Goal: Task Accomplishment & Management: Use online tool/utility

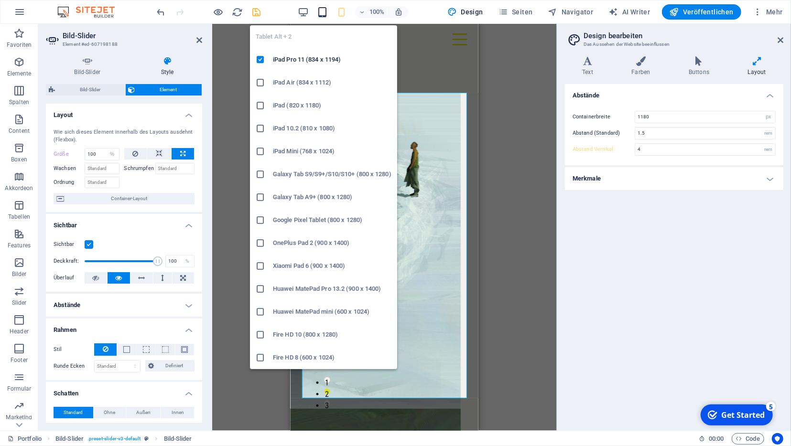
click at [323, 14] on icon "button" at bounding box center [322, 12] width 11 height 11
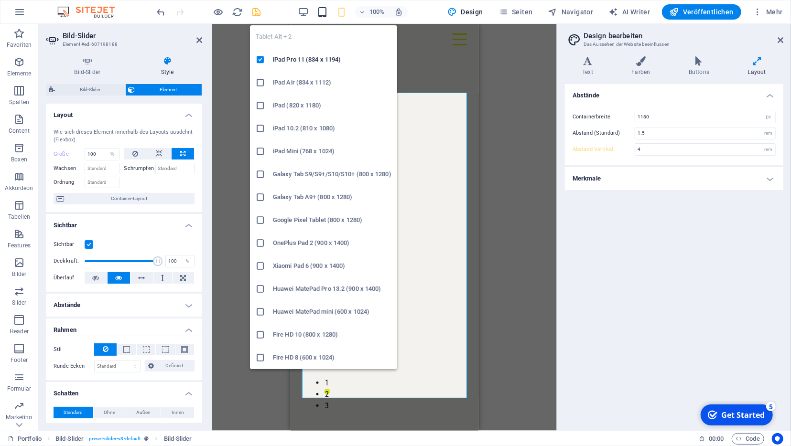
type input "5"
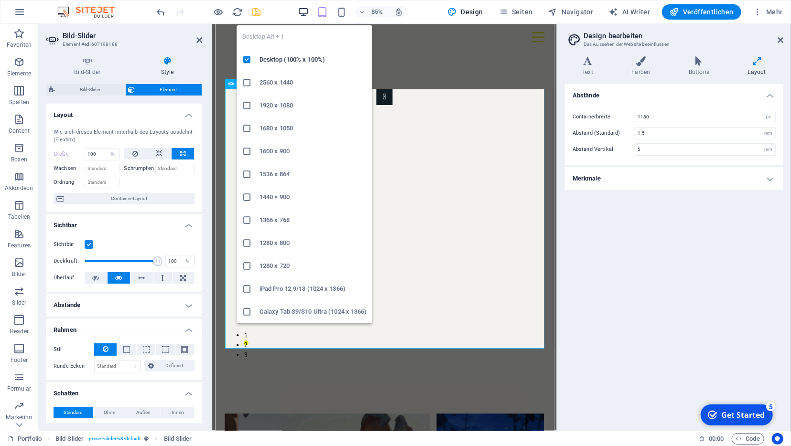
click at [308, 8] on icon "button" at bounding box center [303, 12] width 11 height 11
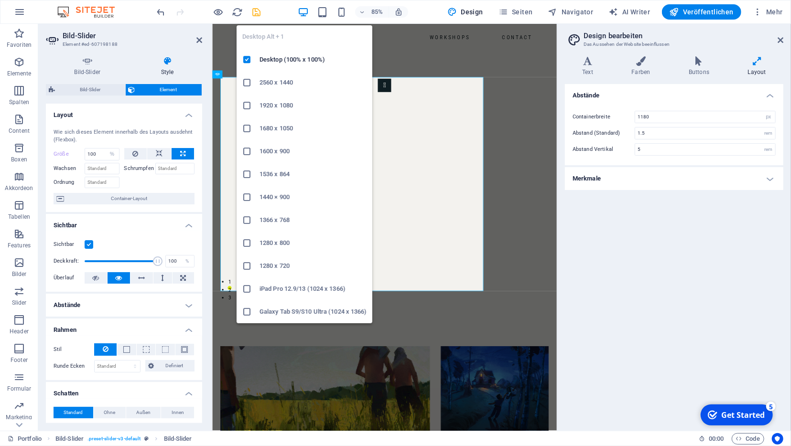
select select "DISABLED_OPTION_VALUE"
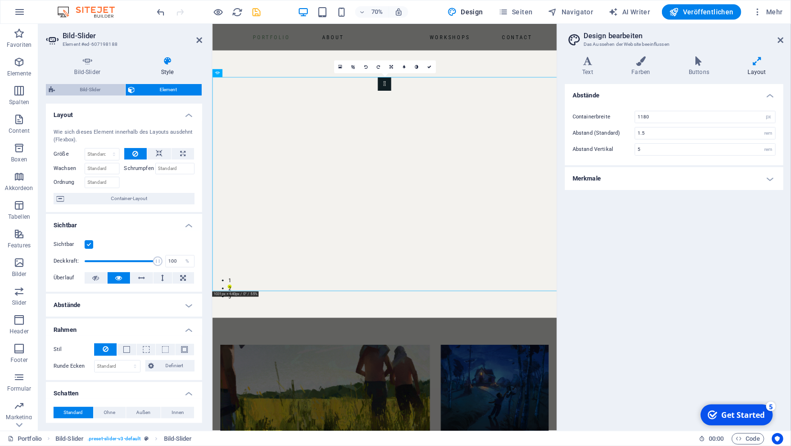
click at [105, 86] on span "Bild-Slider" at bounding box center [90, 89] width 65 height 11
select select "rem"
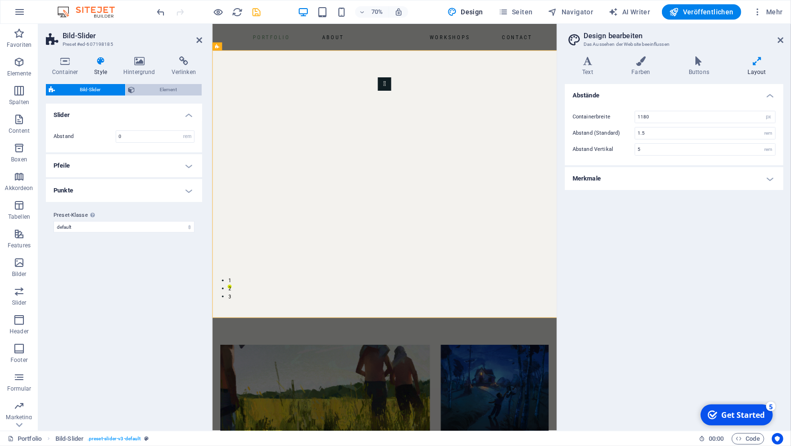
click at [160, 93] on span "Element" at bounding box center [168, 89] width 61 height 11
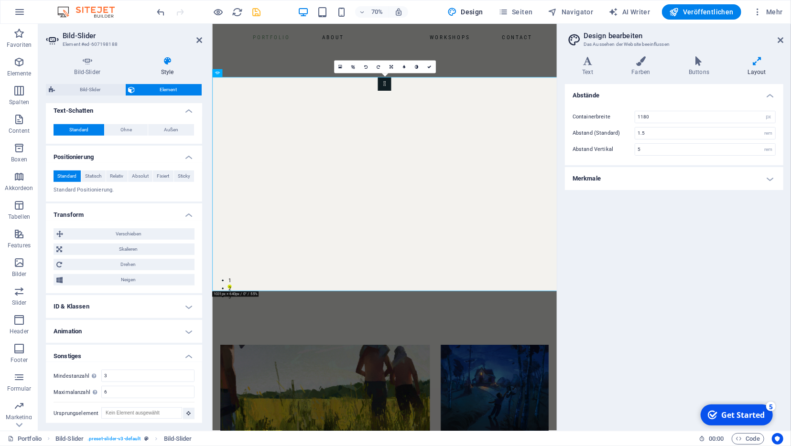
scroll to position [332, 0]
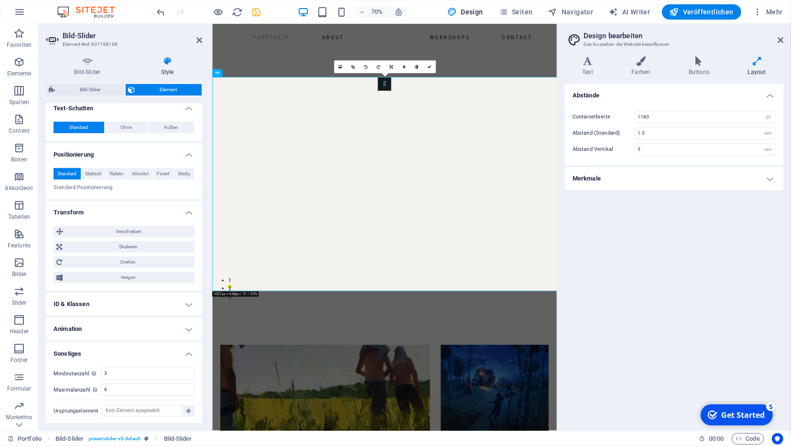
click at [189, 349] on h4 "Sonstiges" at bounding box center [124, 351] width 156 height 17
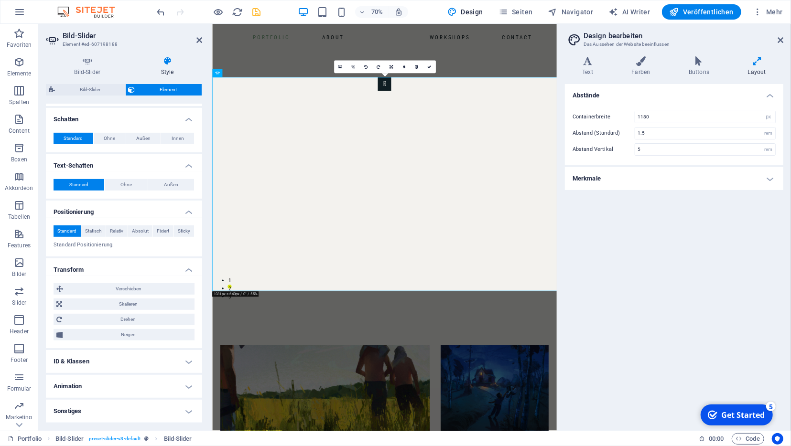
scroll to position [273, 0]
click at [190, 383] on h4 "Animation" at bounding box center [124, 388] width 156 height 23
click at [190, 383] on h4 "Animation" at bounding box center [124, 385] width 156 height 17
click at [190, 363] on h4 "ID & Klassen" at bounding box center [124, 363] width 156 height 23
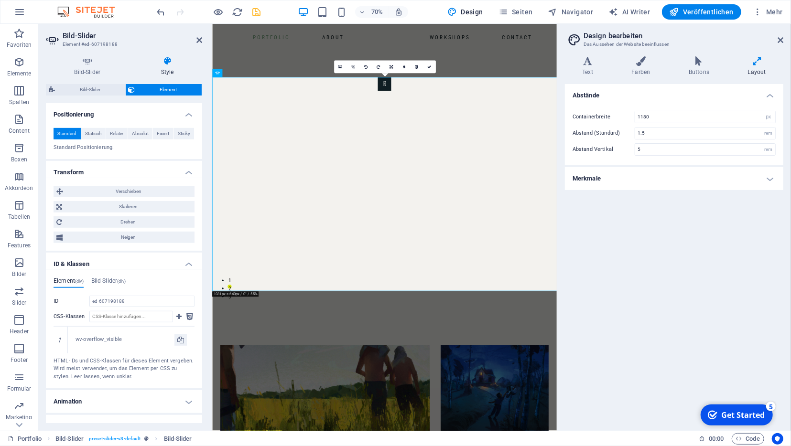
scroll to position [320, 0]
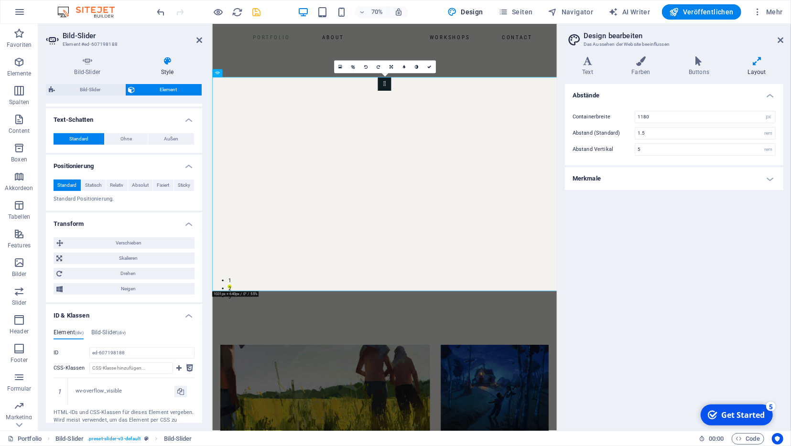
click at [190, 316] on h4 "ID & Klassen" at bounding box center [124, 312] width 156 height 17
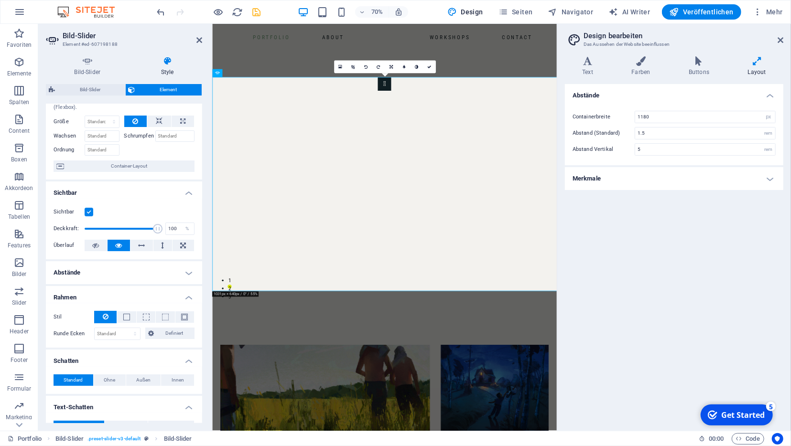
scroll to position [0, 0]
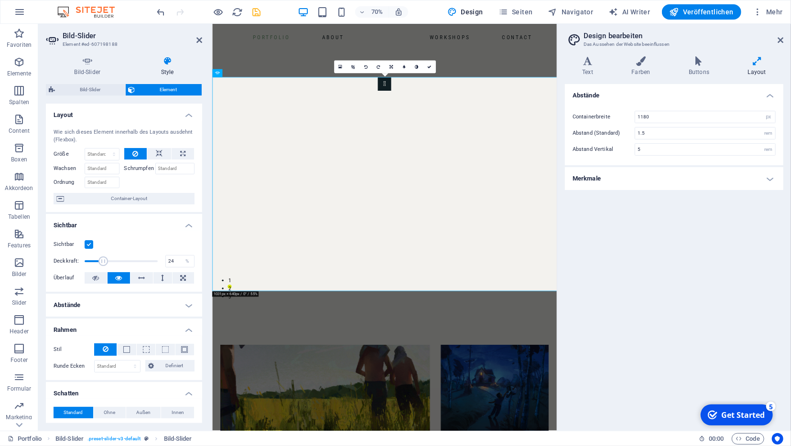
drag, startPoint x: 154, startPoint y: 261, endPoint x: 101, endPoint y: 262, distance: 53.0
click at [101, 262] on span at bounding box center [103, 262] width 10 height 10
drag, startPoint x: 313, startPoint y: 286, endPoint x: 226, endPoint y: 368, distance: 119.3
type input "100"
drag, startPoint x: 142, startPoint y: 260, endPoint x: 195, endPoint y: 261, distance: 53.5
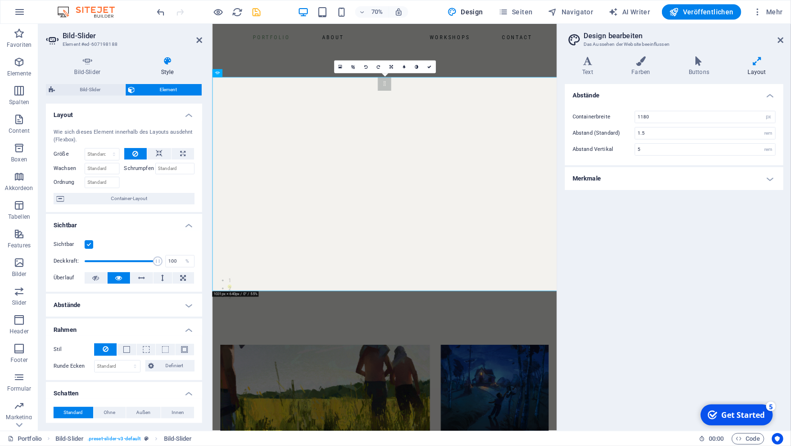
click at [195, 261] on div "Sichtbar Deckkraft: 100 % Überlauf" at bounding box center [124, 261] width 156 height 61
click at [185, 306] on h4 "Abstände" at bounding box center [124, 305] width 156 height 23
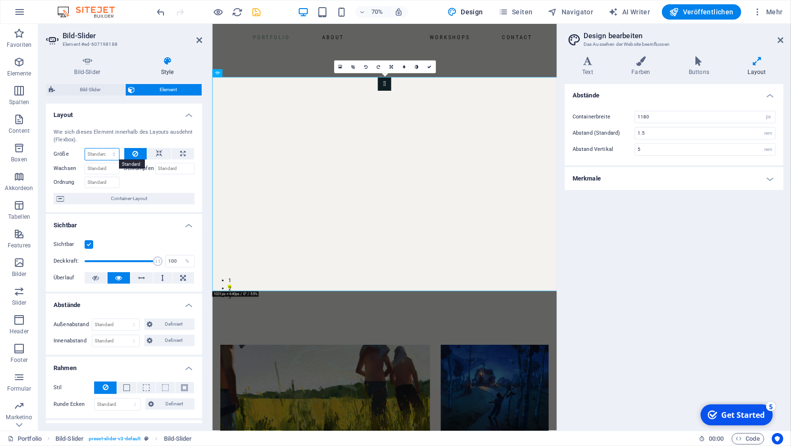
click at [85, 149] on select "Standard auto px % 1/1 1/2 1/3 1/4 1/5 1/6 1/7 1/8 1/9 1/10" at bounding box center [102, 154] width 34 height 11
select select "%"
click option "%" at bounding box center [0, 0] width 0 height 0
type input "100"
click at [142, 183] on div at bounding box center [159, 181] width 71 height 14
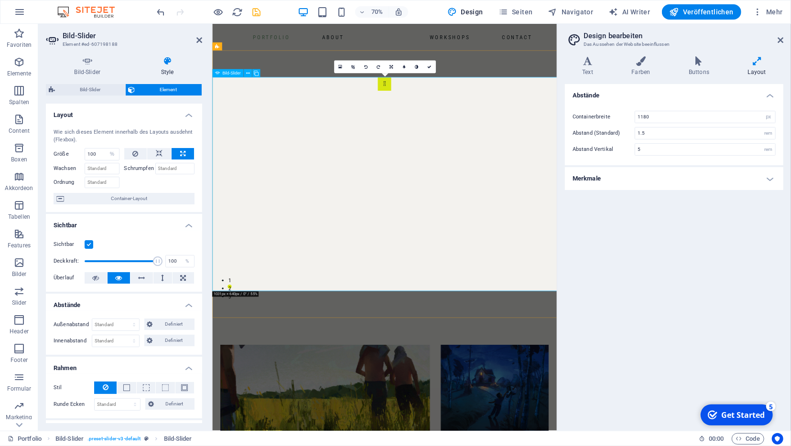
click at [448, 119] on button "button" at bounding box center [457, 109] width 19 height 19
click at [168, 156] on button at bounding box center [159, 153] width 24 height 11
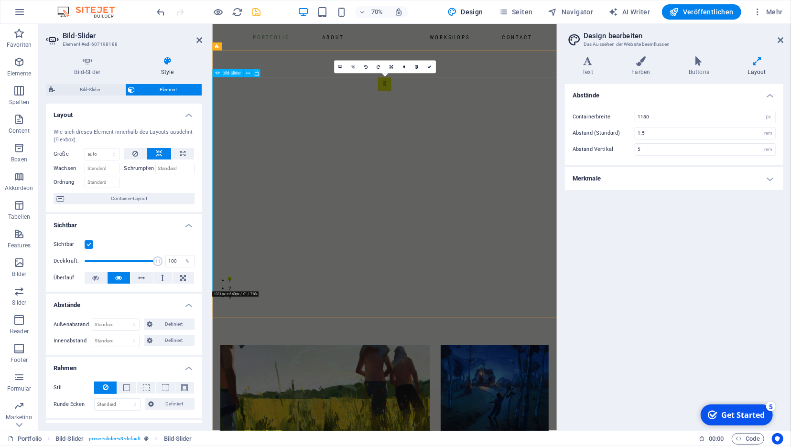
click at [448, 119] on button "button" at bounding box center [457, 109] width 19 height 19
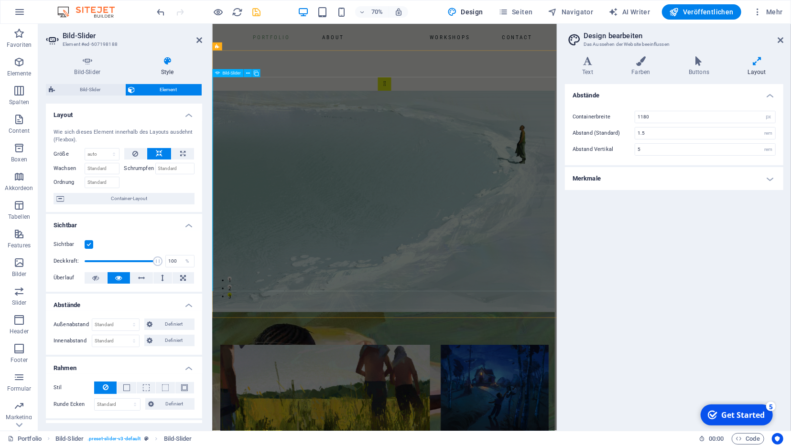
click at [448, 119] on button "button" at bounding box center [457, 109] width 19 height 19
drag, startPoint x: 106, startPoint y: 145, endPoint x: 105, endPoint y: 152, distance: 7.2
click at [105, 152] on div "Wie sich dieses Element innerhalb des Layouts ausdehnt (Flexbox). Größe Standar…" at bounding box center [124, 166] width 156 height 91
click at [85, 149] on select "Standard auto px % 1/1 1/2 1/3 1/4 1/5 1/6 1/7 1/8 1/9 1/10" at bounding box center [102, 154] width 34 height 11
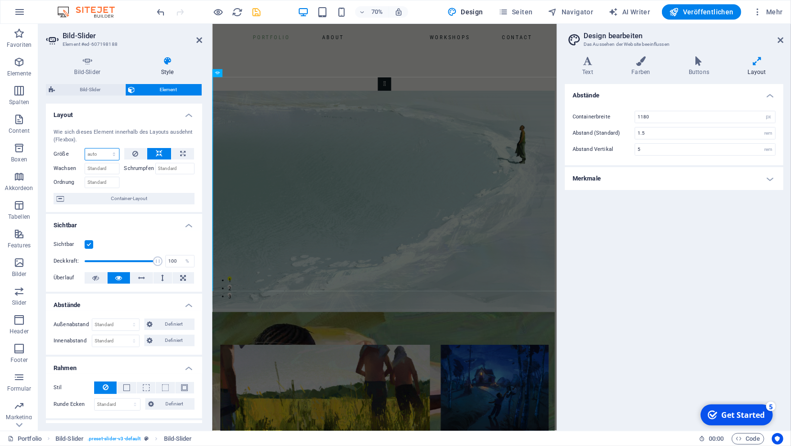
select select "1/1"
click option "1/1" at bounding box center [0, 0] width 0 height 0
type input "100"
select select "%"
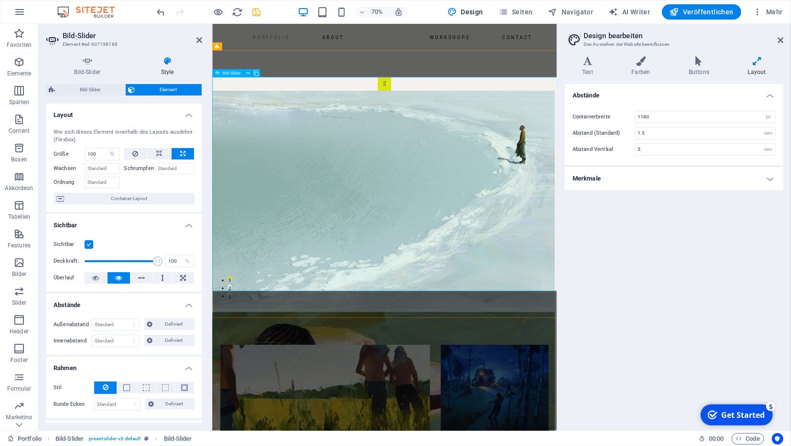
click at [448, 119] on button "button" at bounding box center [457, 109] width 19 height 19
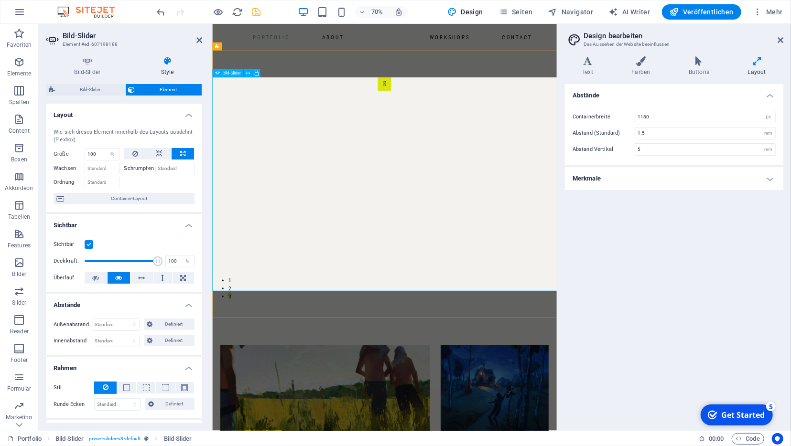
click at [448, 119] on button "button" at bounding box center [457, 109] width 19 height 19
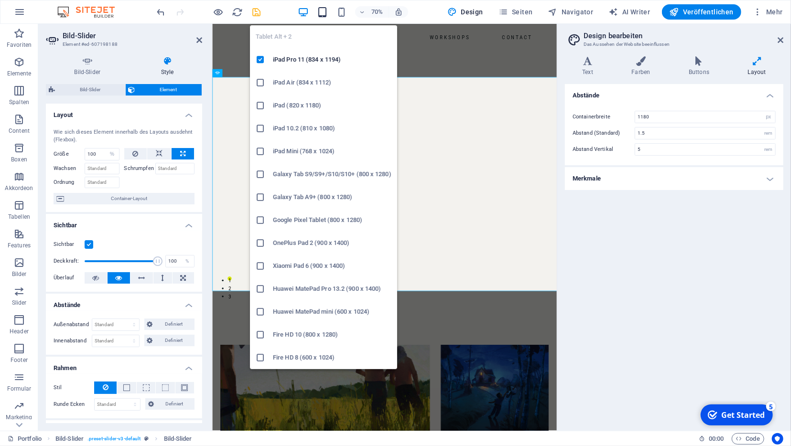
click at [325, 13] on icon "button" at bounding box center [322, 12] width 11 height 11
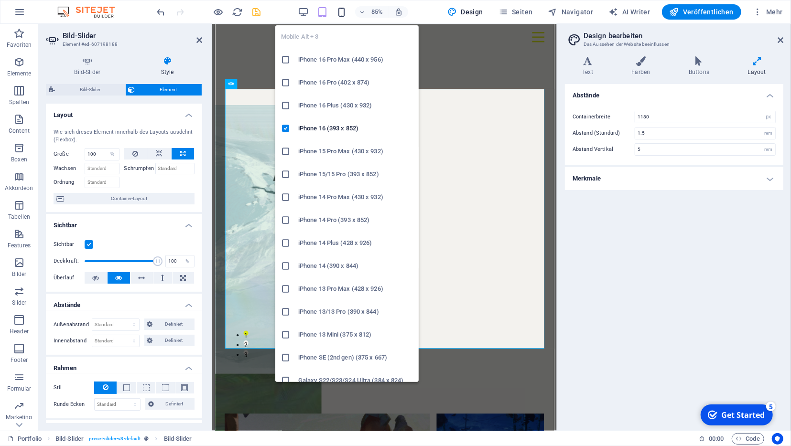
click at [345, 7] on icon "button" at bounding box center [341, 12] width 11 height 11
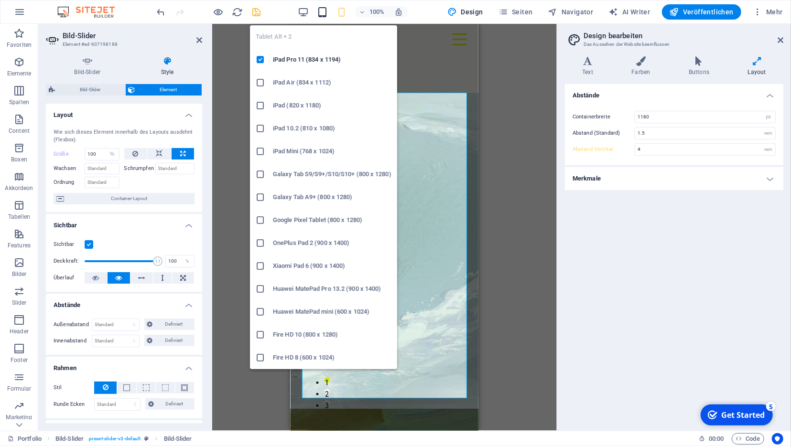
click at [324, 11] on icon "button" at bounding box center [322, 12] width 11 height 11
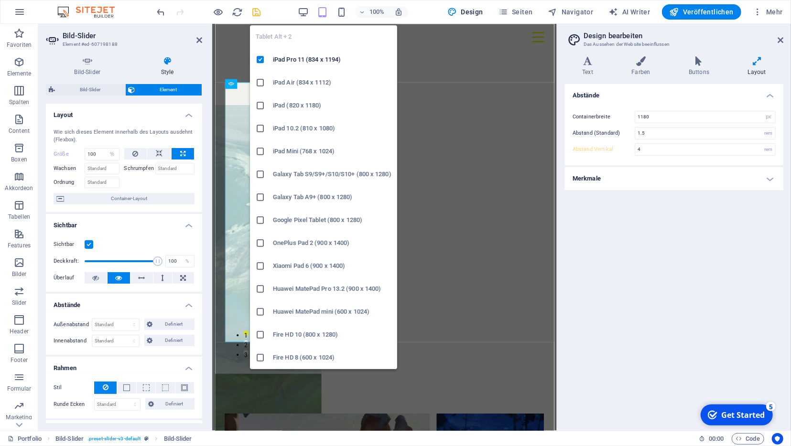
type input "5"
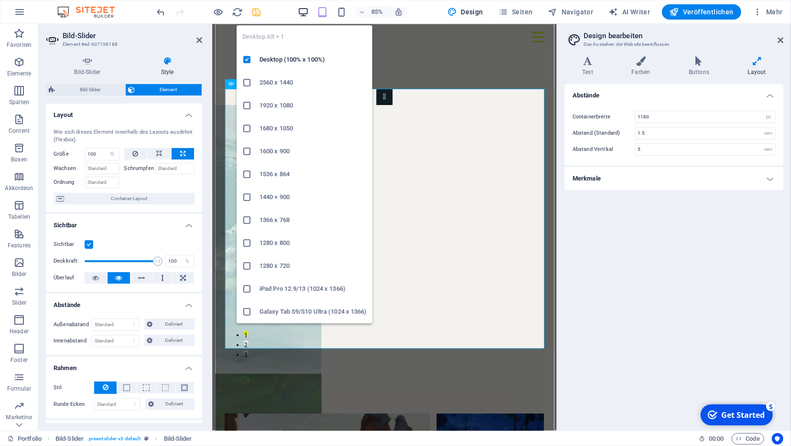
click at [302, 11] on icon "button" at bounding box center [303, 12] width 11 height 11
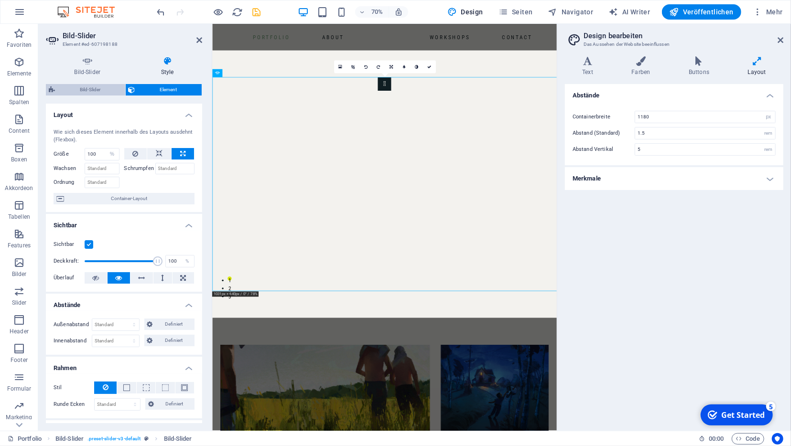
click at [95, 87] on span "Bild-Slider" at bounding box center [90, 89] width 65 height 11
select select "rem"
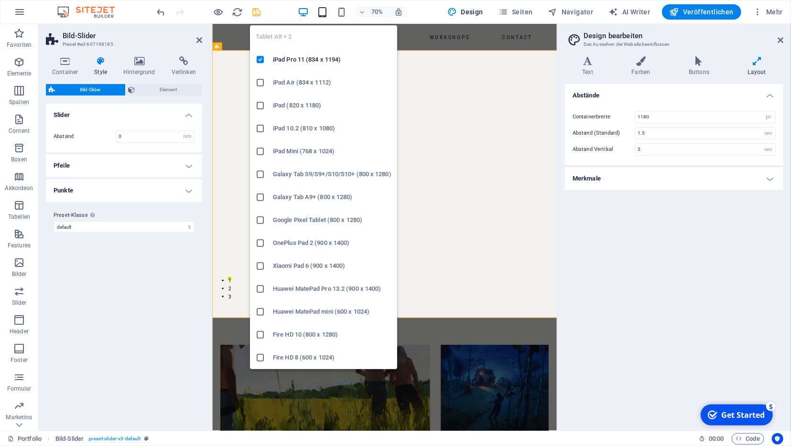
click at [327, 10] on icon "button" at bounding box center [322, 12] width 11 height 11
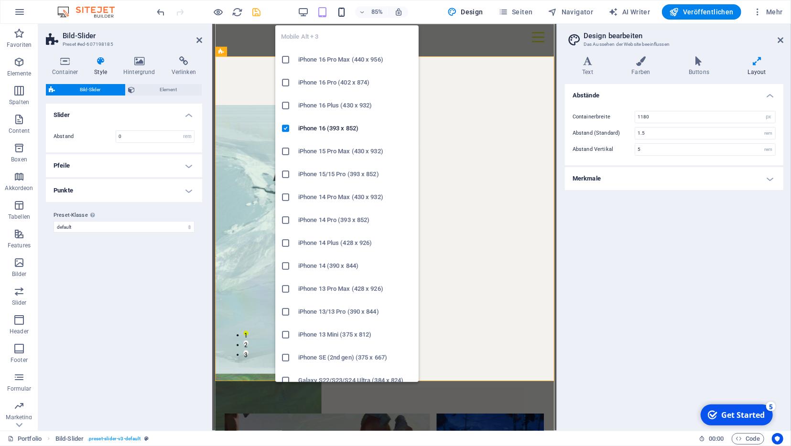
click at [341, 9] on icon "button" at bounding box center [341, 12] width 11 height 11
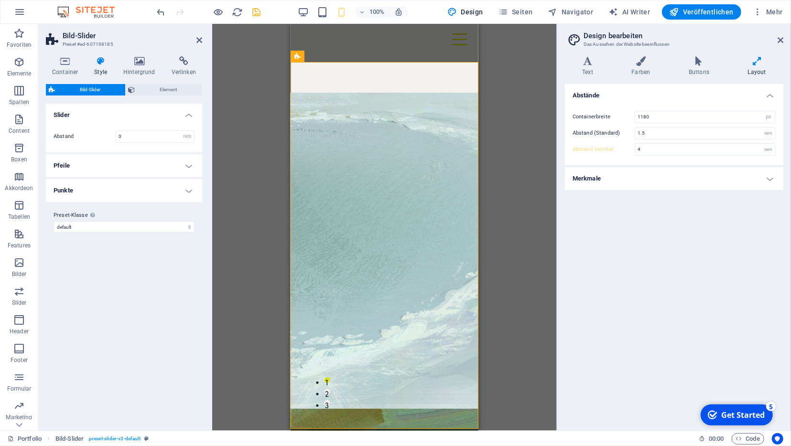
click at [312, 11] on div "100%" at bounding box center [353, 11] width 110 height 15
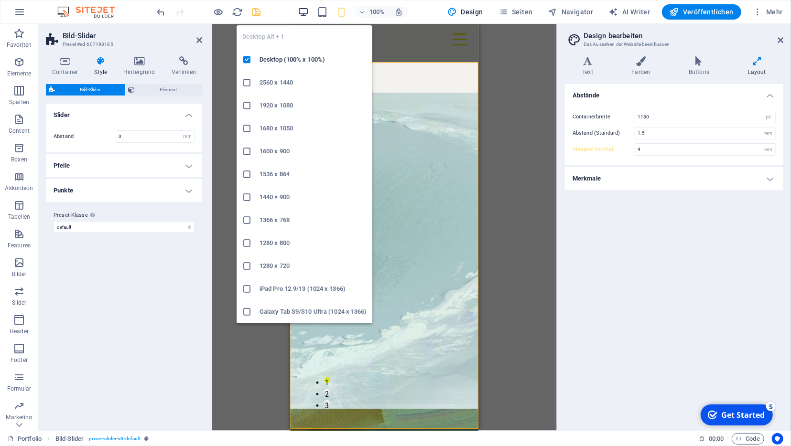
click at [302, 11] on icon "button" at bounding box center [303, 12] width 11 height 11
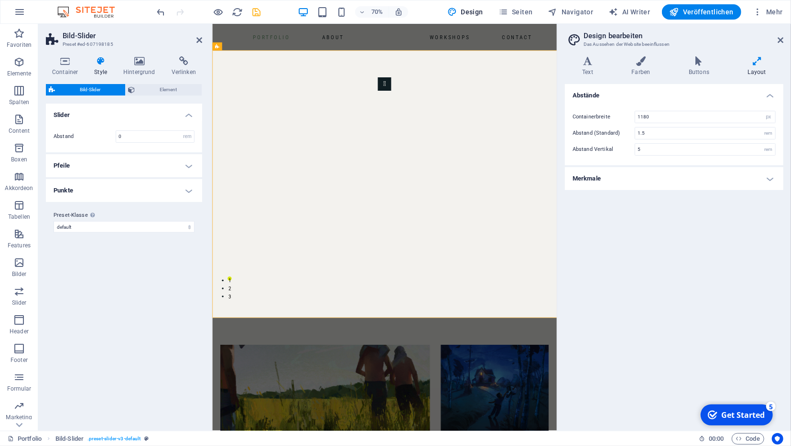
click at [103, 165] on h4 "Pfeile" at bounding box center [124, 165] width 156 height 23
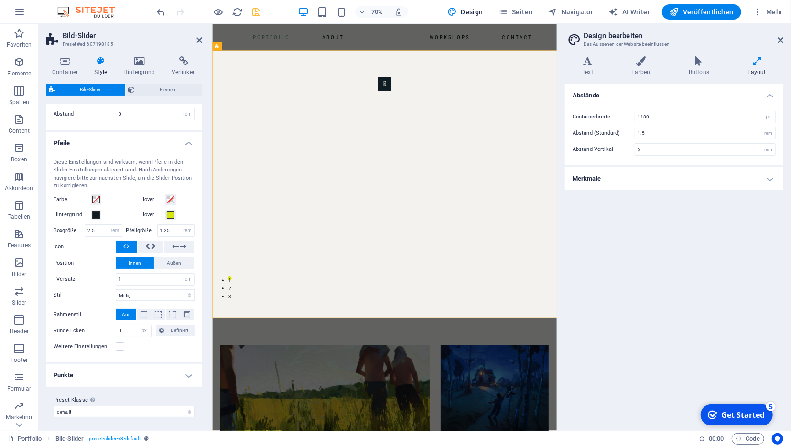
scroll to position [22, 0]
click at [82, 380] on h4 "Punkte" at bounding box center [124, 376] width 156 height 23
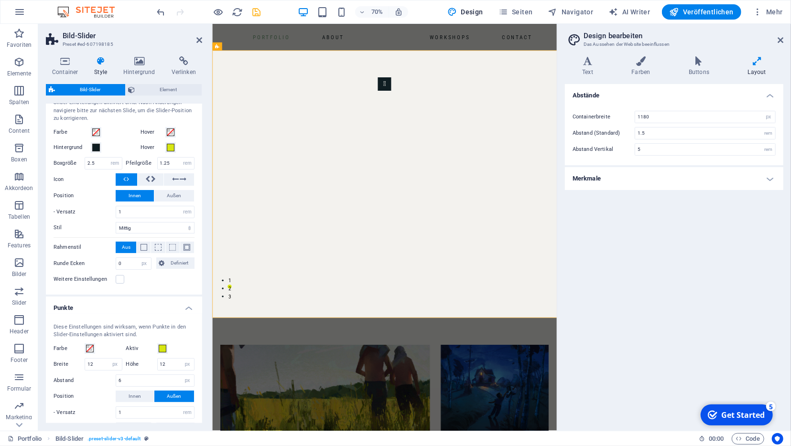
scroll to position [89, 0]
click at [155, 180] on icon at bounding box center [153, 179] width 5 height 11
click at [116, 178] on button at bounding box center [127, 180] width 22 height 12
click at [161, 248] on span at bounding box center [158, 248] width 7 height 7
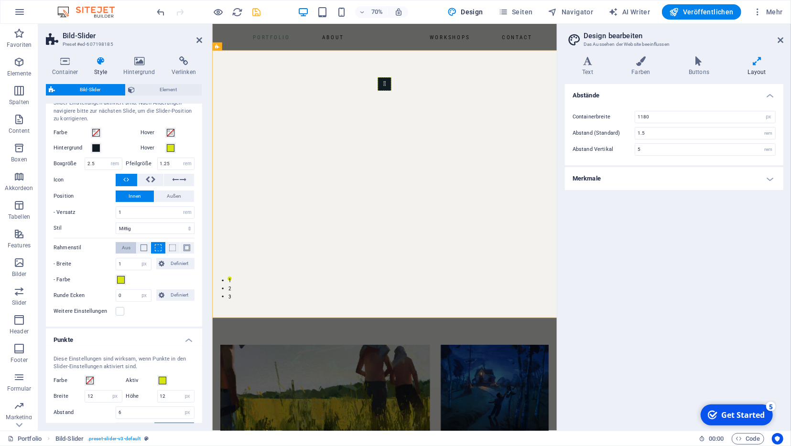
click at [129, 246] on span "Aus" at bounding box center [126, 247] width 9 height 11
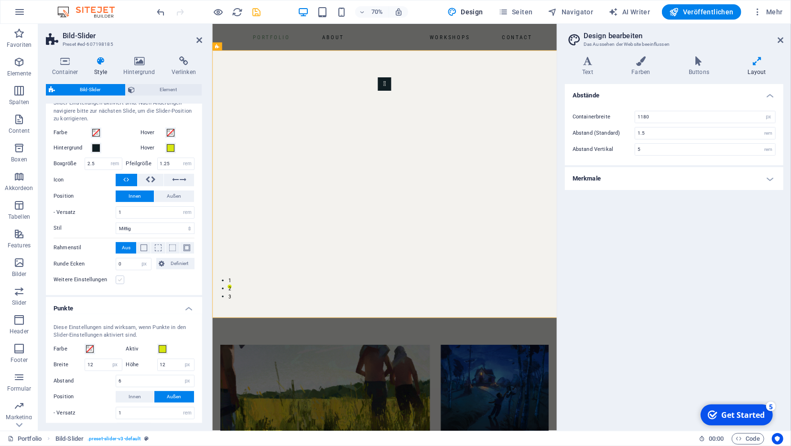
click at [123, 278] on label at bounding box center [120, 280] width 9 height 9
click at [0, 0] on input "Weitere Einstellungen" at bounding box center [0, 0] width 0 height 0
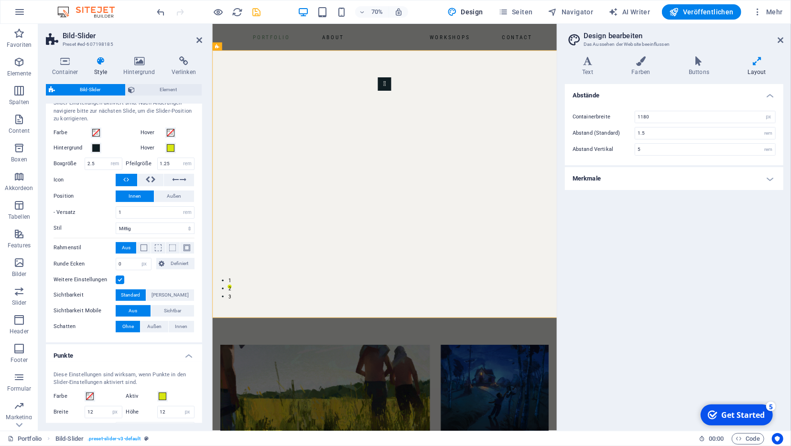
click at [123, 278] on label at bounding box center [120, 280] width 9 height 9
click at [0, 0] on input "Weitere Einstellungen" at bounding box center [0, 0] width 0 height 0
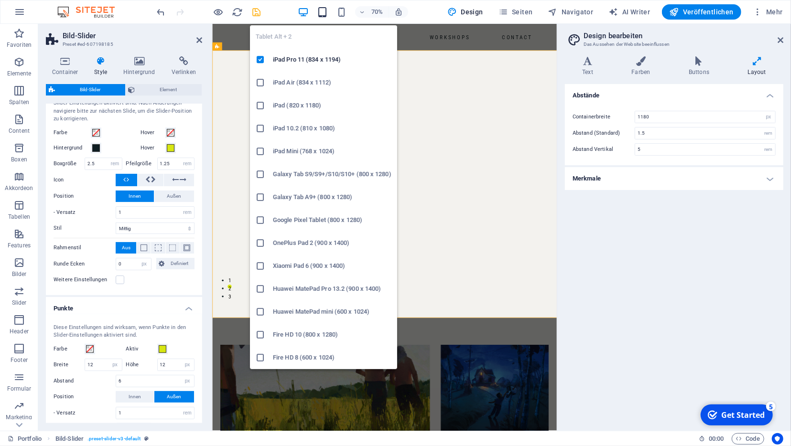
drag, startPoint x: 323, startPoint y: 18, endPoint x: 327, endPoint y: 10, distance: 9.8
click at [327, 10] on div "70%" at bounding box center [353, 11] width 110 height 15
click at [327, 10] on icon "button" at bounding box center [322, 12] width 11 height 11
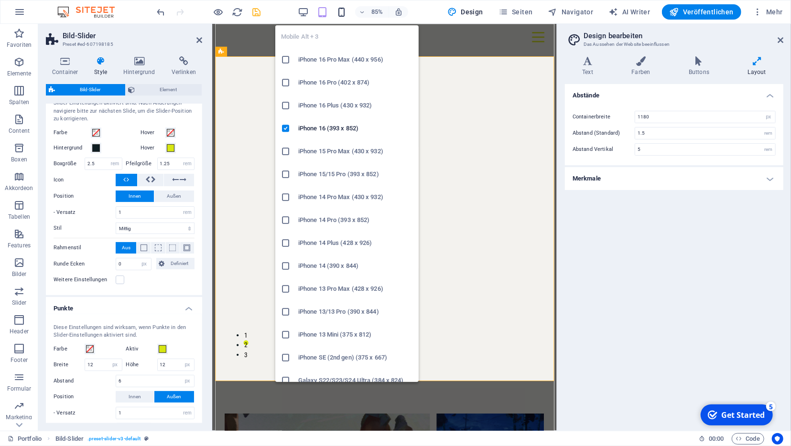
click at [344, 9] on icon "button" at bounding box center [341, 12] width 11 height 11
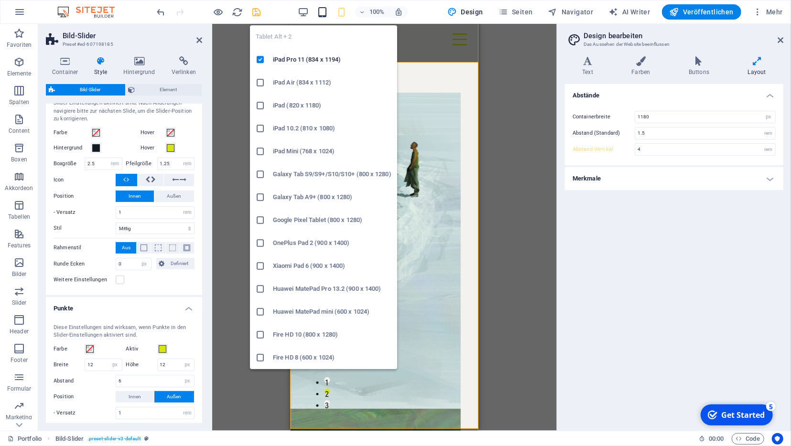
click at [327, 13] on icon "button" at bounding box center [322, 12] width 11 height 11
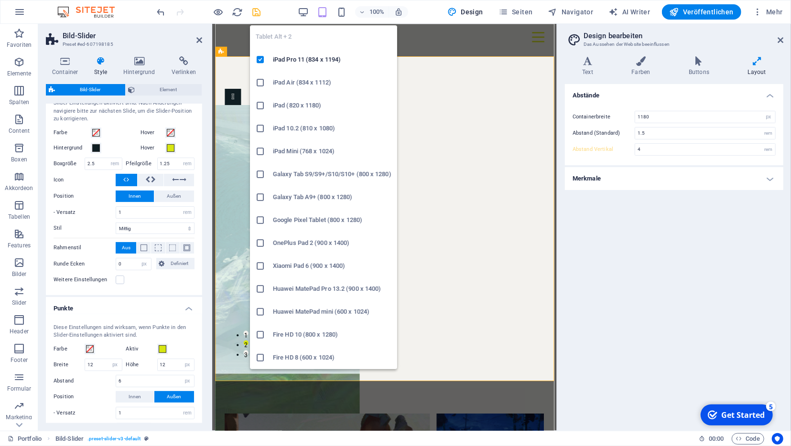
type input "5"
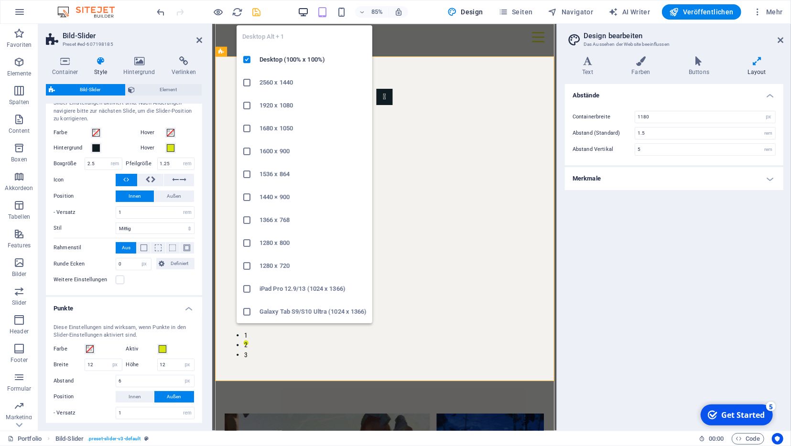
click at [309, 17] on icon "button" at bounding box center [303, 12] width 11 height 11
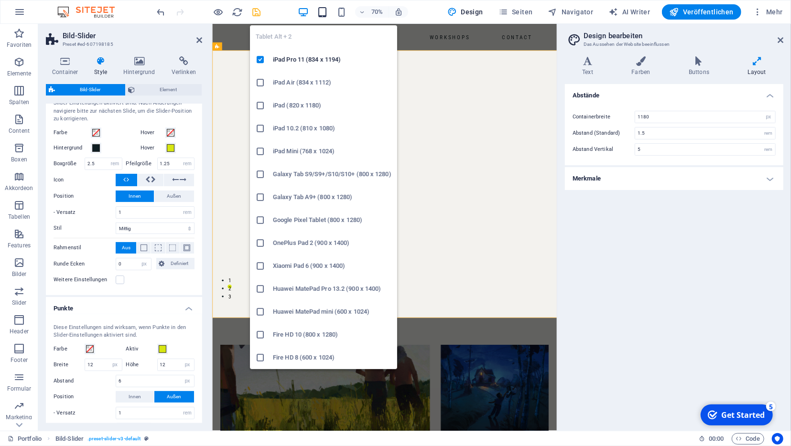
click at [323, 16] on icon "button" at bounding box center [322, 12] width 11 height 11
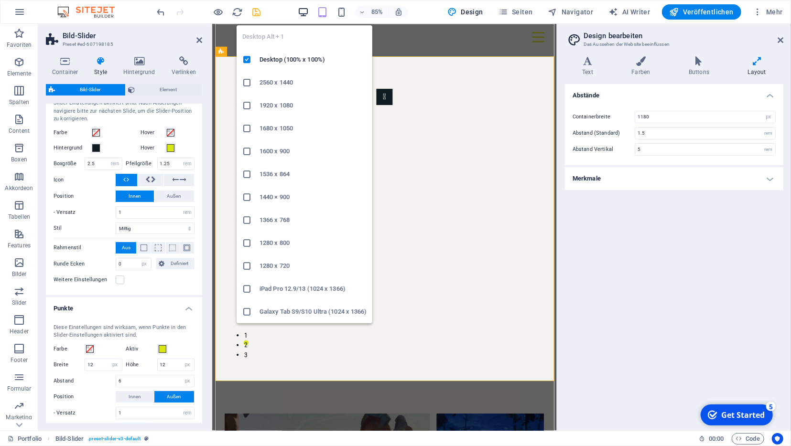
click at [303, 14] on icon "button" at bounding box center [303, 12] width 11 height 11
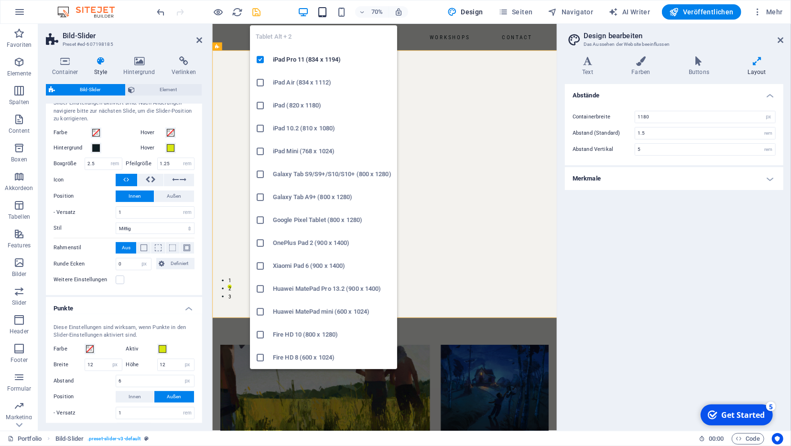
click at [322, 12] on icon "button" at bounding box center [322, 12] width 11 height 11
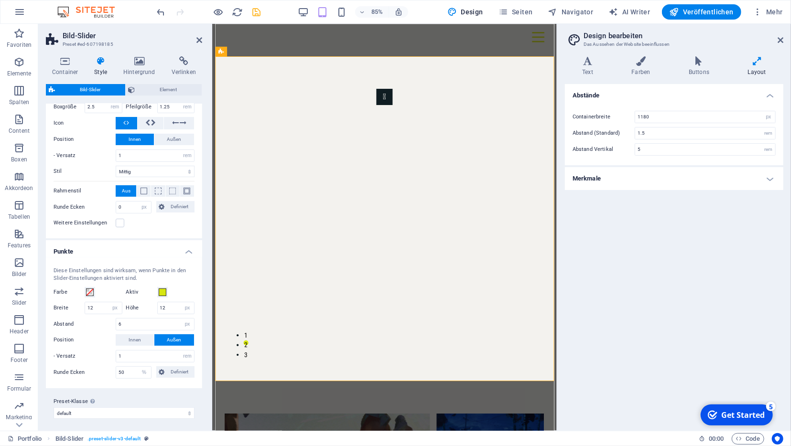
scroll to position [0, 0]
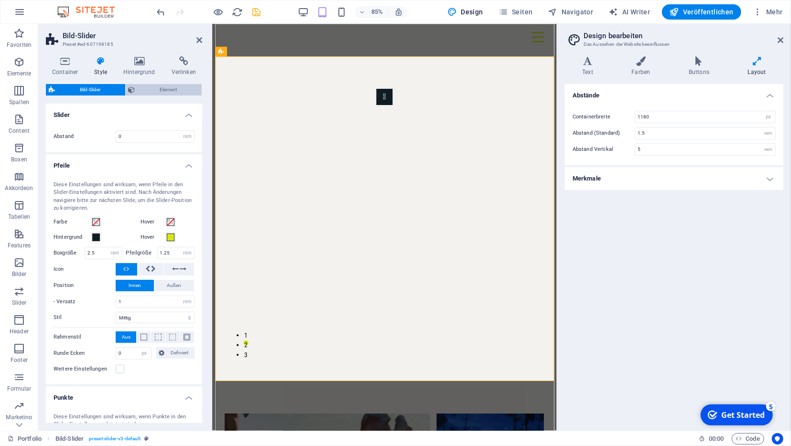
click at [142, 90] on span "Element" at bounding box center [168, 89] width 61 height 11
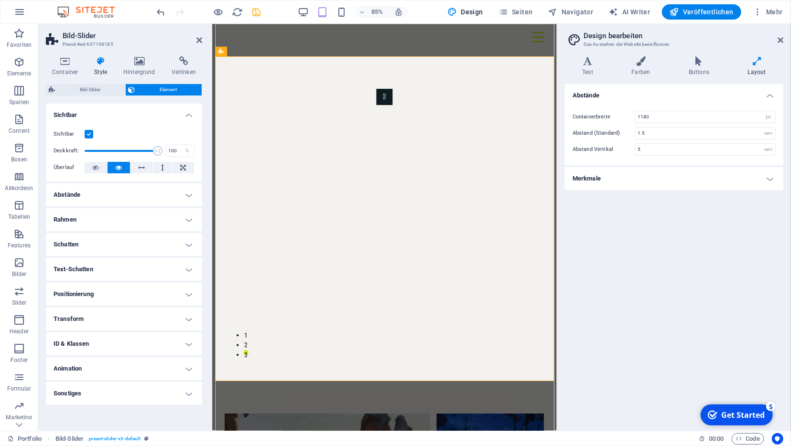
click at [134, 190] on h4 "Abstände" at bounding box center [124, 194] width 156 height 23
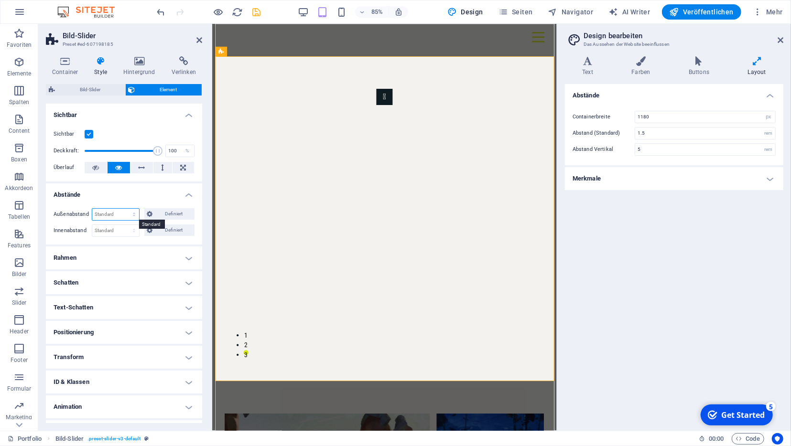
click at [92, 209] on select "Standard auto px % rem vw vh Definiert" at bounding box center [115, 214] width 47 height 11
click option "auto" at bounding box center [0, 0] width 0 height 0
select select "DISABLED_OPTION_VALUE"
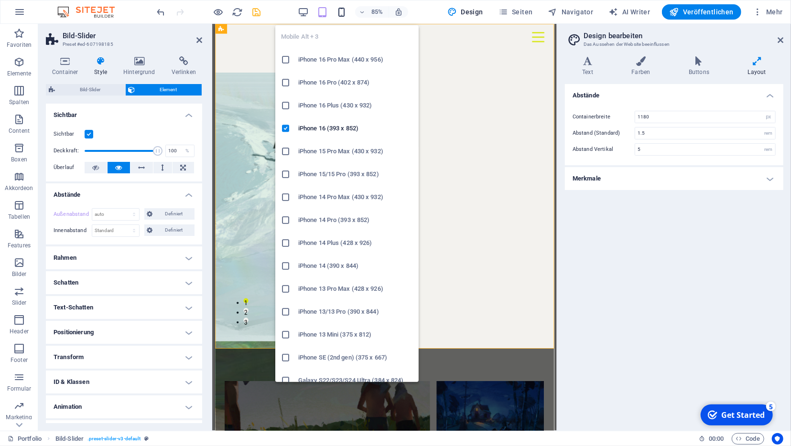
click at [347, 11] on icon "button" at bounding box center [341, 12] width 11 height 11
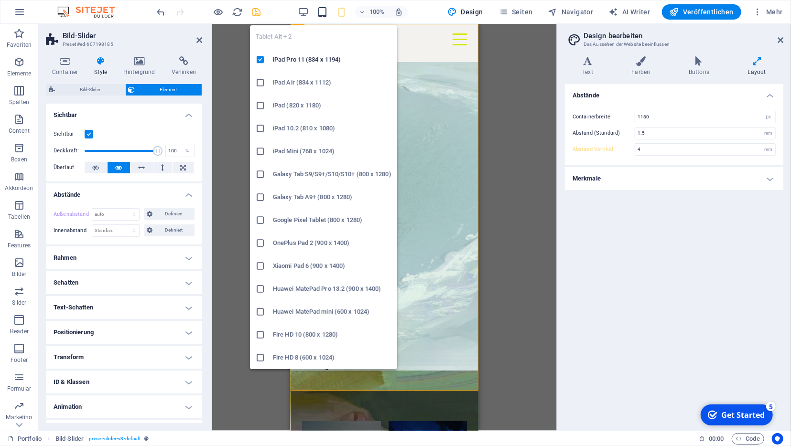
click at [325, 10] on icon "button" at bounding box center [322, 12] width 11 height 11
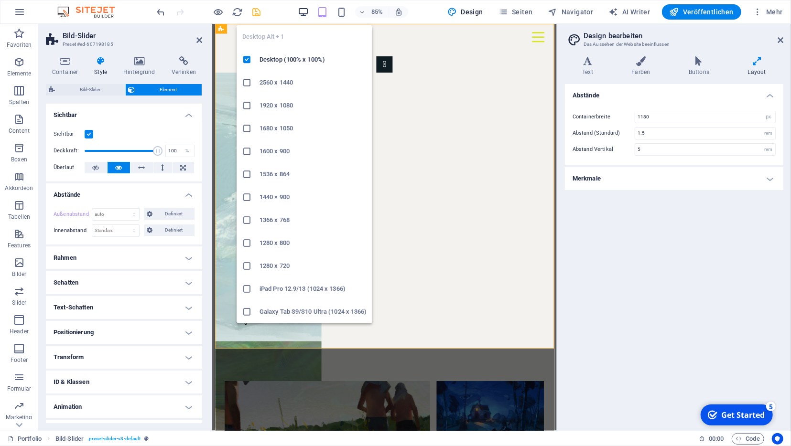
click at [304, 10] on icon "button" at bounding box center [303, 12] width 11 height 11
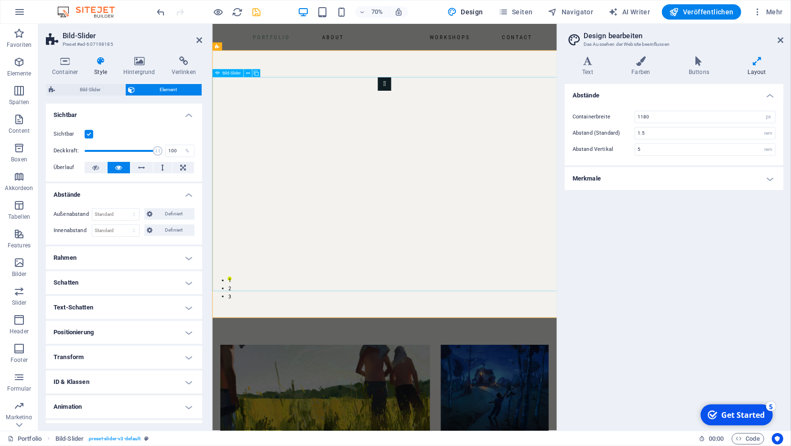
click at [103, 84] on div "Container Style Hintergrund Verlinken Größe Höhe Standard px rem % vh vw Mind. …" at bounding box center [124, 239] width 156 height 367
click at [103, 86] on span "Bild-Slider" at bounding box center [90, 89] width 65 height 11
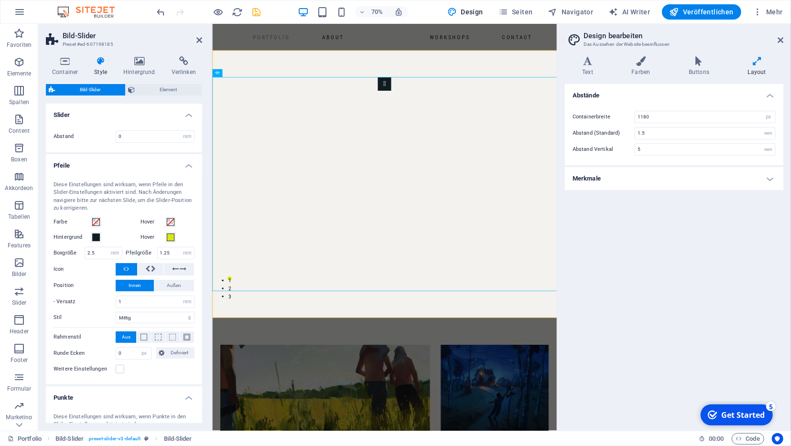
click at [188, 168] on h4 "Pfeile" at bounding box center [124, 162] width 156 height 17
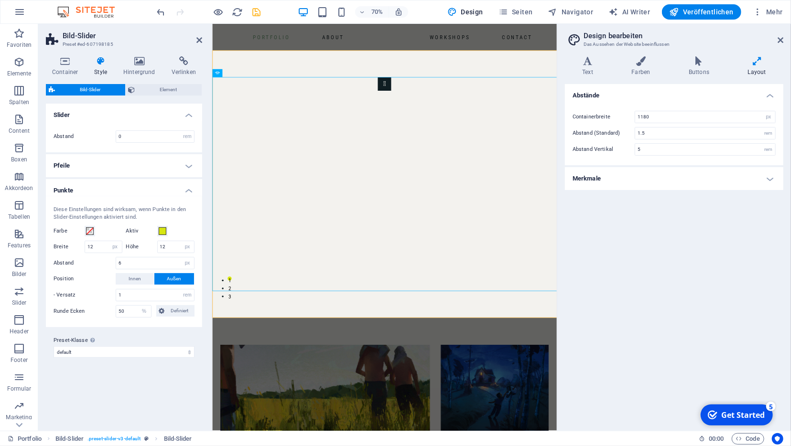
click at [192, 185] on h4 "Punkte" at bounding box center [124, 187] width 156 height 17
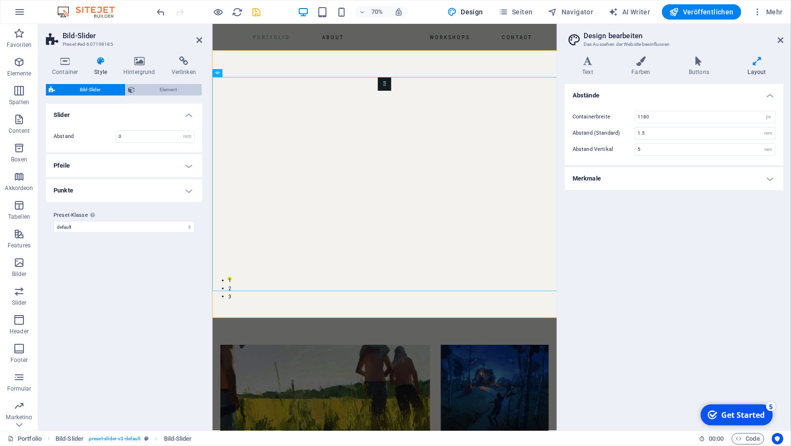
click at [146, 86] on span "Element" at bounding box center [168, 89] width 61 height 11
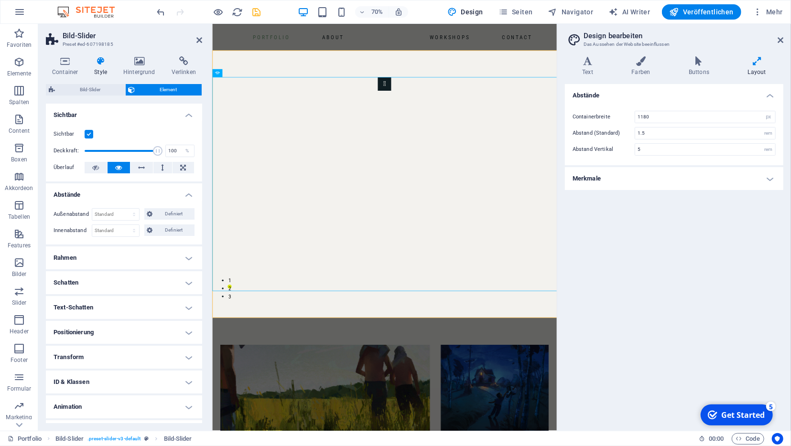
scroll to position [19, 0]
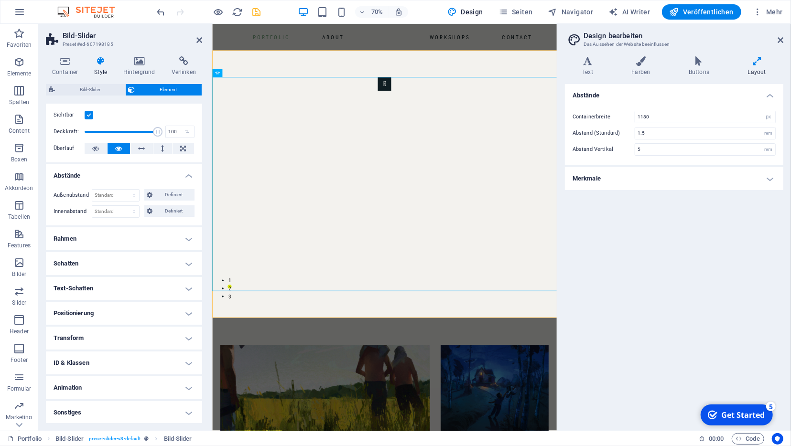
click at [105, 303] on h4 "Positionierung" at bounding box center [124, 313] width 156 height 23
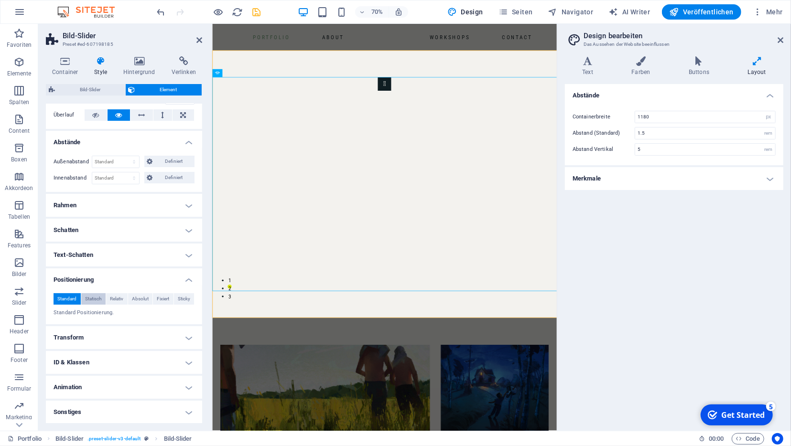
click at [93, 301] on span "Statisch" at bounding box center [93, 298] width 17 height 11
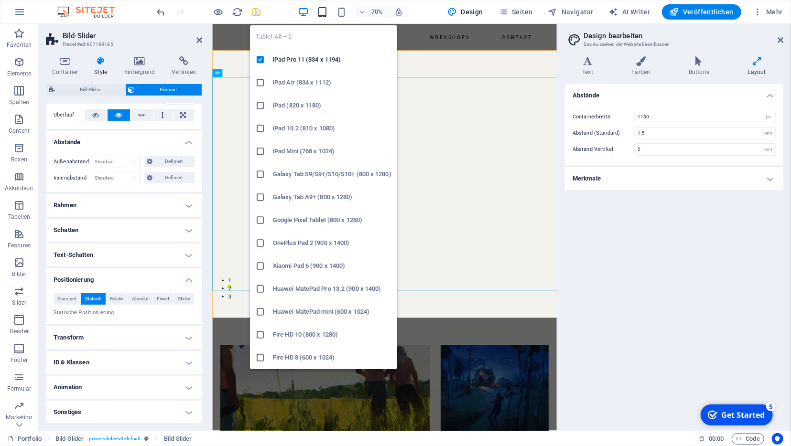
click at [328, 11] on icon "button" at bounding box center [322, 12] width 11 height 11
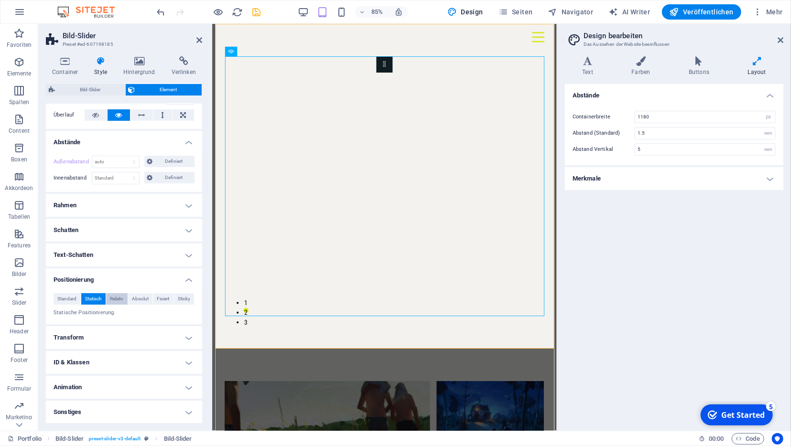
click at [116, 296] on span "Relativ" at bounding box center [116, 298] width 13 height 11
click at [144, 298] on span "Absolut" at bounding box center [140, 298] width 17 height 11
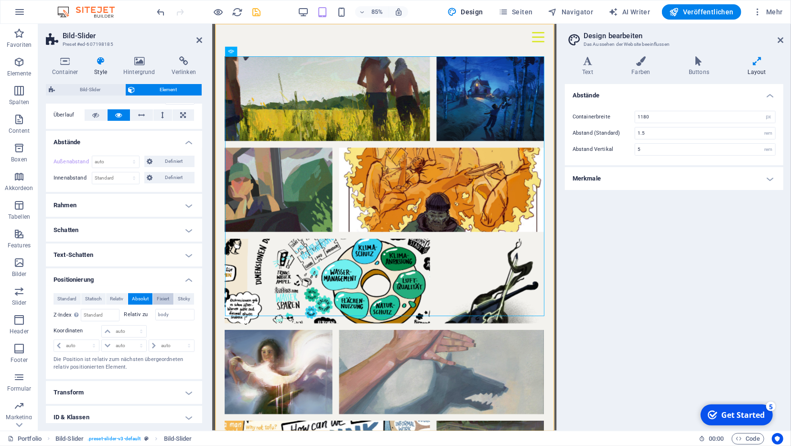
click at [158, 296] on span "Fixiert" at bounding box center [163, 298] width 12 height 11
click at [149, 297] on button "Absolut" at bounding box center [140, 298] width 25 height 11
click at [168, 297] on span "Fixiert" at bounding box center [163, 298] width 12 height 11
click at [184, 296] on span "Sticky" at bounding box center [184, 298] width 12 height 11
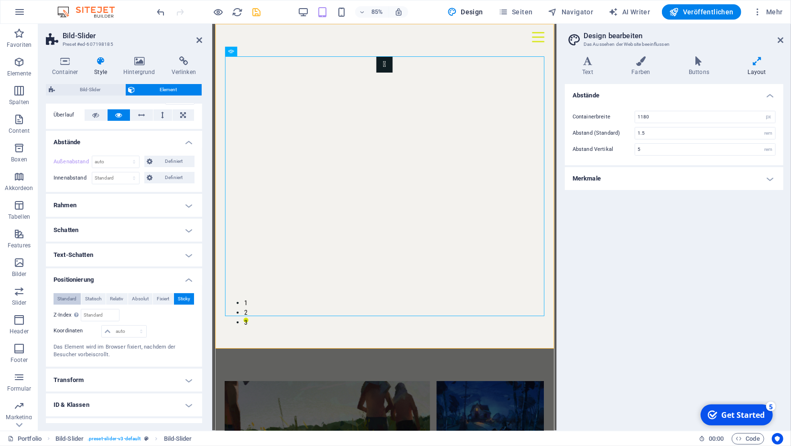
click at [70, 300] on span "Standard" at bounding box center [66, 298] width 19 height 11
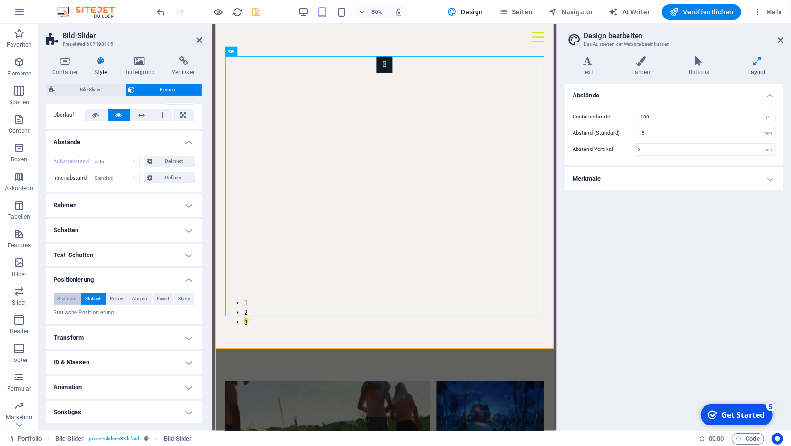
click at [69, 298] on span "Standard" at bounding box center [66, 298] width 19 height 11
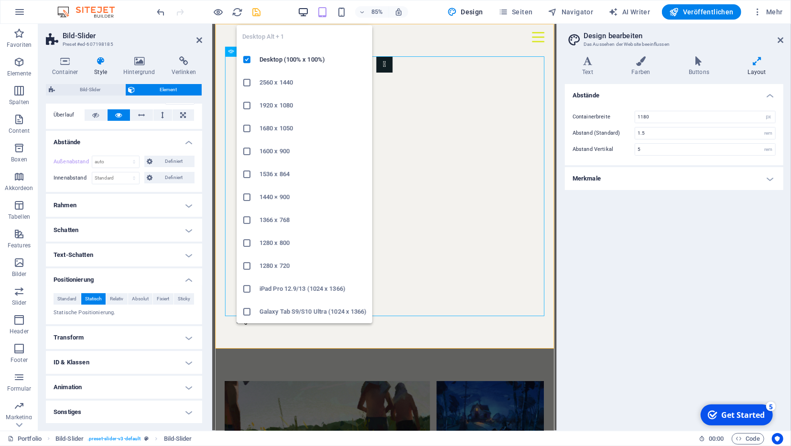
click at [309, 13] on icon "button" at bounding box center [303, 12] width 11 height 11
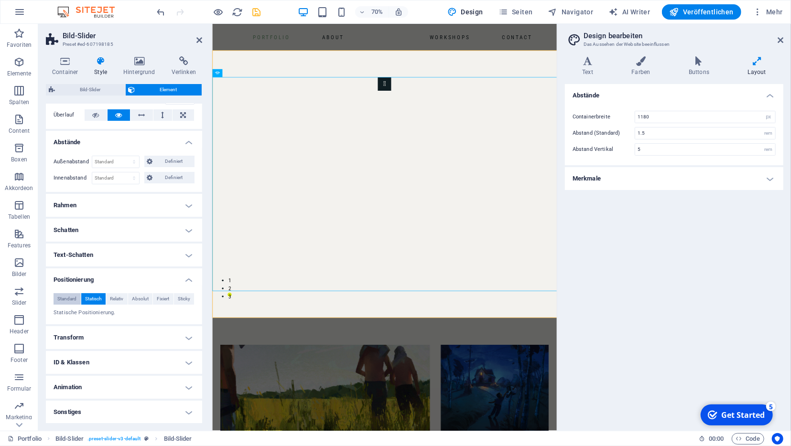
click at [65, 297] on span "Standard" at bounding box center [66, 298] width 19 height 11
click at [76, 334] on h4 "Transform" at bounding box center [124, 337] width 156 height 23
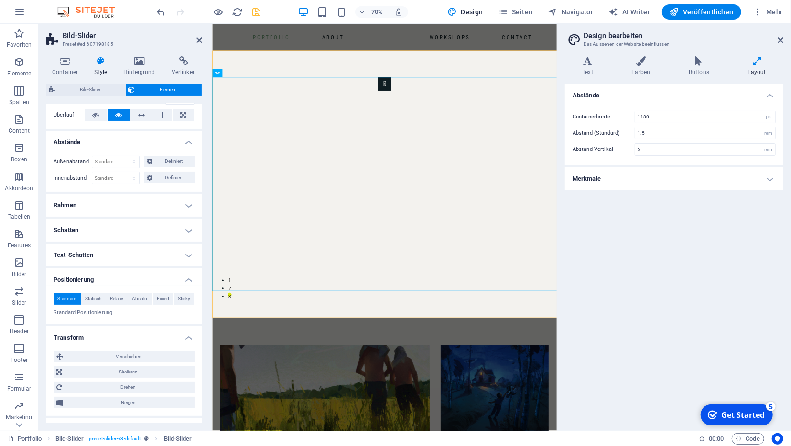
scroll to position [119, 0]
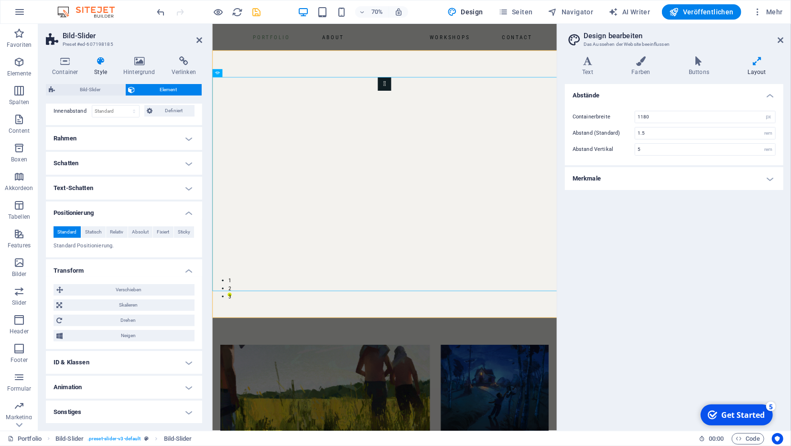
click at [85, 363] on h4 "ID & Klassen" at bounding box center [124, 362] width 156 height 23
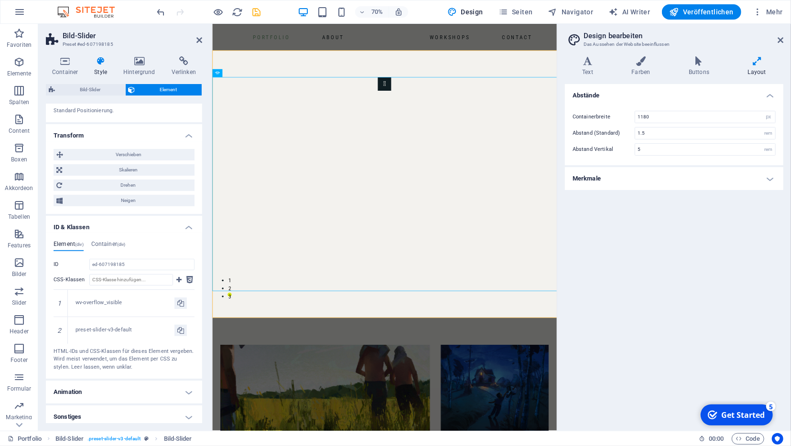
scroll to position [259, 0]
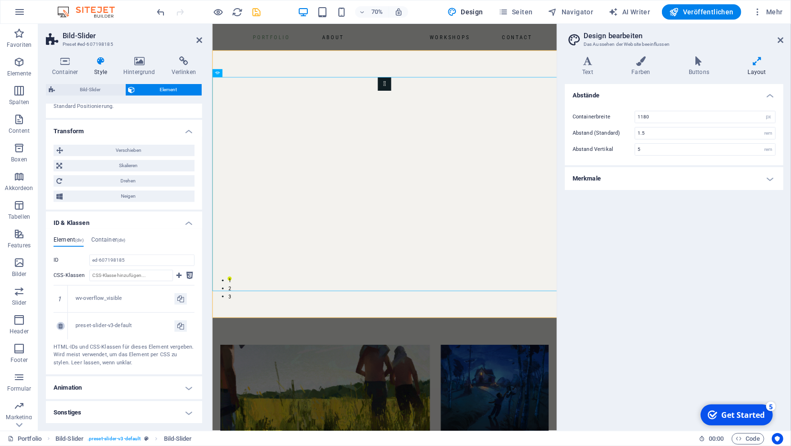
click at [61, 323] on icon at bounding box center [60, 326] width 4 height 6
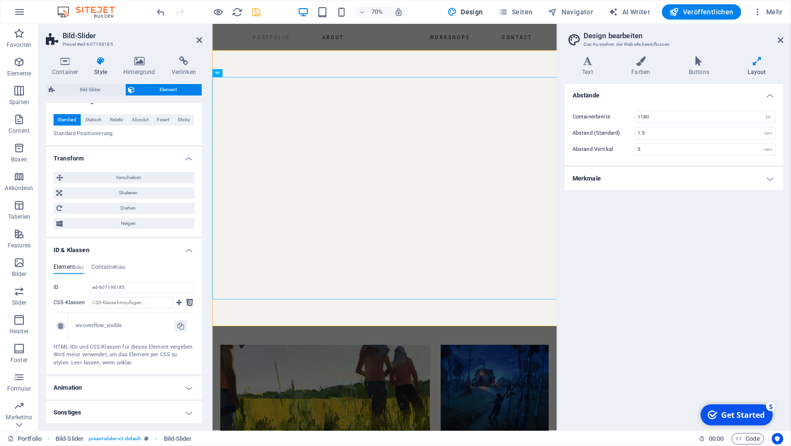
click at [59, 326] on icon at bounding box center [60, 326] width 4 height 6
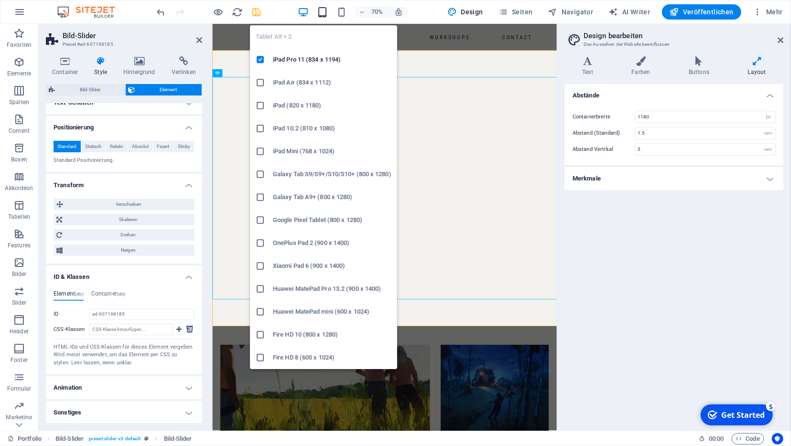
click at [323, 8] on icon "button" at bounding box center [322, 12] width 11 height 11
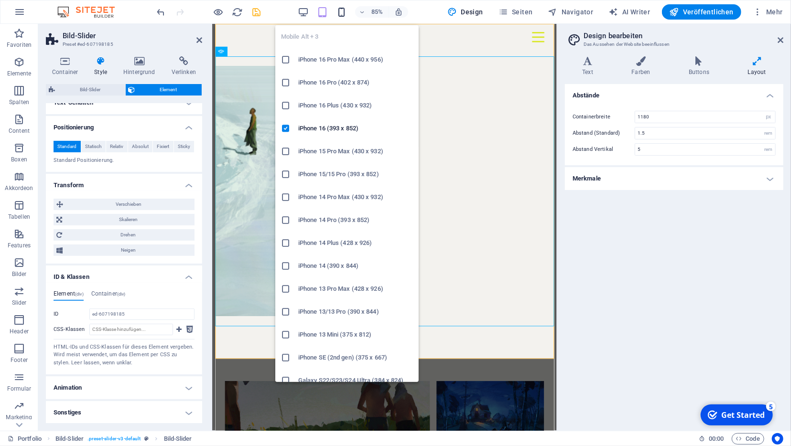
click at [346, 9] on icon "button" at bounding box center [341, 12] width 11 height 11
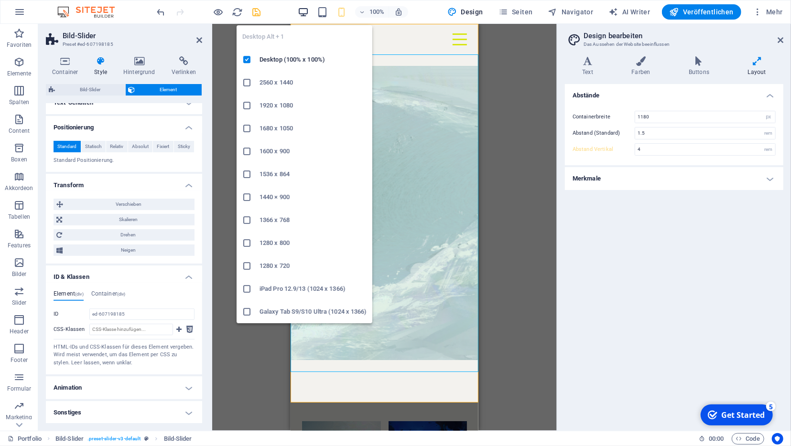
click at [306, 14] on icon "button" at bounding box center [303, 12] width 11 height 11
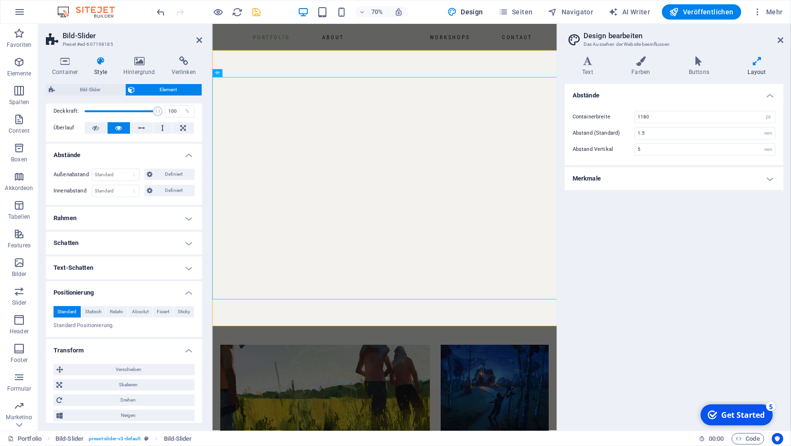
scroll to position [0, 0]
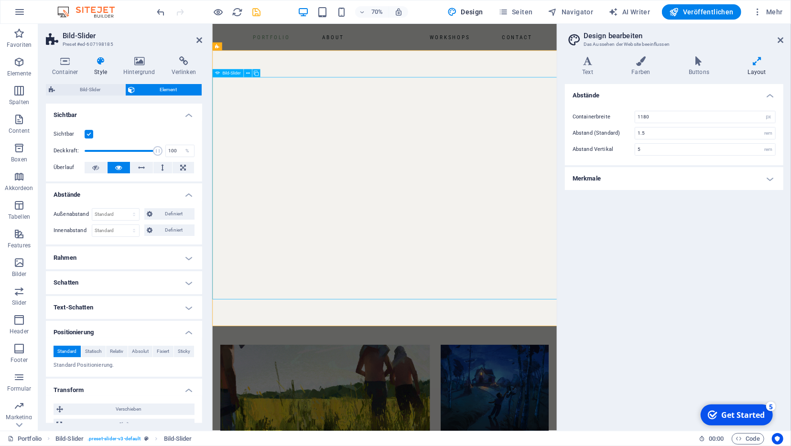
click at [212, 108] on button "button" at bounding box center [212, 108] width 0 height 0
click at [75, 65] on icon at bounding box center [65, 61] width 38 height 10
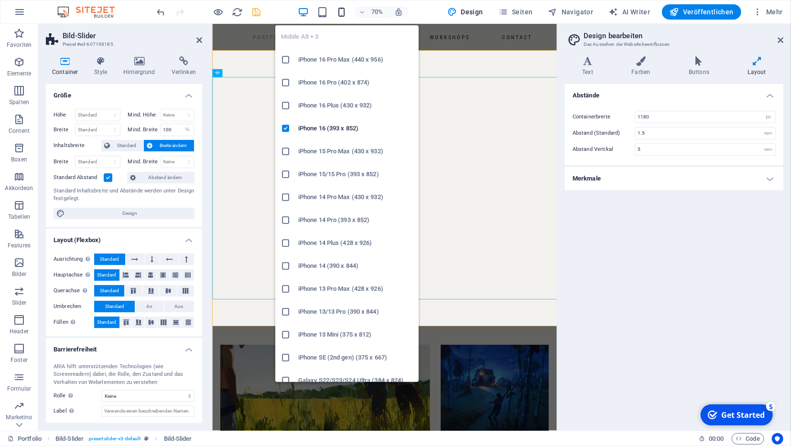
click at [347, 11] on icon "button" at bounding box center [341, 12] width 11 height 11
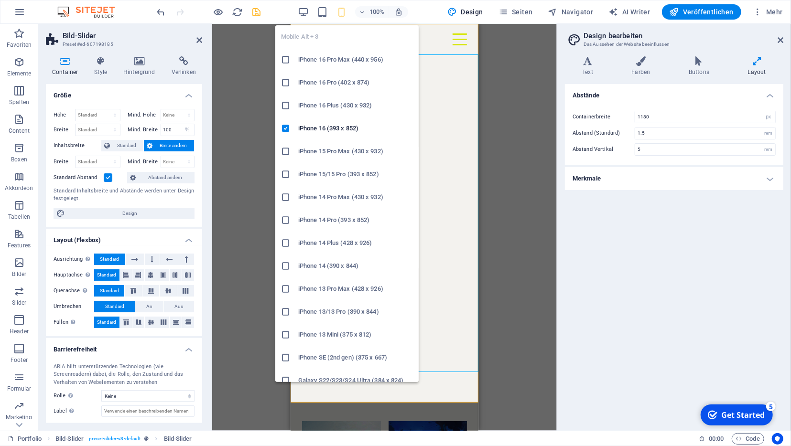
type input "4"
type input "100"
select select "%"
type input "100"
select select "%"
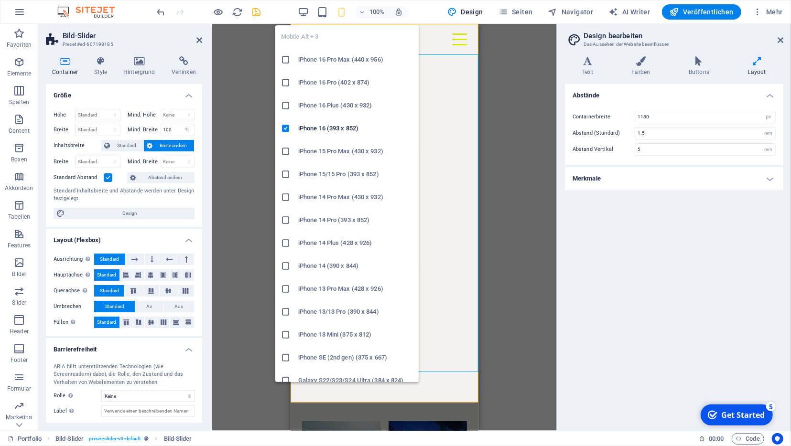
type input "100"
select select "%"
type input "100"
select select "%"
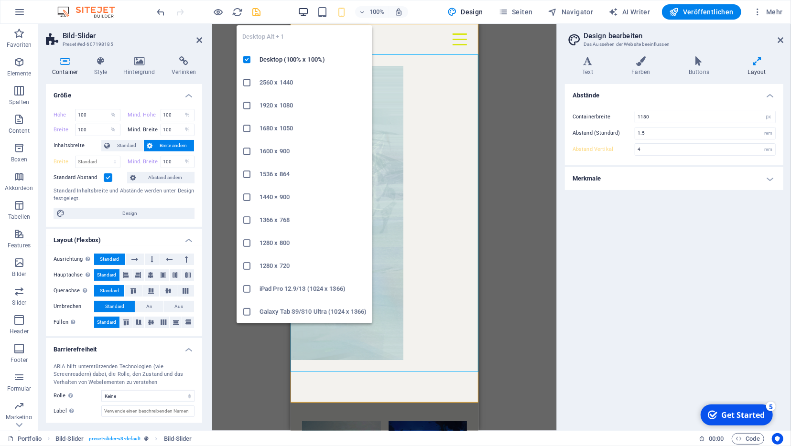
click at [306, 12] on icon "button" at bounding box center [303, 12] width 11 height 11
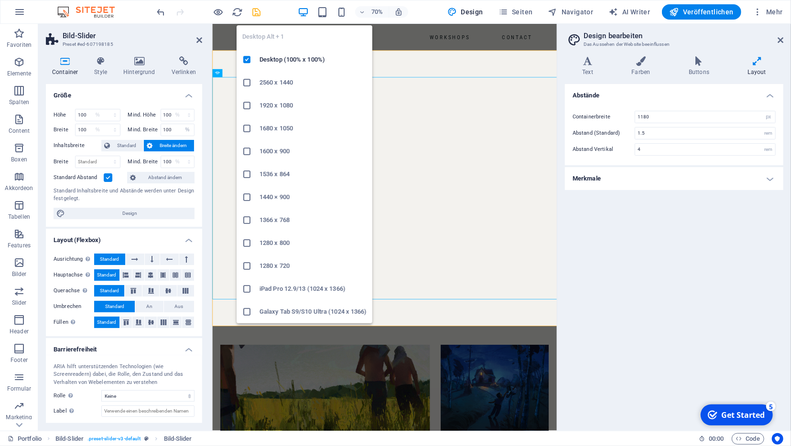
type input "5"
select select "DISABLED_OPTION_VALUE"
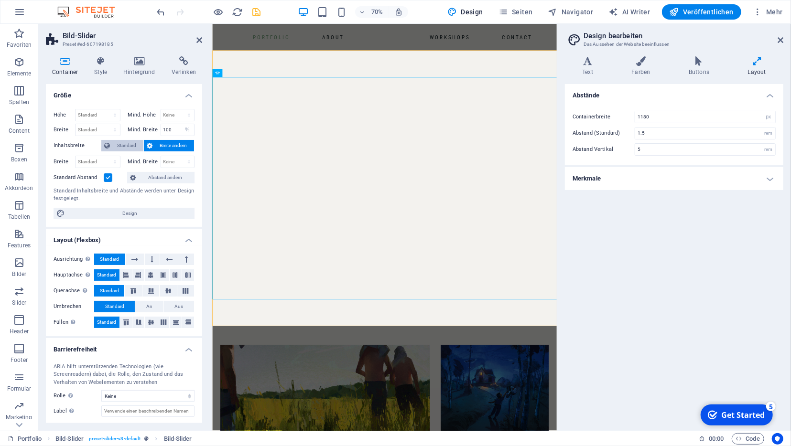
click at [126, 143] on span "Standard" at bounding box center [127, 145] width 28 height 11
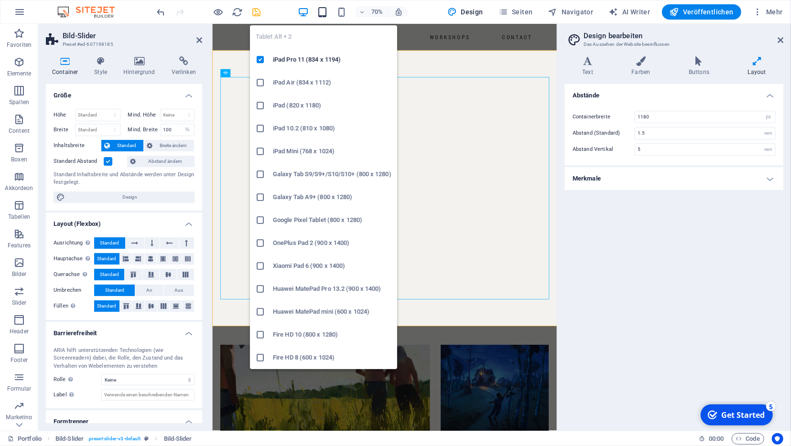
click at [325, 12] on icon "button" at bounding box center [322, 12] width 11 height 11
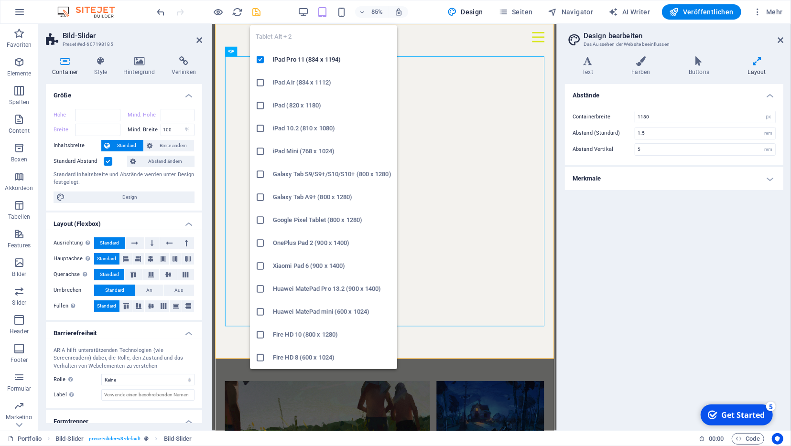
type input "100"
select select "%"
type input "100"
select select "%"
type input "100"
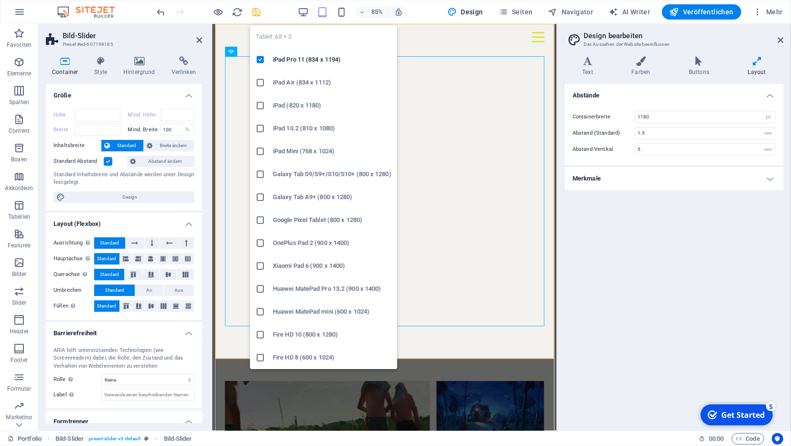
select select "%"
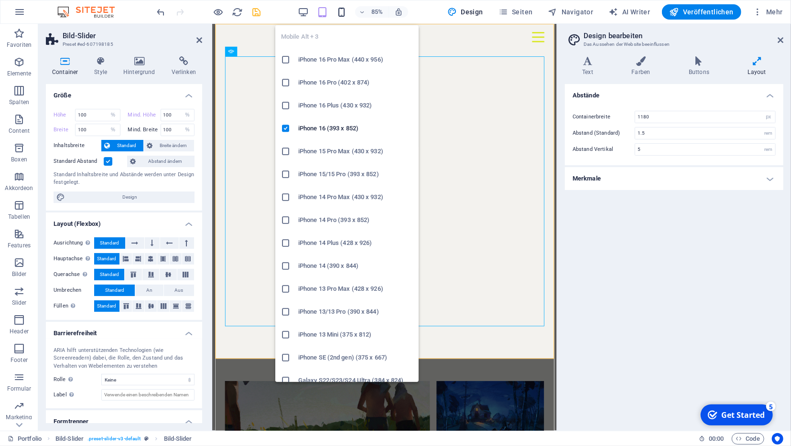
click at [342, 13] on icon "button" at bounding box center [341, 12] width 11 height 11
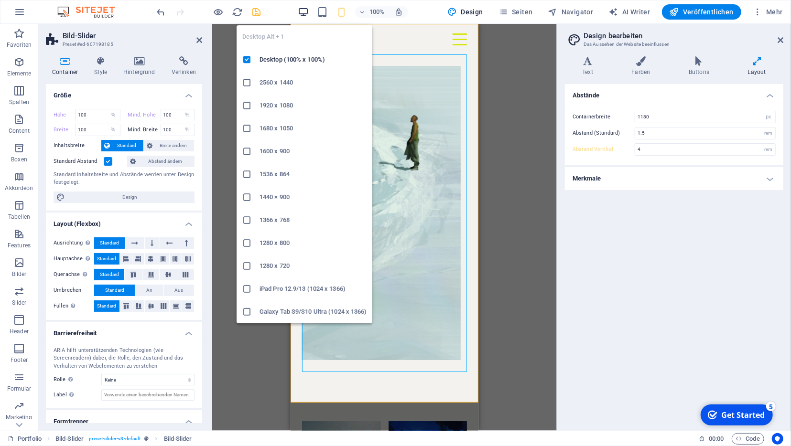
click at [306, 15] on icon "button" at bounding box center [303, 12] width 11 height 11
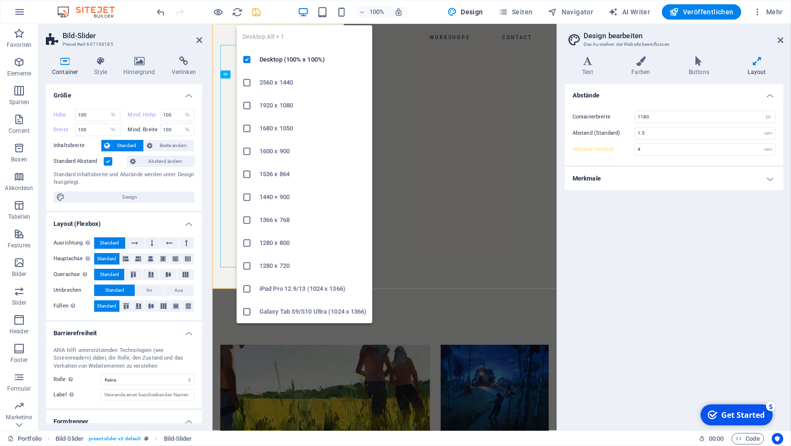
type input "5"
select select "DISABLED_OPTION_VALUE"
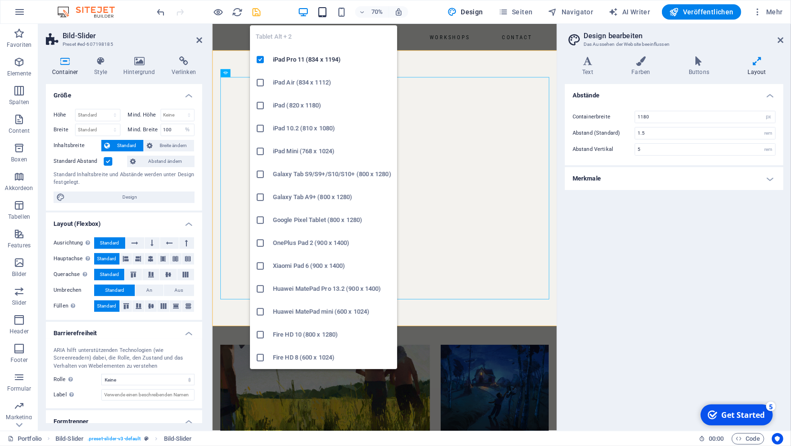
click at [324, 14] on icon "button" at bounding box center [322, 12] width 11 height 11
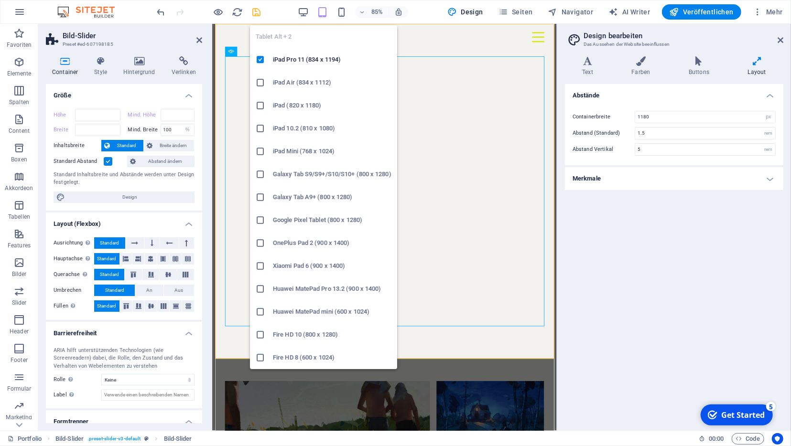
type input "100"
select select "%"
type input "100"
select select "%"
type input "100"
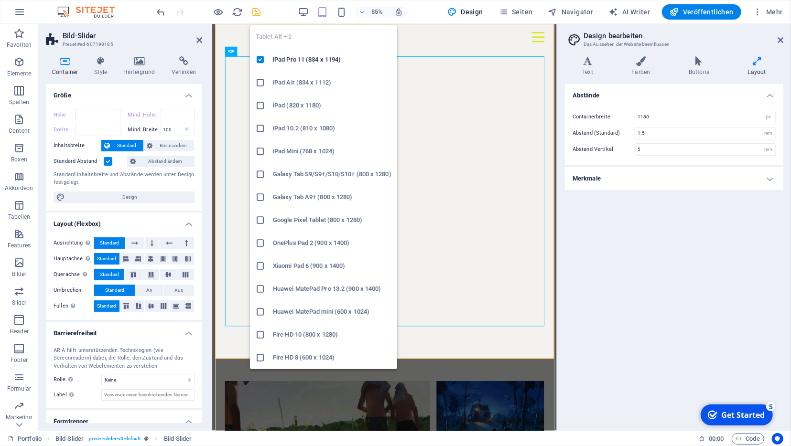
select select "%"
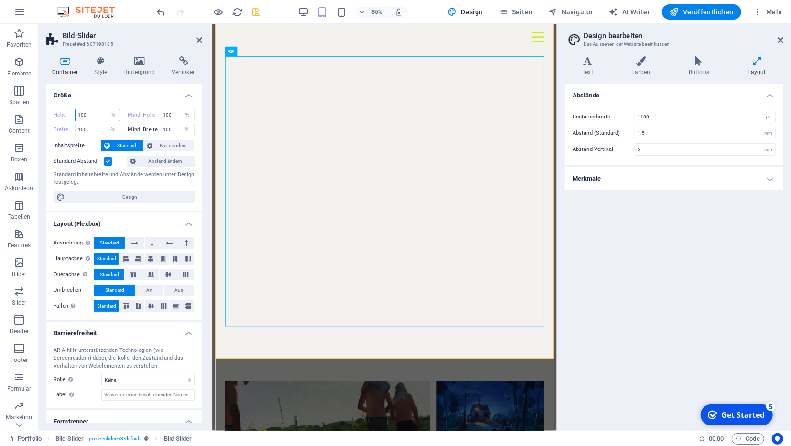
drag, startPoint x: 84, startPoint y: 115, endPoint x: 73, endPoint y: 113, distance: 11.2
click at [75, 113] on input "100" at bounding box center [97, 114] width 44 height 11
type input "80"
click at [98, 124] on input "100" at bounding box center [97, 129] width 44 height 11
drag, startPoint x: 167, startPoint y: 115, endPoint x: 157, endPoint y: 114, distance: 10.1
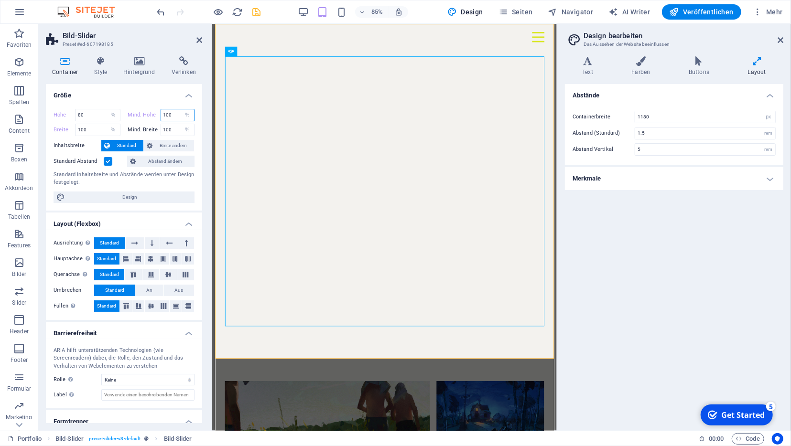
click at [161, 114] on input "100" at bounding box center [177, 114] width 33 height 11
type input "80"
click at [107, 124] on select "Standard px rem % em vh vw" at bounding box center [113, 129] width 13 height 11
click at [181, 109] on select "Keine px rem % vh vw" at bounding box center [187, 114] width 13 height 11
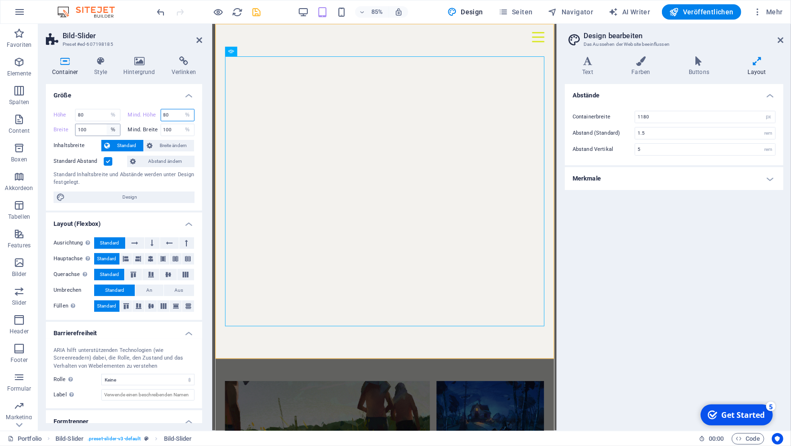
select select "j4oaaust7tg"
click option "Keine" at bounding box center [0, 0] width 0 height 0
type input "80"
select select "%"
click at [181, 124] on select "Keine px rem % vh vw" at bounding box center [187, 129] width 13 height 11
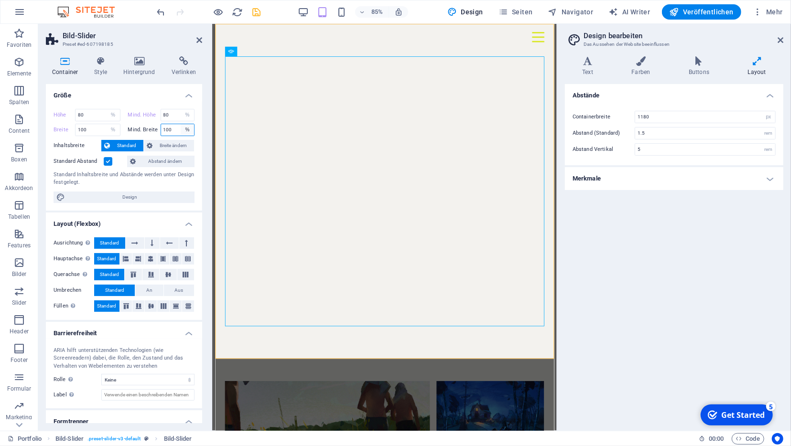
select select "oiseod3ec6c"
click option "Keine" at bounding box center [0, 0] width 0 height 0
type input "100"
select select "%"
click at [176, 116] on input "80" at bounding box center [177, 114] width 33 height 11
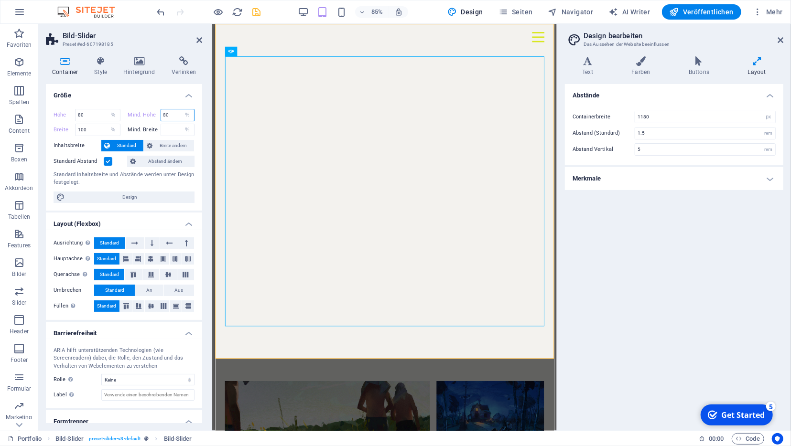
click at [176, 116] on input "80" at bounding box center [177, 114] width 33 height 11
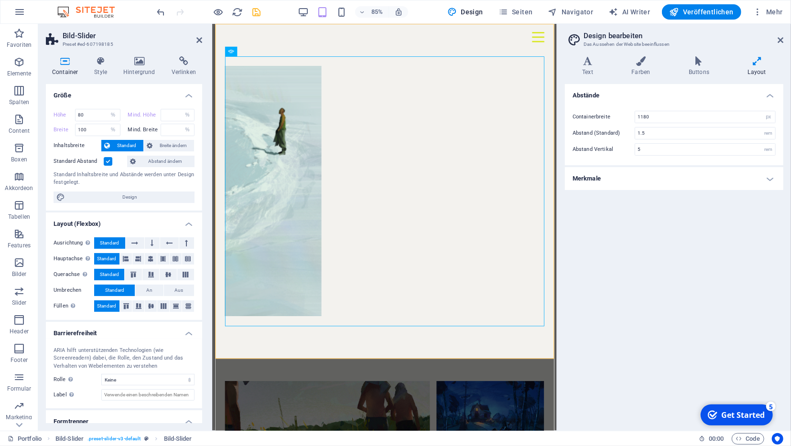
click at [134, 128] on label "Mind. Breite" at bounding box center [144, 129] width 32 height 5
type input "100"
click at [181, 109] on select "Keine px rem % vh vw" at bounding box center [187, 114] width 13 height 11
select select "j4oaaust7tg"
click option "Keine" at bounding box center [0, 0] width 0 height 0
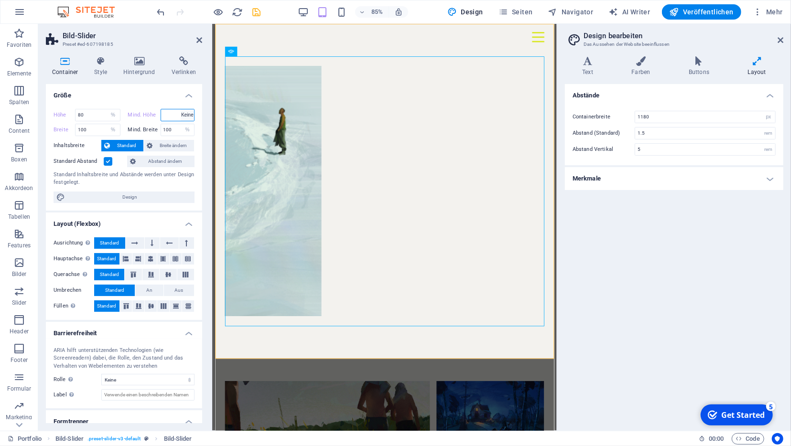
type input "80"
select select "%"
click at [181, 124] on select "Keine px rem % vh vw" at bounding box center [187, 129] width 13 height 11
select select "oiseod3ec6c"
click option "Keine" at bounding box center [0, 0] width 0 height 0
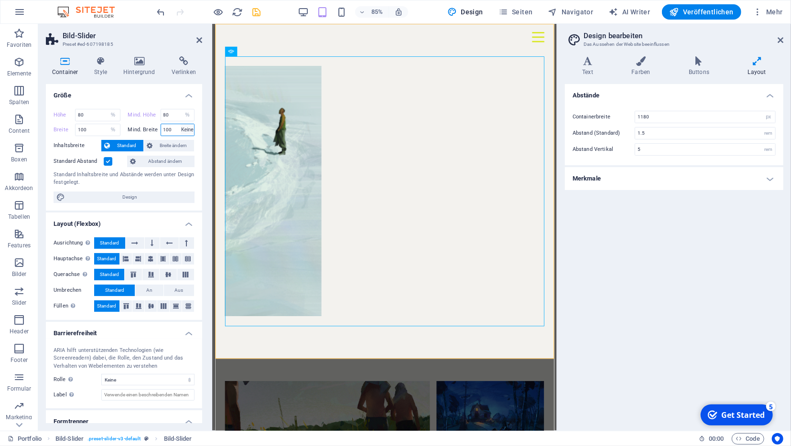
type input "100"
select select "%"
click at [158, 143] on span "Breite ändern" at bounding box center [173, 145] width 36 height 11
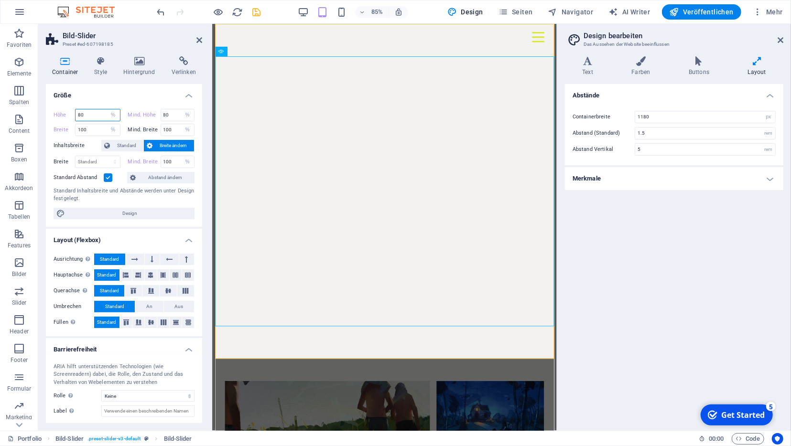
click at [102, 116] on input "80" at bounding box center [97, 114] width 44 height 11
type input "50"
click at [159, 146] on span "Breite ändern" at bounding box center [173, 145] width 36 height 11
click at [127, 141] on span "Standard" at bounding box center [127, 145] width 28 height 11
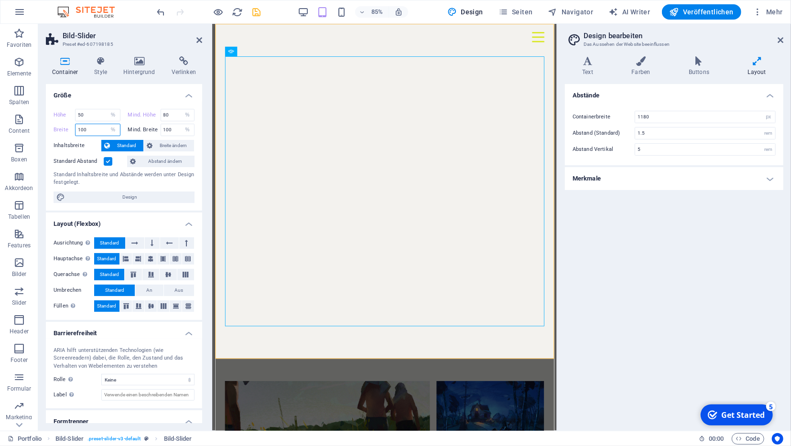
click at [104, 132] on input "100" at bounding box center [97, 129] width 44 height 11
type input "0"
click at [148, 128] on label "Mind. Breite" at bounding box center [144, 129] width 32 height 5
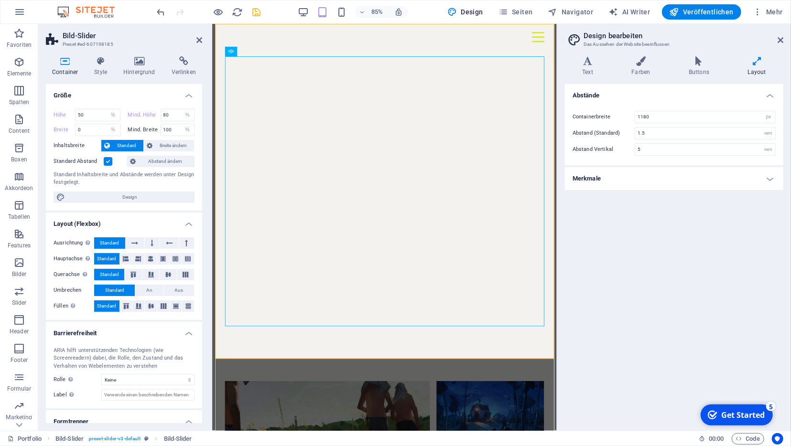
click at [148, 128] on label "Mind. Breite" at bounding box center [144, 129] width 32 height 5
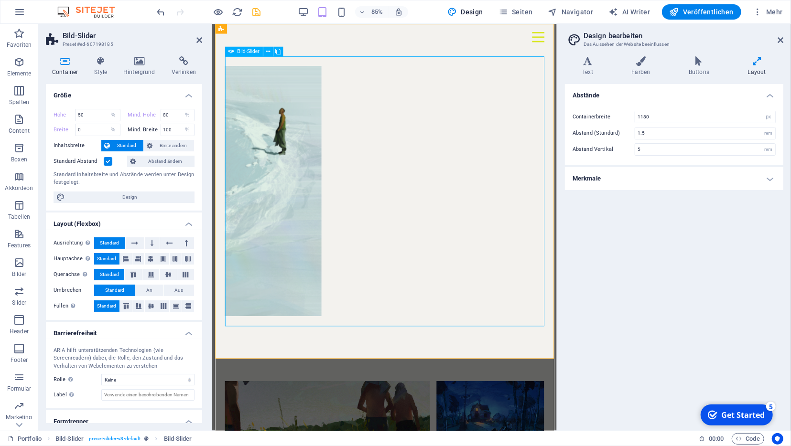
click at [271, 53] on button at bounding box center [268, 52] width 10 height 10
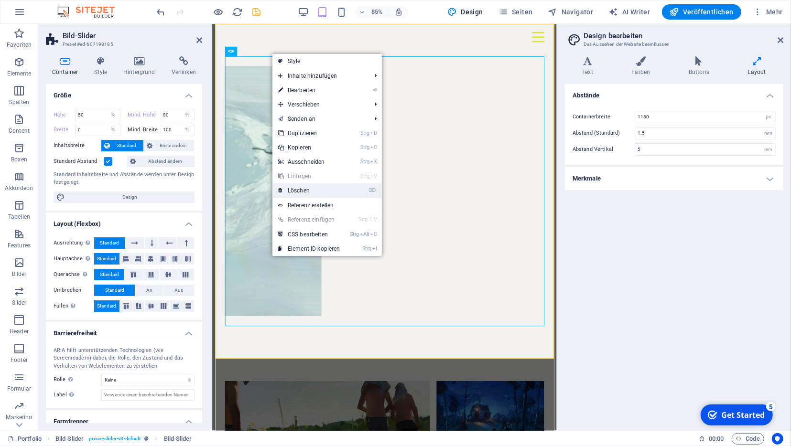
click at [310, 194] on link "⌦ Löschen" at bounding box center [309, 190] width 74 height 14
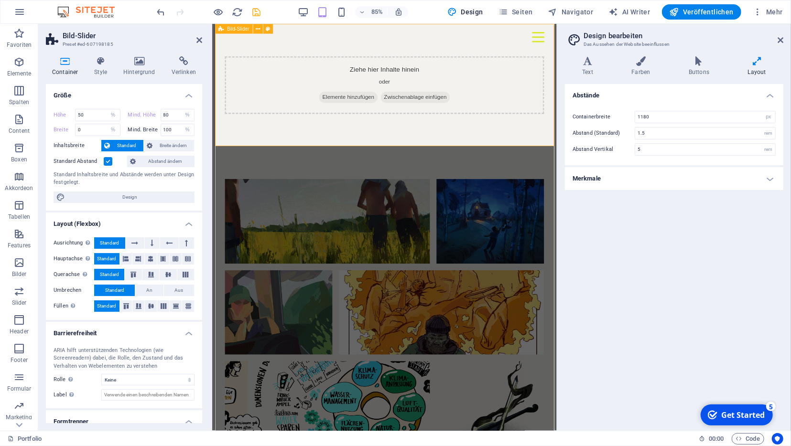
click at [370, 109] on span "Elemente hinzufügen" at bounding box center [371, 109] width 69 height 13
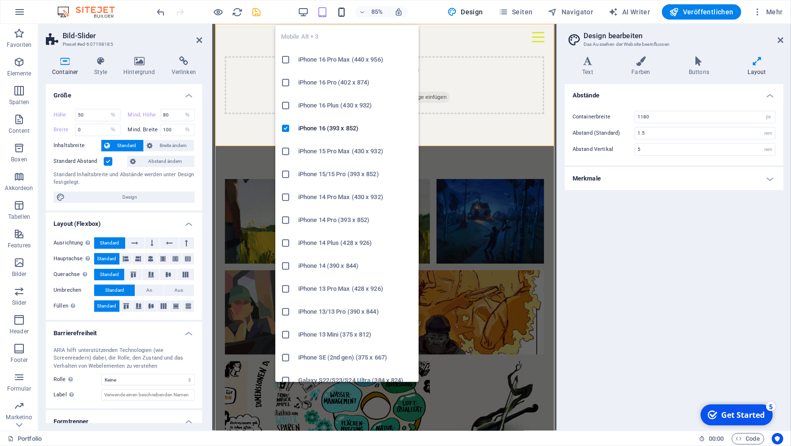
click at [343, 13] on icon "button" at bounding box center [341, 12] width 11 height 11
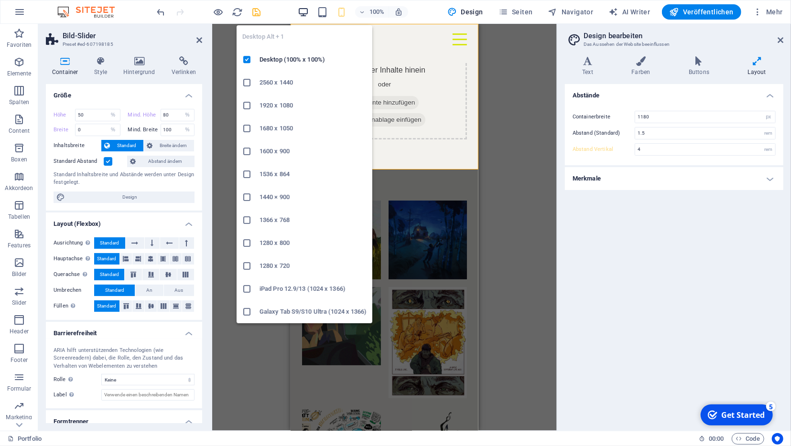
click at [302, 10] on icon "button" at bounding box center [303, 12] width 11 height 11
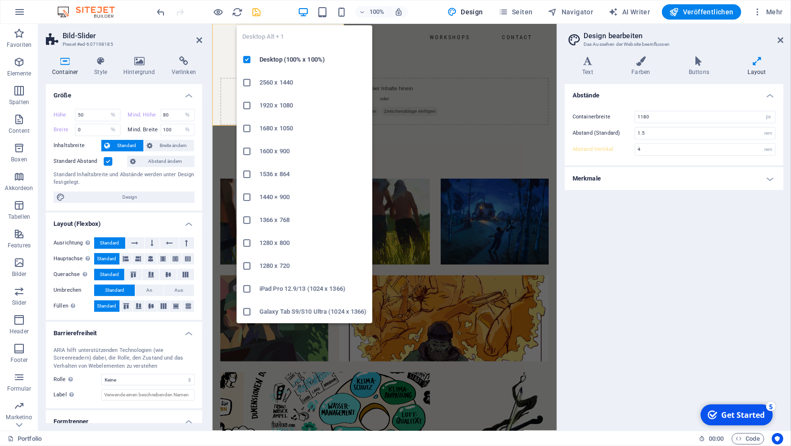
type input "5"
select select "DISABLED_OPTION_VALUE"
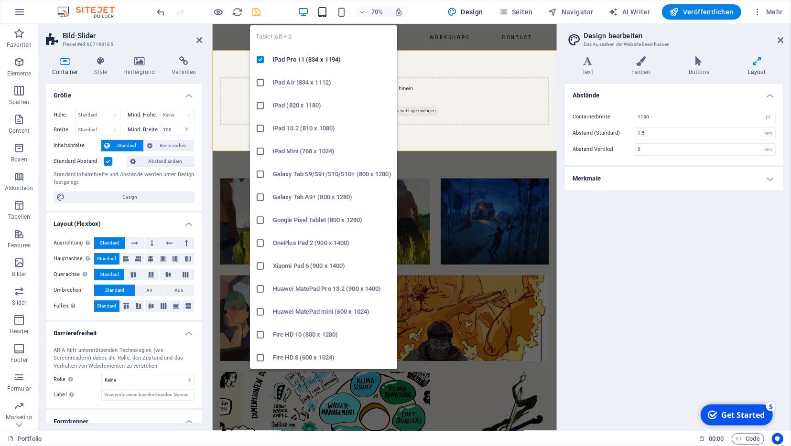
click at [328, 12] on icon "button" at bounding box center [322, 12] width 11 height 11
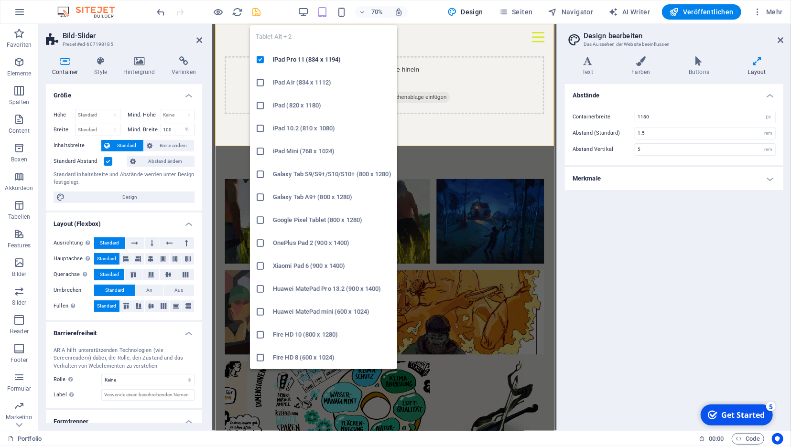
type input "50"
select select "%"
type input "80"
select select "%"
type input "0"
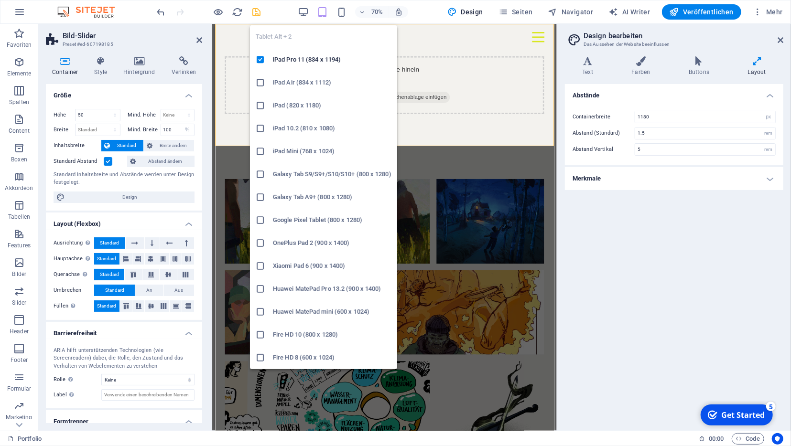
select select "%"
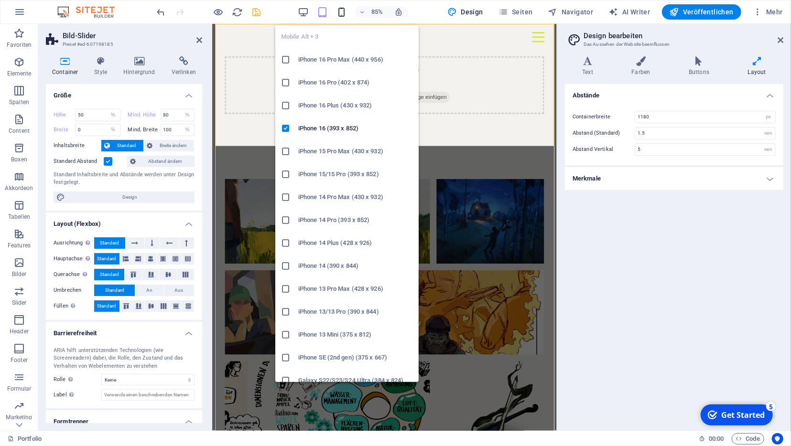
click at [347, 10] on icon "button" at bounding box center [341, 12] width 11 height 11
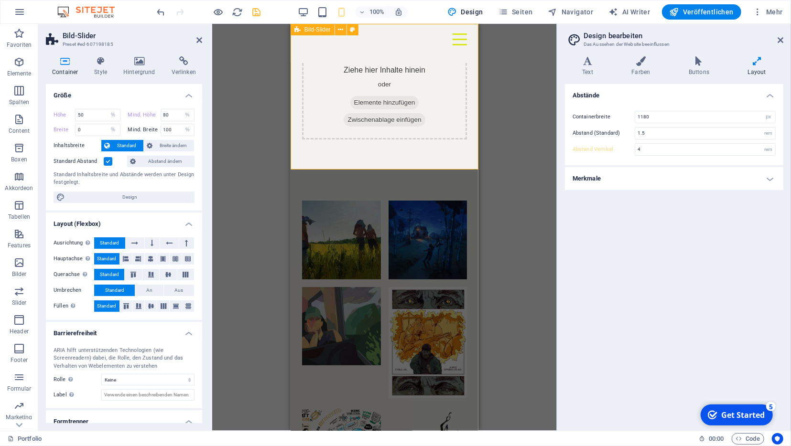
click at [347, 119] on icon at bounding box center [347, 119] width 0 height 0
click at [340, 63] on div "Ziehe hier Inhalte hinein oder Elemente hinzufügen Zwischenablage einfügen" at bounding box center [384, 96] width 165 height 85
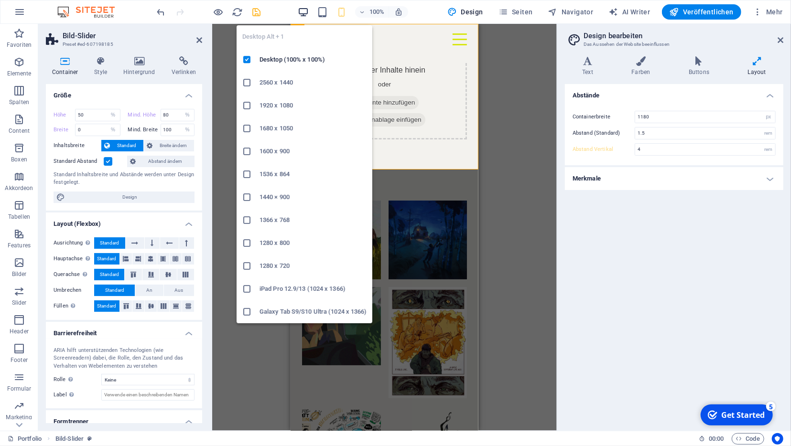
click at [301, 13] on icon "button" at bounding box center [303, 12] width 11 height 11
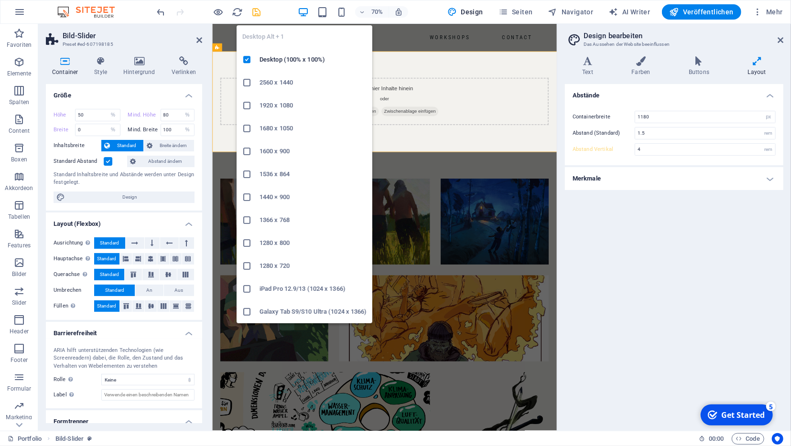
type input "5"
select select "DISABLED_OPTION_VALUE"
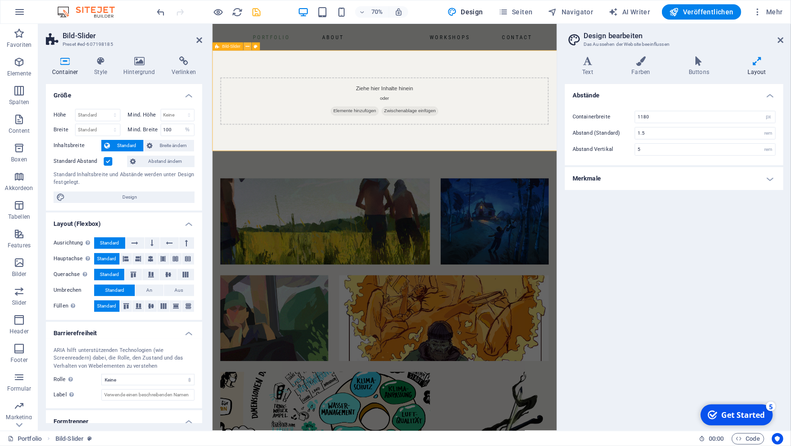
click at [247, 46] on icon at bounding box center [247, 46] width 4 height 7
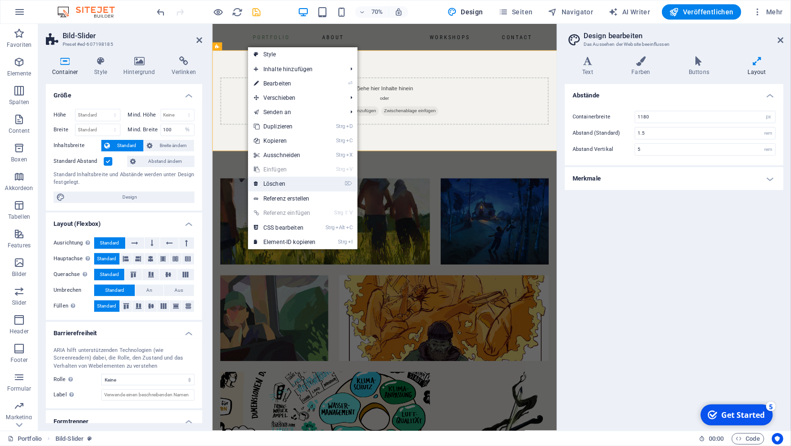
click at [285, 183] on link "⌦ Löschen" at bounding box center [285, 184] width 74 height 14
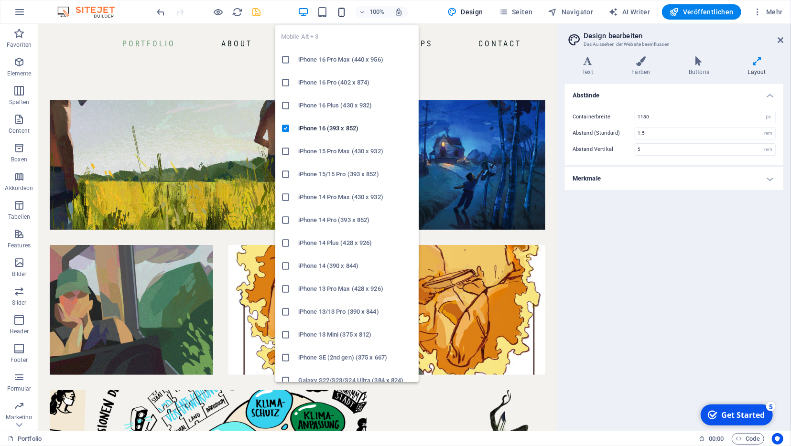
click at [342, 11] on icon "button" at bounding box center [341, 12] width 11 height 11
type input "4"
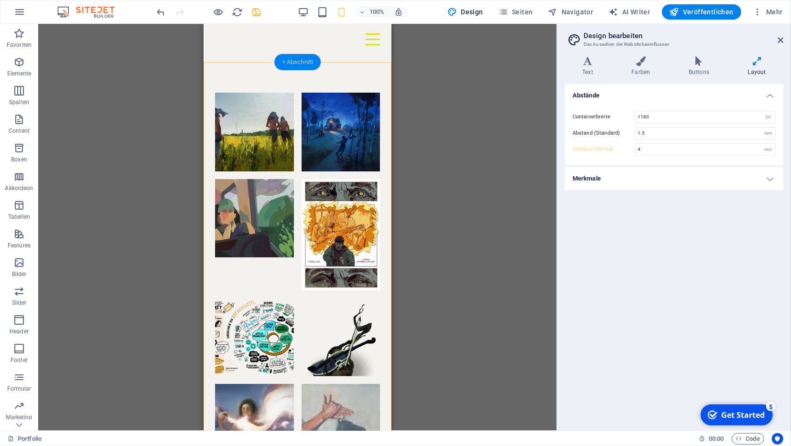
click at [294, 62] on div "+ Abschnitt" at bounding box center [297, 62] width 47 height 16
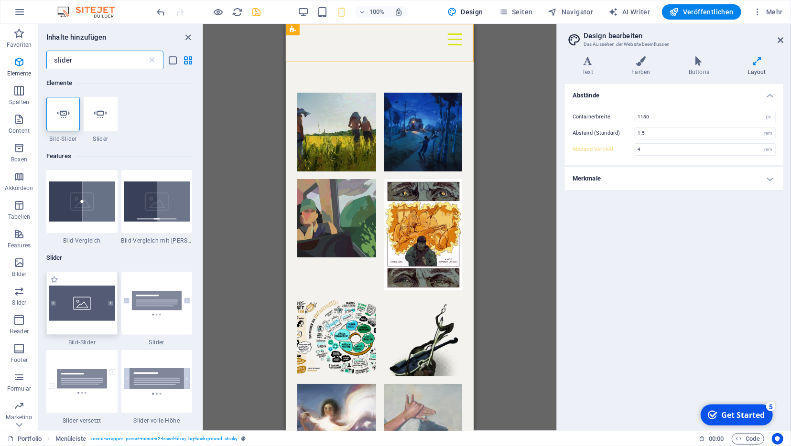
type input "slider"
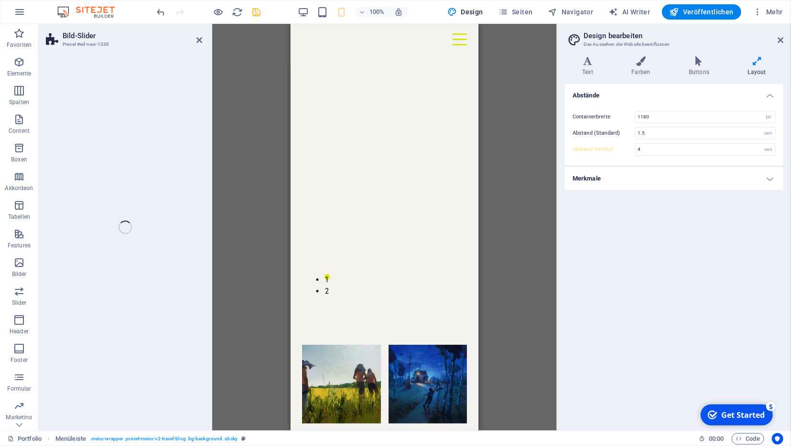
drag, startPoint x: 383, startPoint y: 336, endPoint x: 340, endPoint y: 67, distance: 272.8
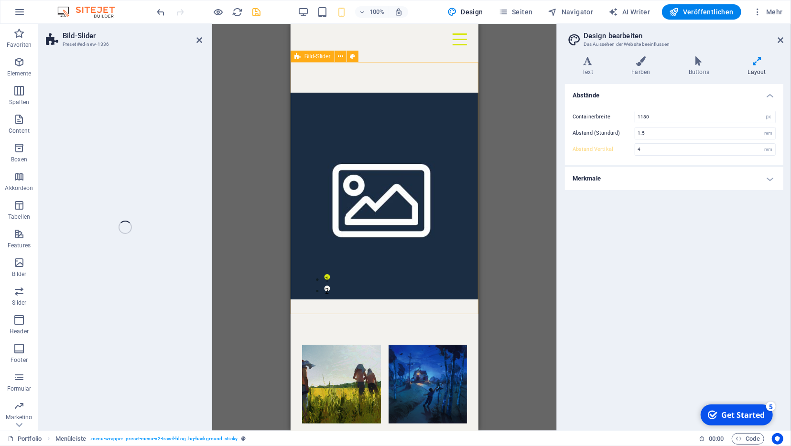
select select "rem"
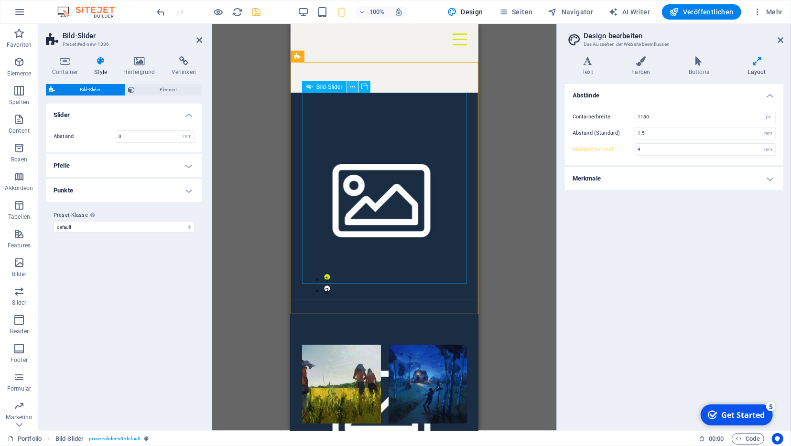
click at [353, 89] on icon at bounding box center [352, 87] width 5 height 10
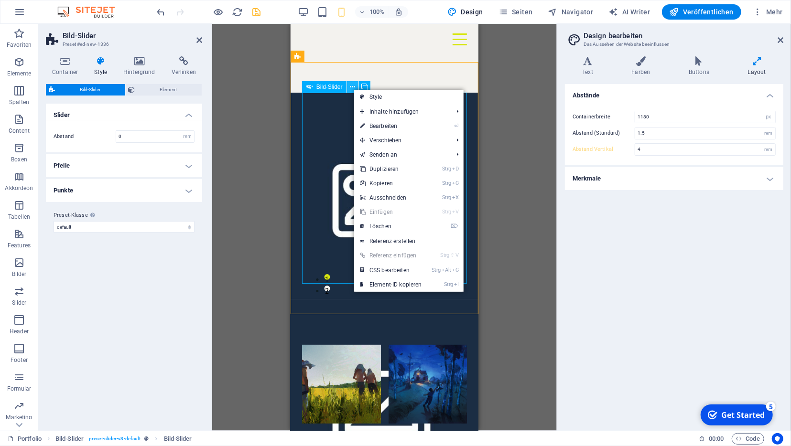
click at [353, 89] on icon at bounding box center [352, 87] width 5 height 10
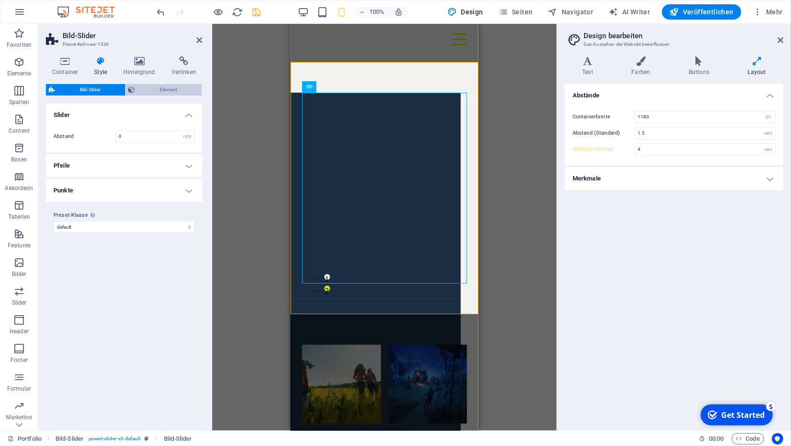
click at [165, 87] on span "Element" at bounding box center [168, 89] width 61 height 11
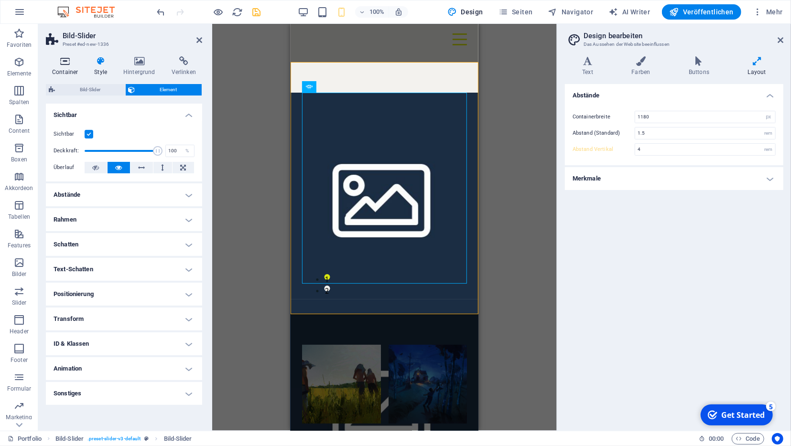
click at [67, 64] on icon at bounding box center [65, 61] width 38 height 10
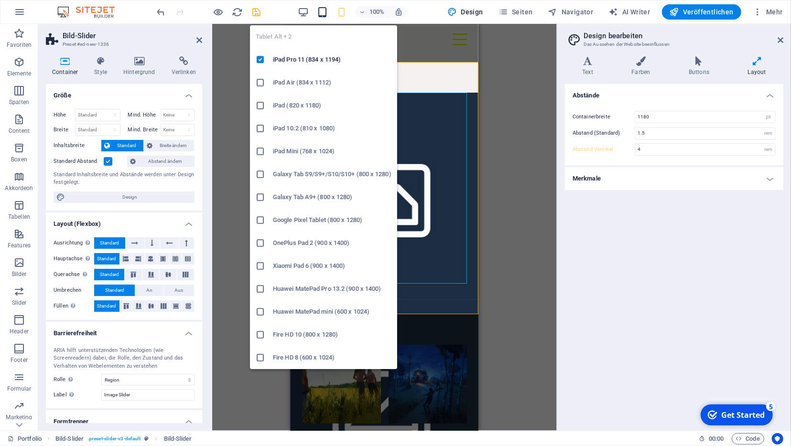
click at [328, 15] on icon "button" at bounding box center [322, 12] width 11 height 11
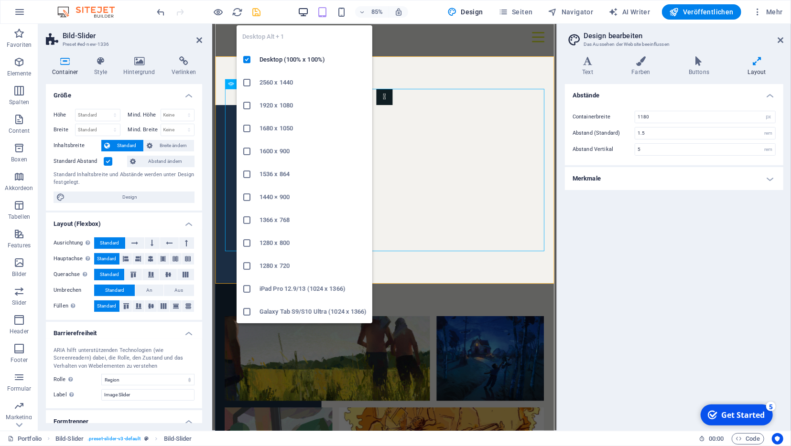
click at [308, 15] on icon "button" at bounding box center [303, 12] width 11 height 11
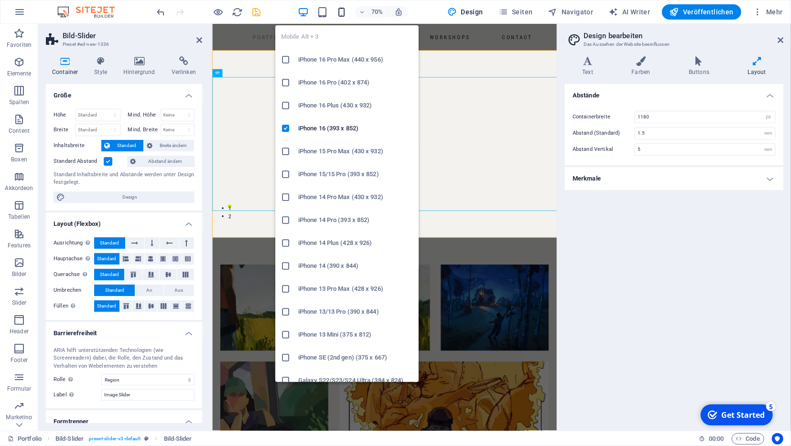
click at [342, 11] on icon "button" at bounding box center [341, 12] width 11 height 11
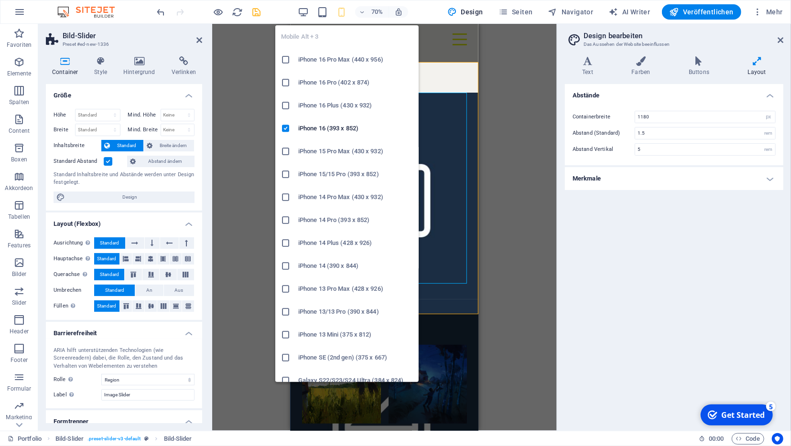
type input "4"
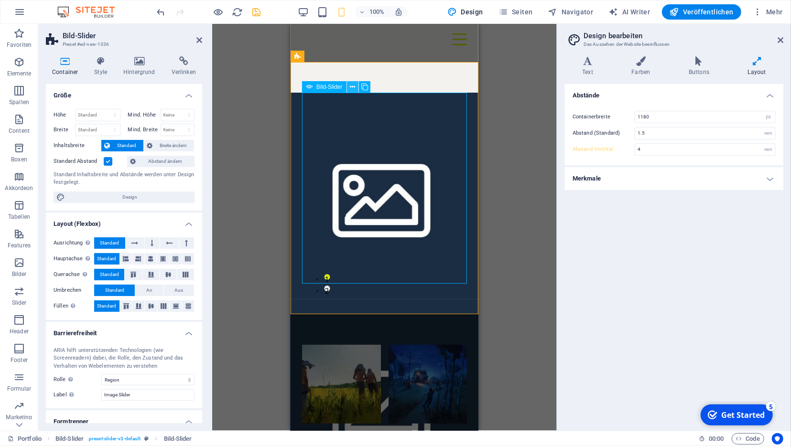
click at [353, 90] on icon at bounding box center [352, 87] width 5 height 10
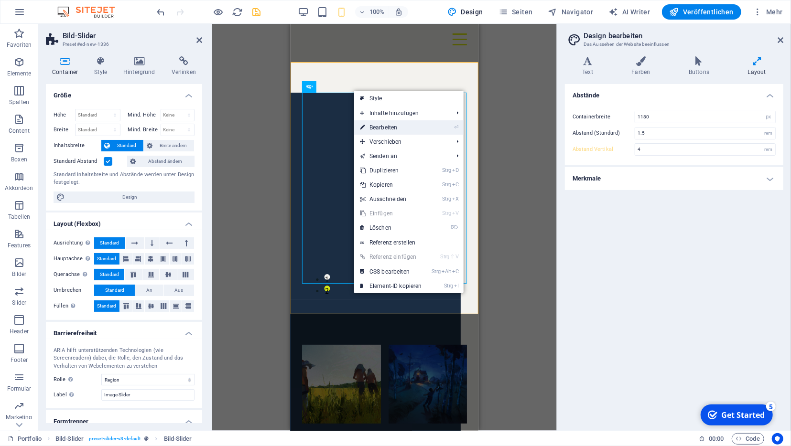
click at [391, 129] on link "⏎ Bearbeiten" at bounding box center [391, 127] width 74 height 14
select select "px"
select select "ms"
select select "s"
select select "progressive"
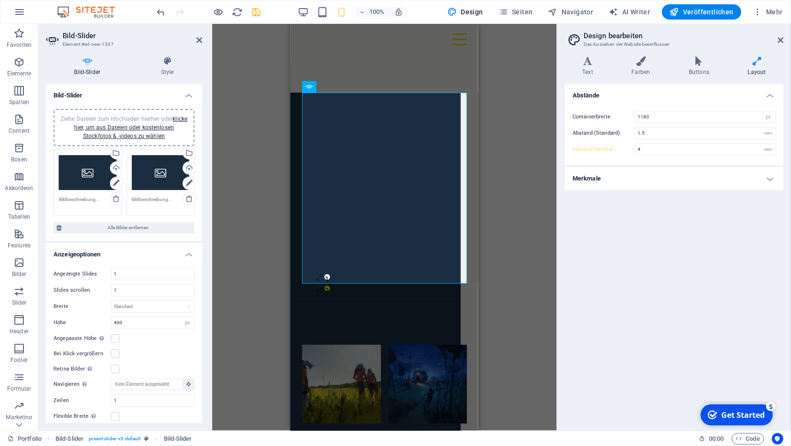
scroll to position [205, 0]
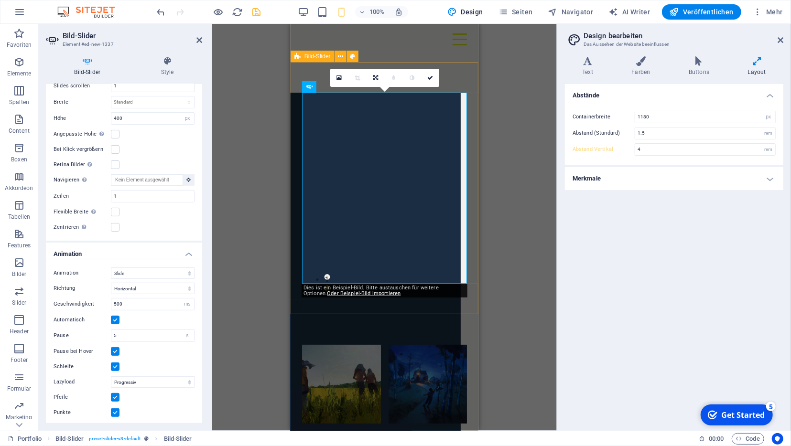
click at [458, 75] on div "1 2" at bounding box center [384, 188] width 188 height 252
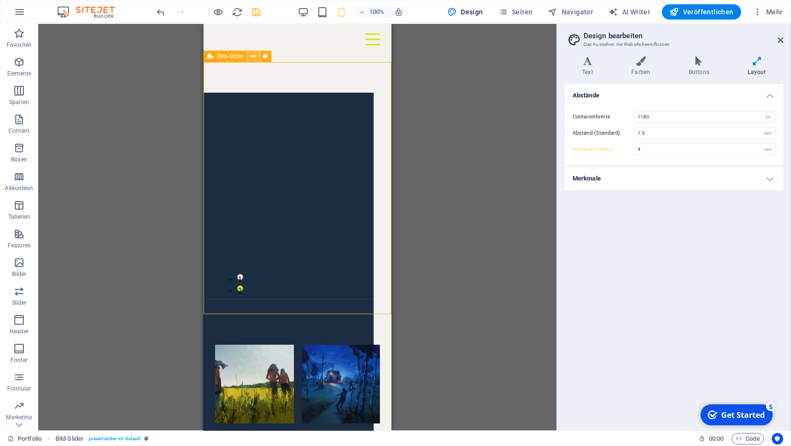
click at [254, 54] on icon at bounding box center [253, 57] width 5 height 10
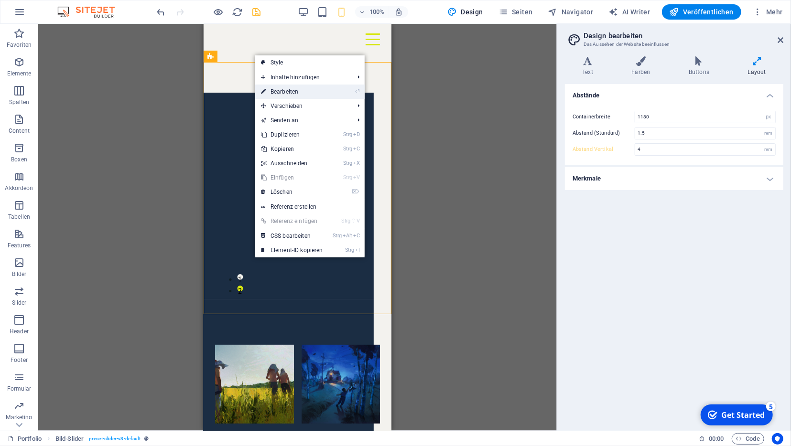
click at [285, 89] on link "⏎ Bearbeiten" at bounding box center [292, 92] width 74 height 14
select select "region"
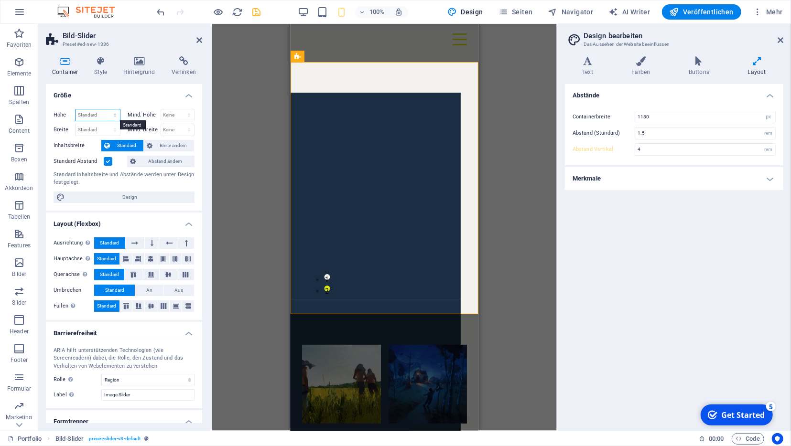
click at [75, 109] on select "Standard px rem % vh vw" at bounding box center [97, 114] width 44 height 11
select select "%"
click option "%" at bounding box center [0, 0] width 0 height 0
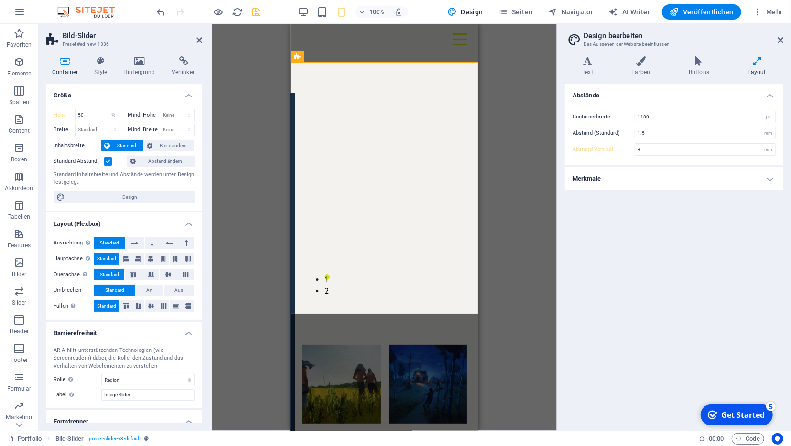
click at [89, 108] on div "Höhe 50 Standard px rem % vh vw Mind. Höhe Keine px rem % vh vw Breite Standard…" at bounding box center [124, 155] width 156 height 109
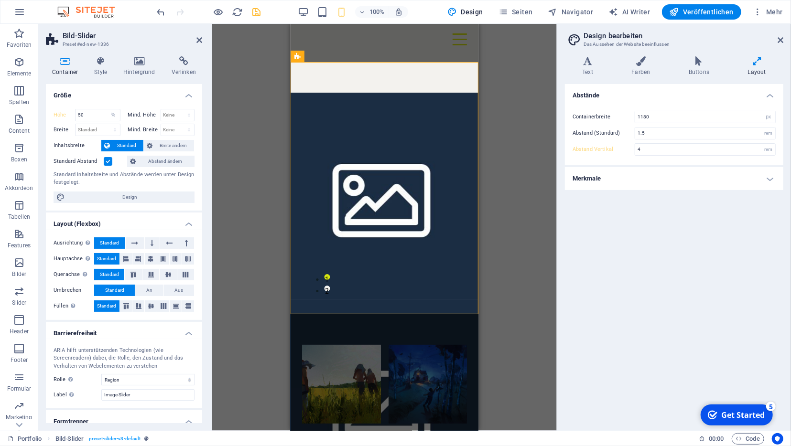
click at [116, 140] on span "Standard" at bounding box center [127, 145] width 28 height 11
click at [163, 142] on span "Breite ändern" at bounding box center [173, 145] width 36 height 11
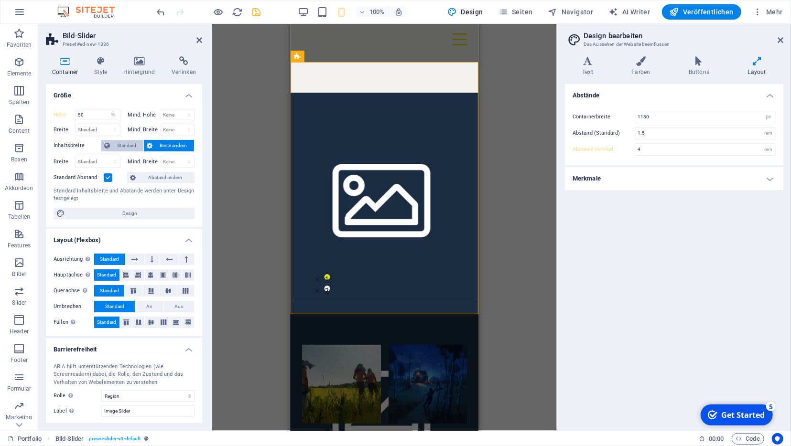
click at [122, 150] on span "Standard" at bounding box center [127, 145] width 28 height 11
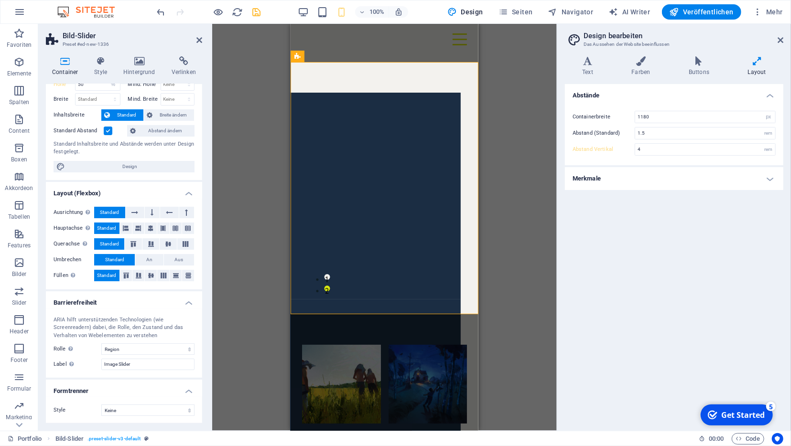
scroll to position [0, 0]
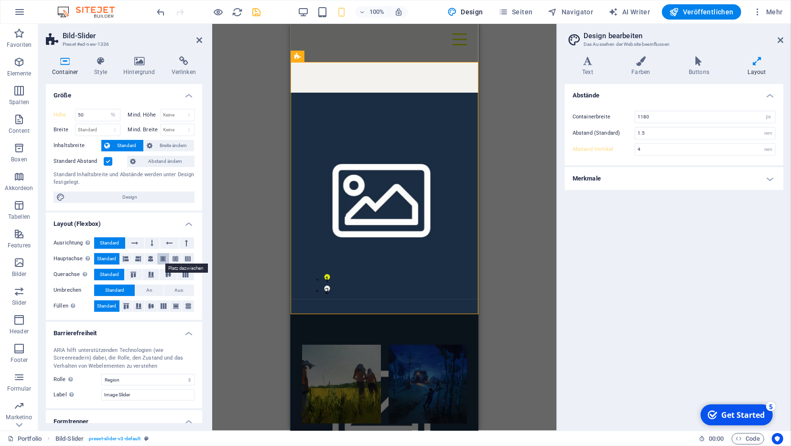
click at [167, 258] on button at bounding box center [163, 258] width 12 height 11
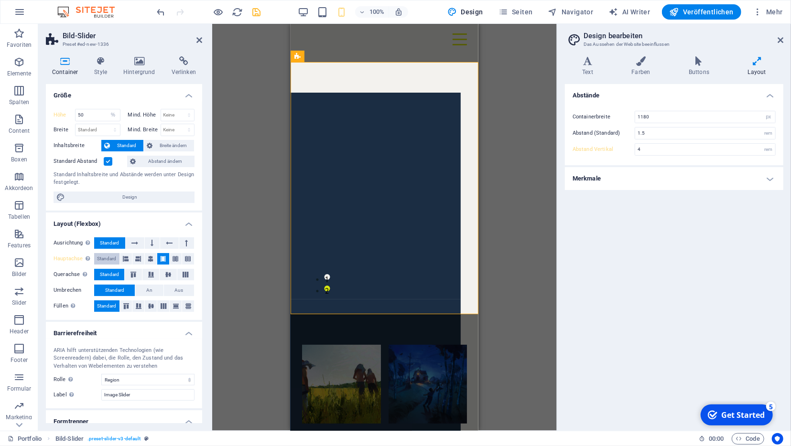
click at [99, 257] on span "Standard" at bounding box center [106, 258] width 19 height 11
click at [138, 275] on icon at bounding box center [133, 275] width 11 height 6
click at [112, 273] on span "Standard" at bounding box center [109, 274] width 19 height 11
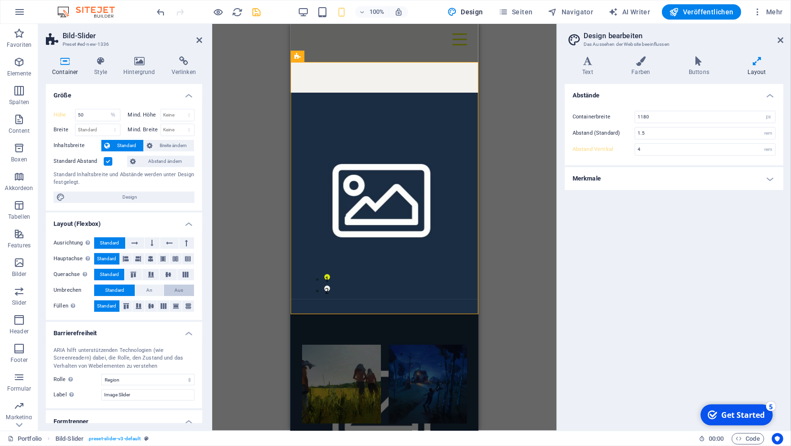
click at [184, 285] on button "Aus" at bounding box center [179, 290] width 30 height 11
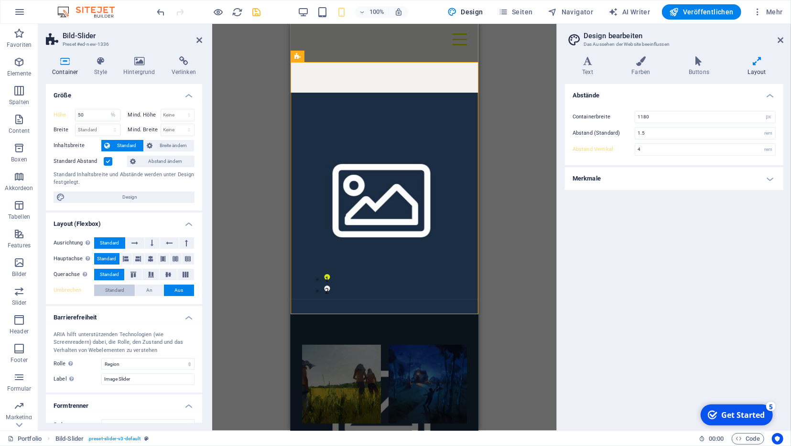
click at [108, 291] on span "Standard" at bounding box center [114, 290] width 19 height 11
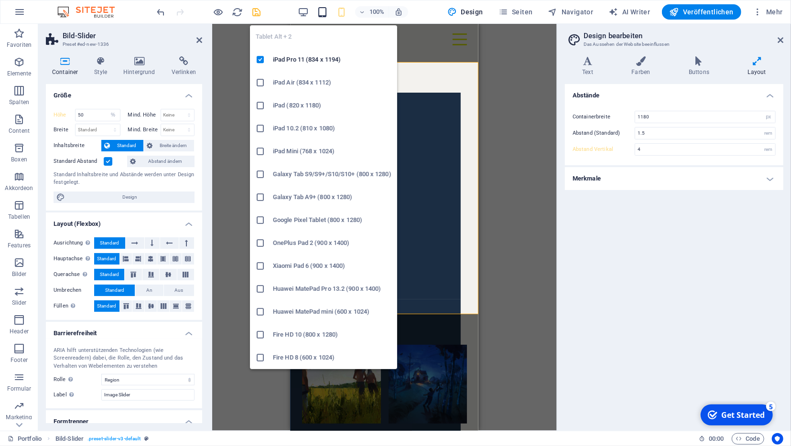
click at [328, 9] on icon "button" at bounding box center [322, 12] width 11 height 11
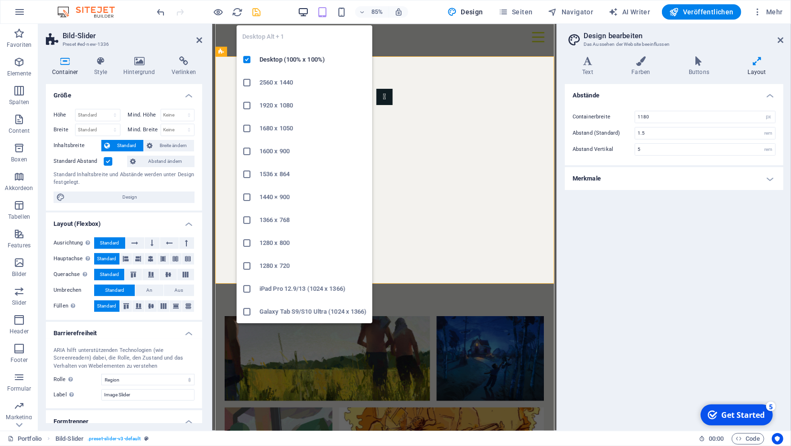
click at [307, 15] on icon "button" at bounding box center [303, 12] width 11 height 11
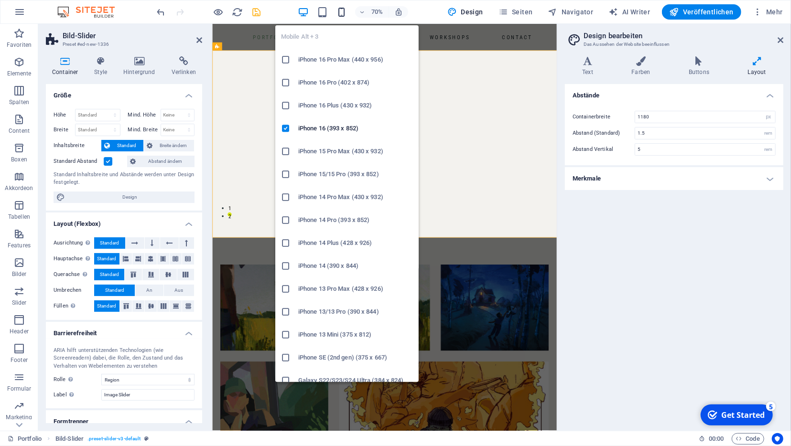
click at [345, 14] on icon "button" at bounding box center [341, 12] width 11 height 11
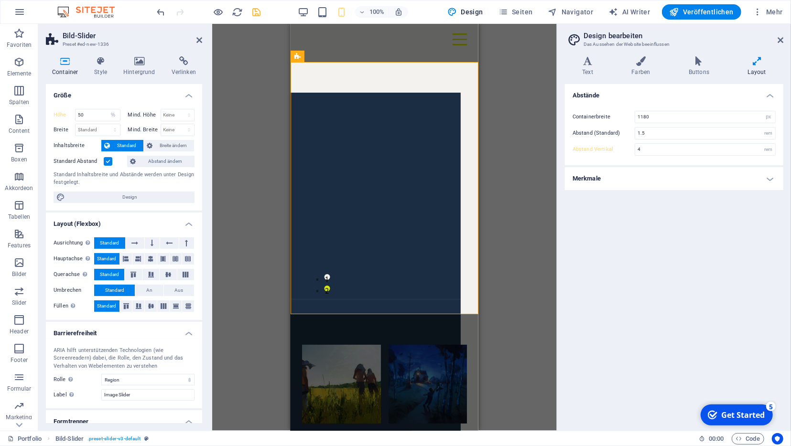
click at [632, 172] on h4 "Merkmale" at bounding box center [674, 178] width 218 height 23
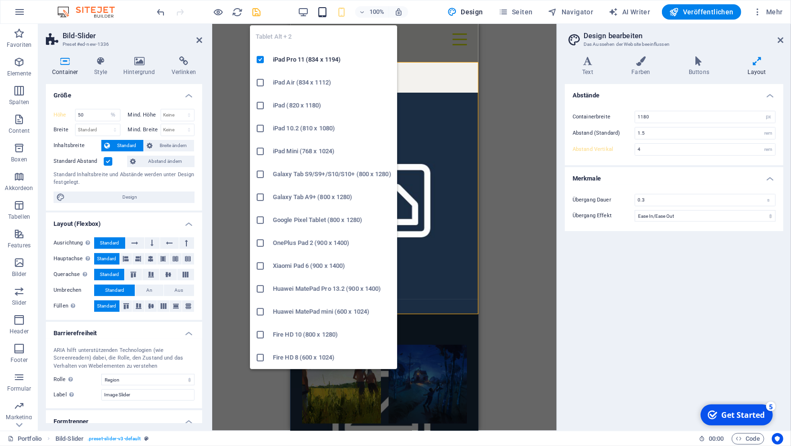
click at [327, 12] on icon "button" at bounding box center [322, 12] width 11 height 11
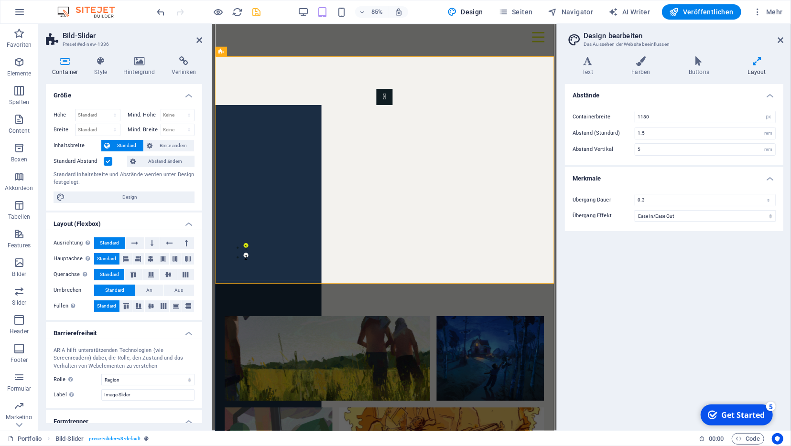
click at [314, 16] on div "85%" at bounding box center [353, 11] width 110 height 15
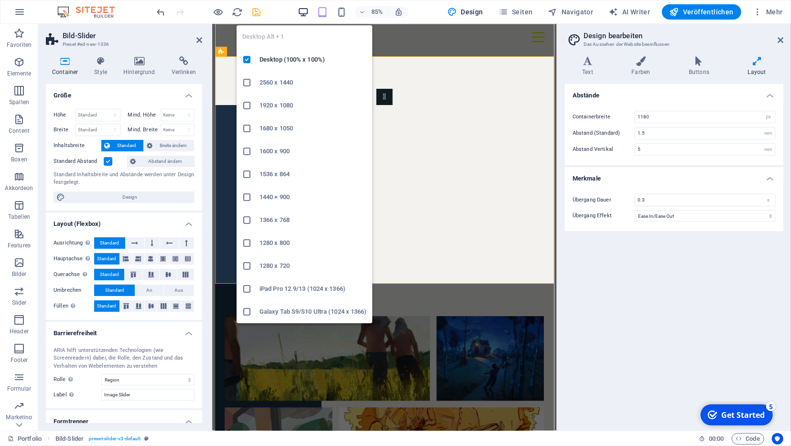
click at [309, 15] on icon "button" at bounding box center [303, 12] width 11 height 11
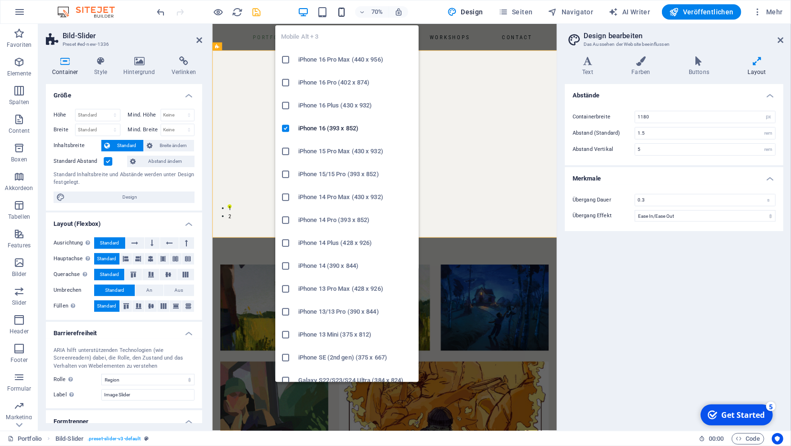
click at [343, 13] on icon "button" at bounding box center [341, 12] width 11 height 11
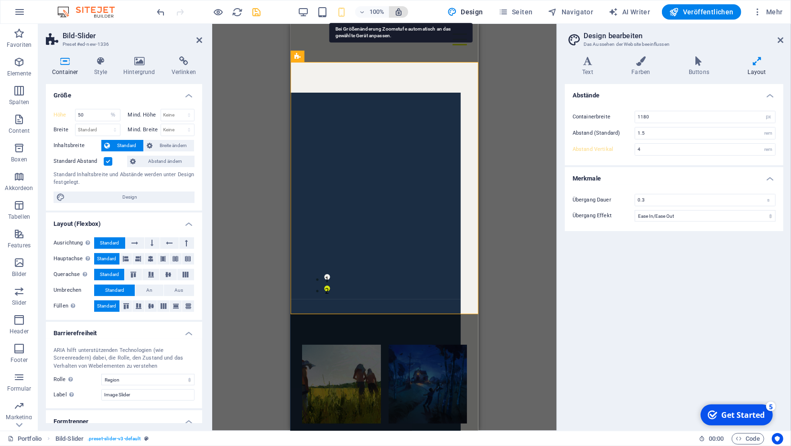
click at [401, 11] on icon "button" at bounding box center [398, 12] width 9 height 9
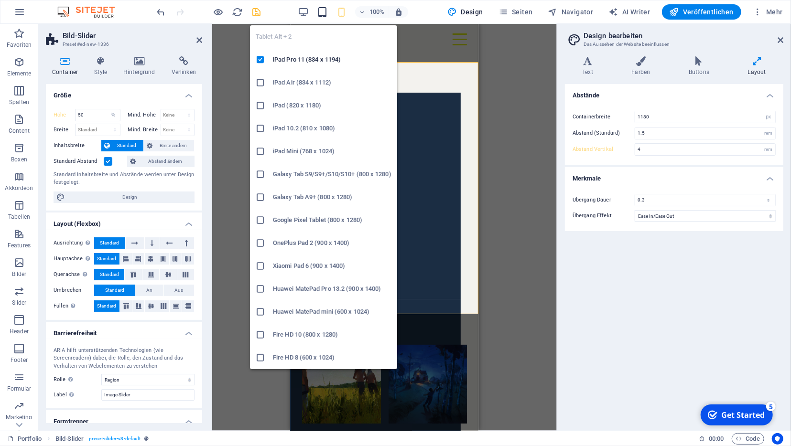
click at [328, 13] on icon "button" at bounding box center [322, 12] width 11 height 11
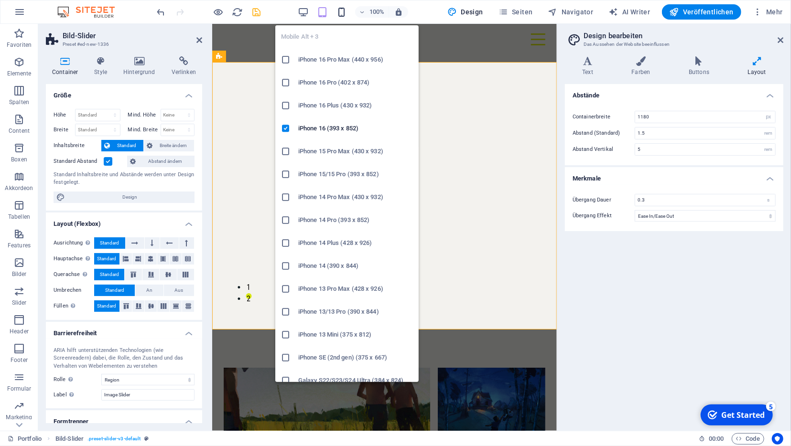
click at [347, 11] on icon "button" at bounding box center [341, 12] width 11 height 11
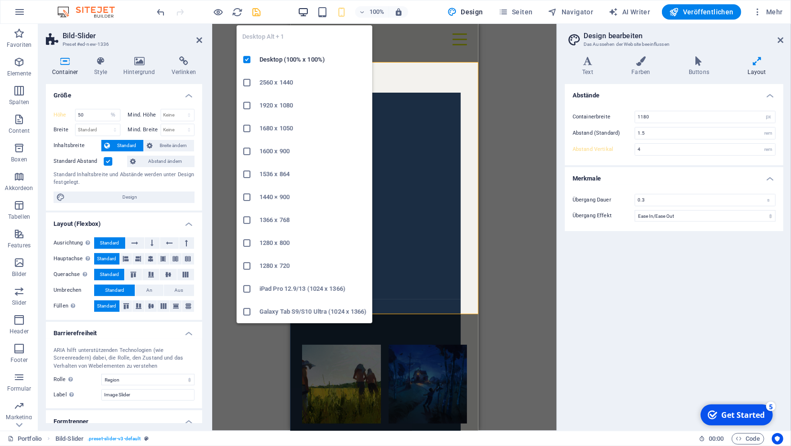
click at [306, 13] on icon "button" at bounding box center [303, 12] width 11 height 11
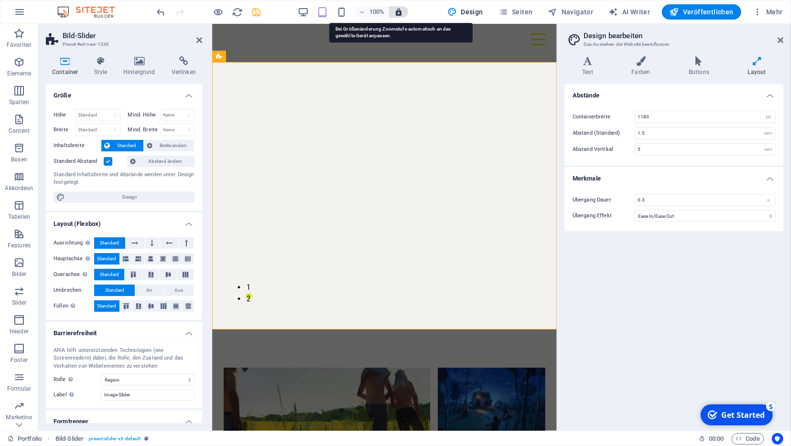
click at [400, 14] on icon "button" at bounding box center [398, 12] width 9 height 9
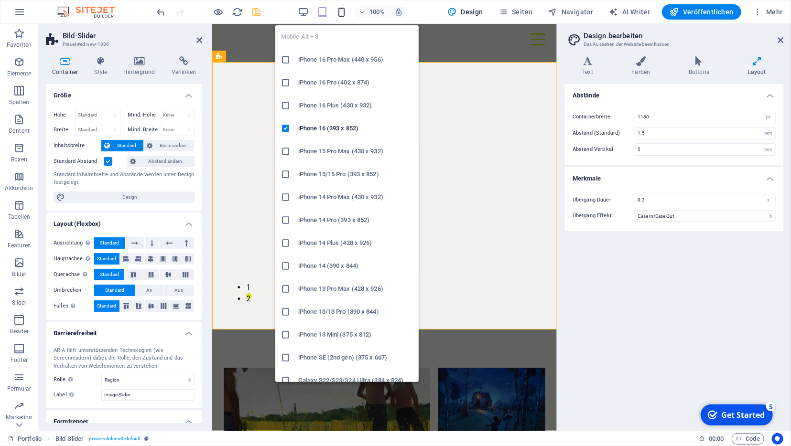
click at [347, 8] on icon "button" at bounding box center [341, 12] width 11 height 11
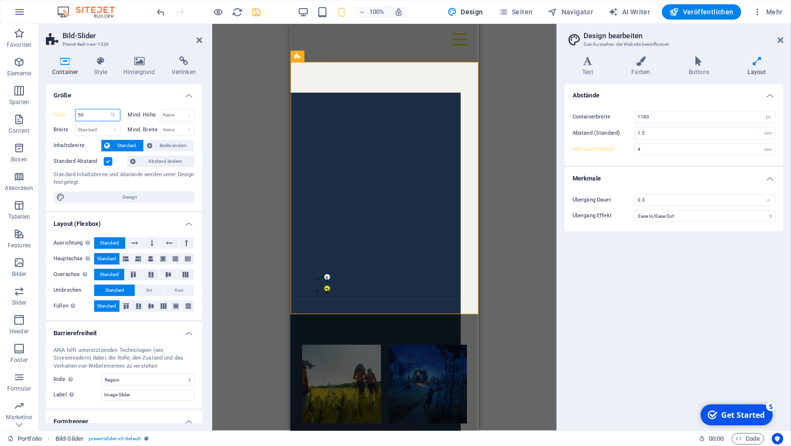
click at [90, 112] on input "50" at bounding box center [97, 114] width 44 height 11
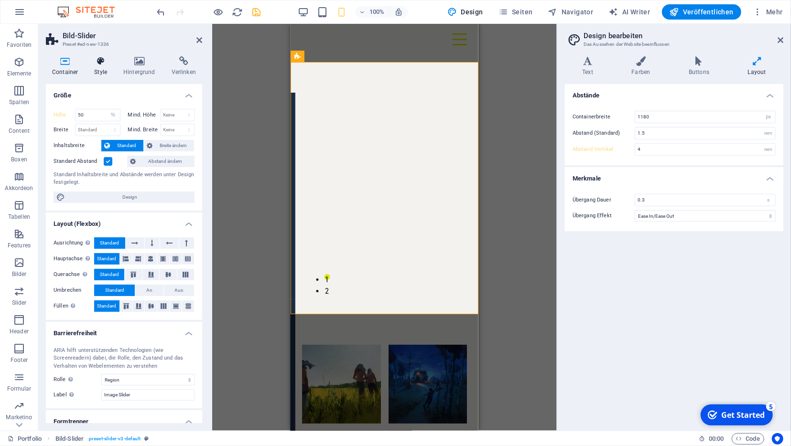
click at [105, 69] on h4 "Style" at bounding box center [102, 66] width 29 height 20
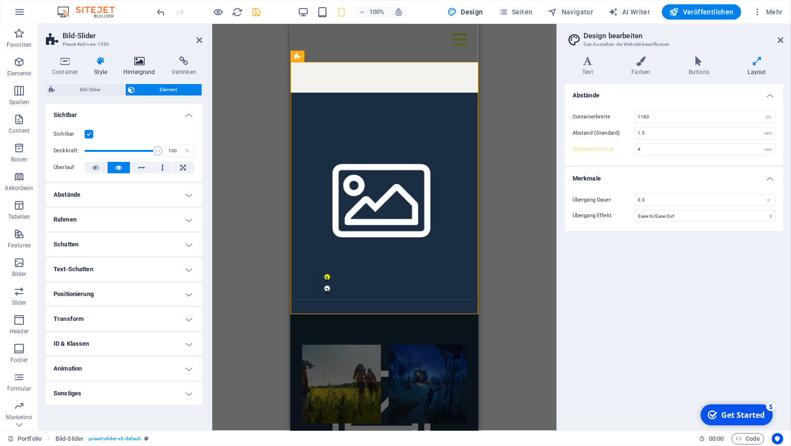
click at [138, 59] on icon at bounding box center [139, 61] width 44 height 10
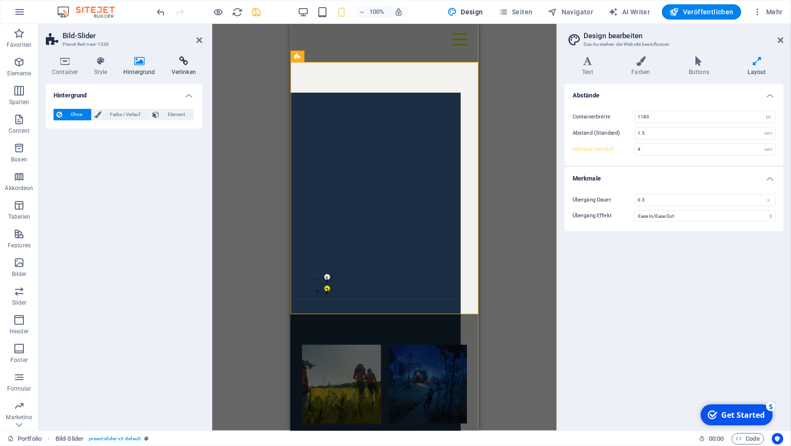
click at [180, 59] on icon at bounding box center [183, 61] width 37 height 10
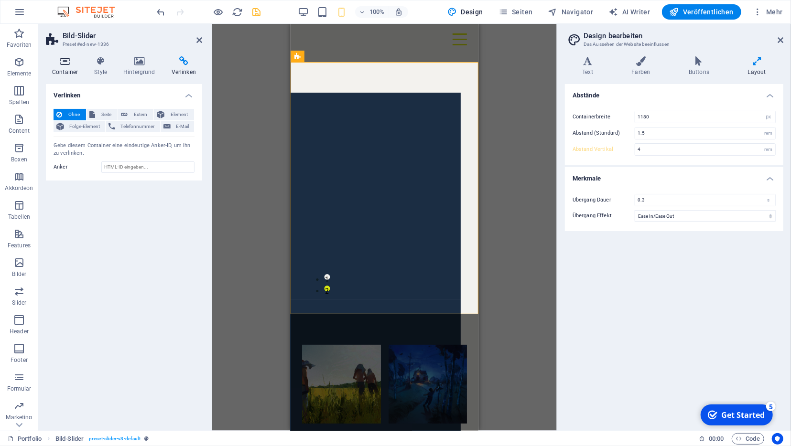
click at [63, 57] on icon at bounding box center [65, 61] width 38 height 10
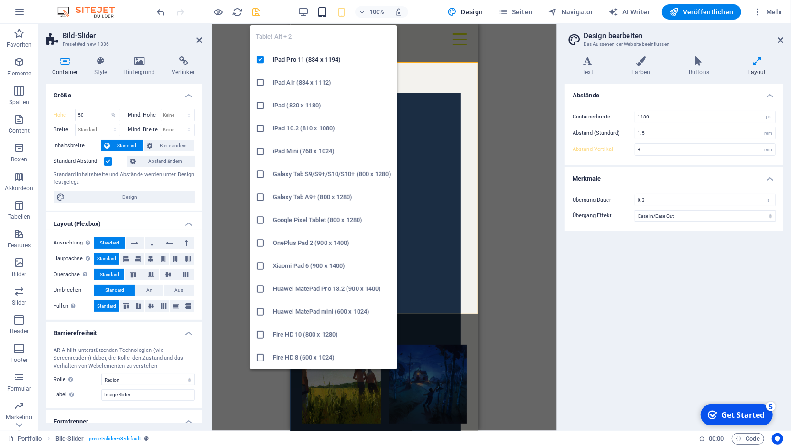
click at [325, 17] on icon "button" at bounding box center [322, 12] width 11 height 11
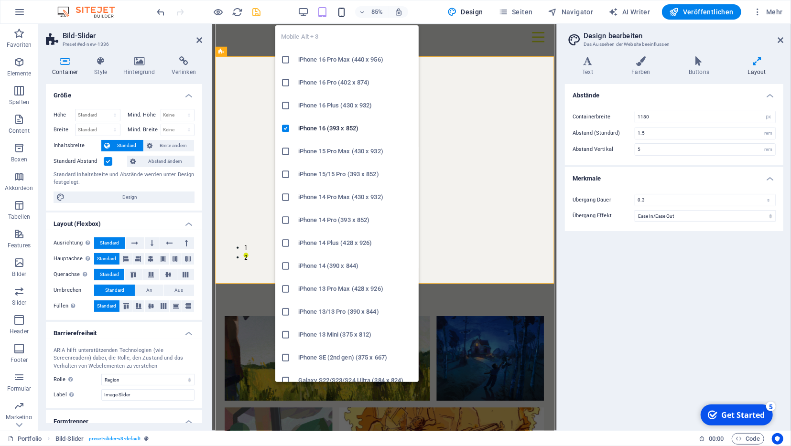
click at [345, 9] on icon "button" at bounding box center [341, 12] width 11 height 11
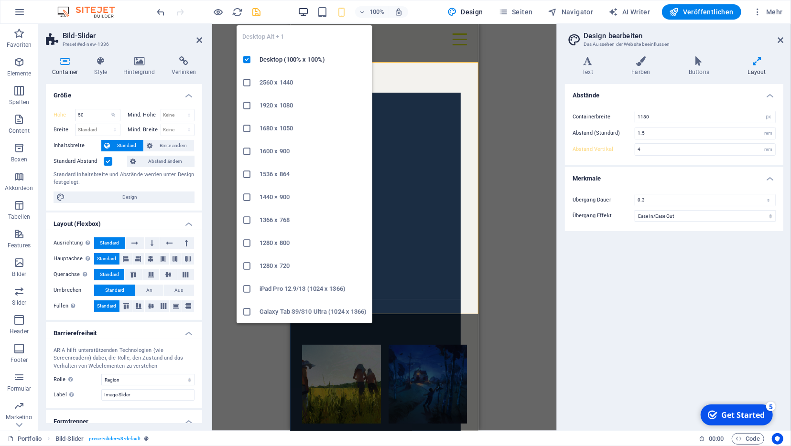
click at [309, 11] on icon "button" at bounding box center [303, 12] width 11 height 11
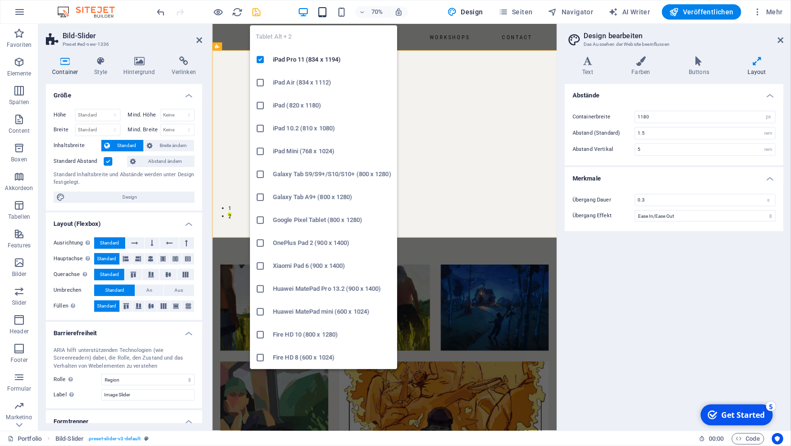
click at [328, 11] on icon "button" at bounding box center [322, 12] width 11 height 11
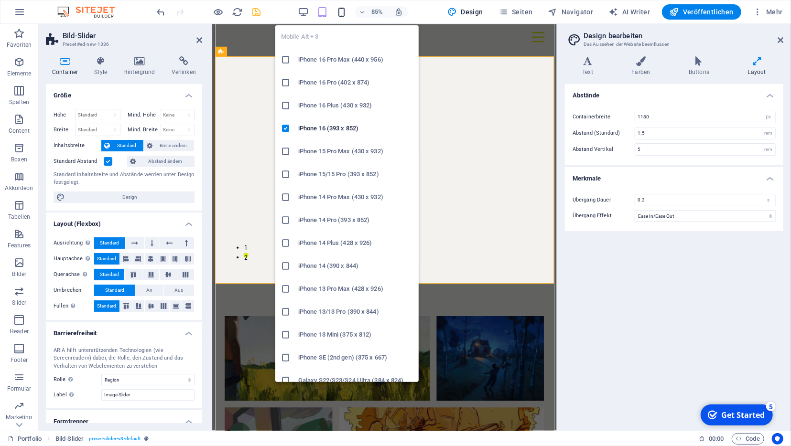
click at [346, 11] on icon "button" at bounding box center [341, 12] width 11 height 11
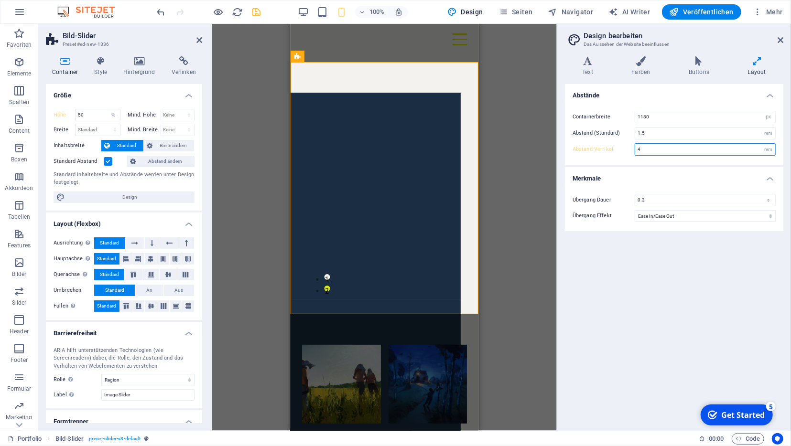
click at [678, 147] on input "4" at bounding box center [705, 149] width 140 height 11
click at [676, 133] on input "1.5" at bounding box center [705, 133] width 140 height 11
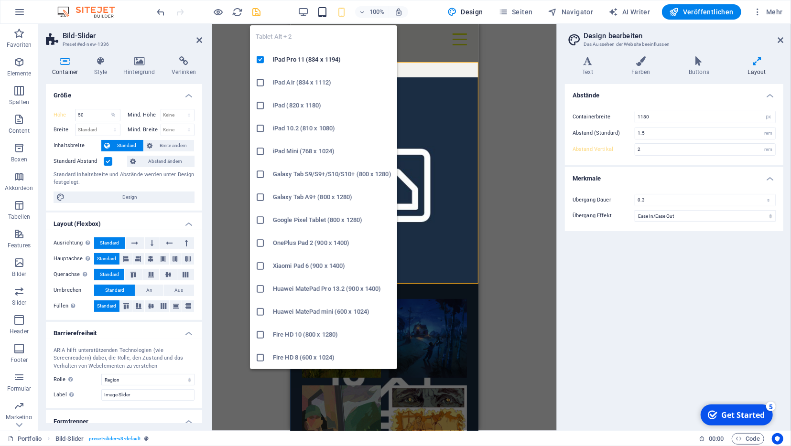
click at [324, 11] on icon "button" at bounding box center [322, 12] width 11 height 11
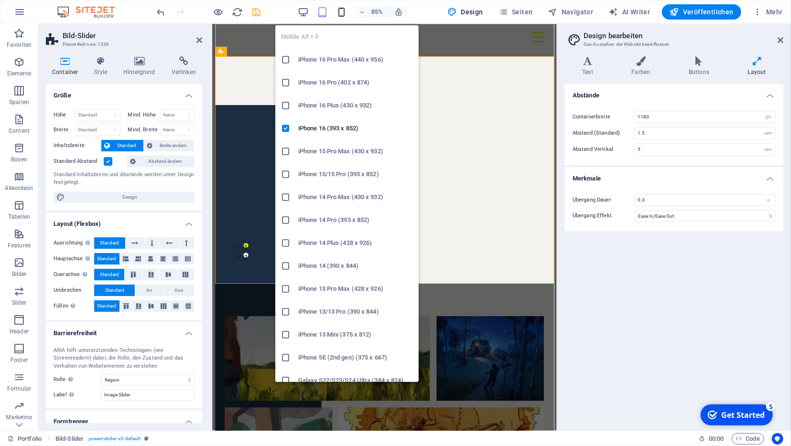
click at [347, 11] on icon "button" at bounding box center [341, 12] width 11 height 11
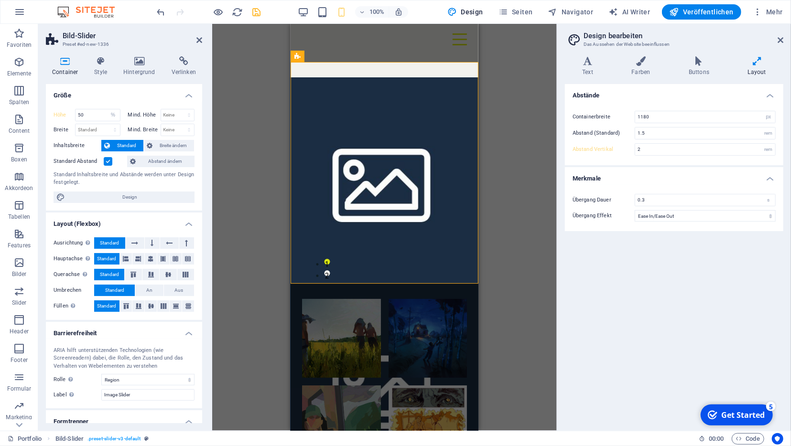
click at [315, 10] on div "100%" at bounding box center [353, 11] width 110 height 15
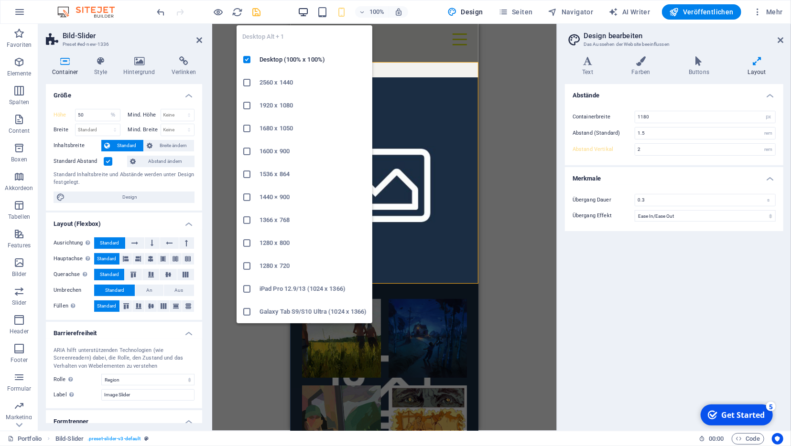
click at [306, 14] on icon "button" at bounding box center [303, 12] width 11 height 11
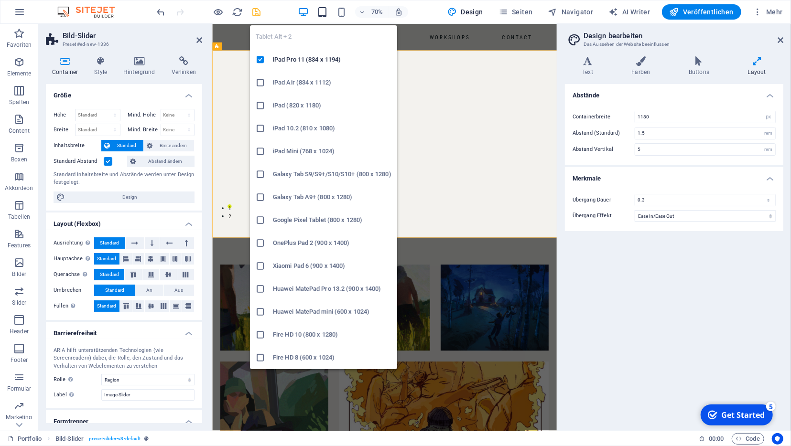
click at [326, 13] on icon "button" at bounding box center [322, 12] width 11 height 11
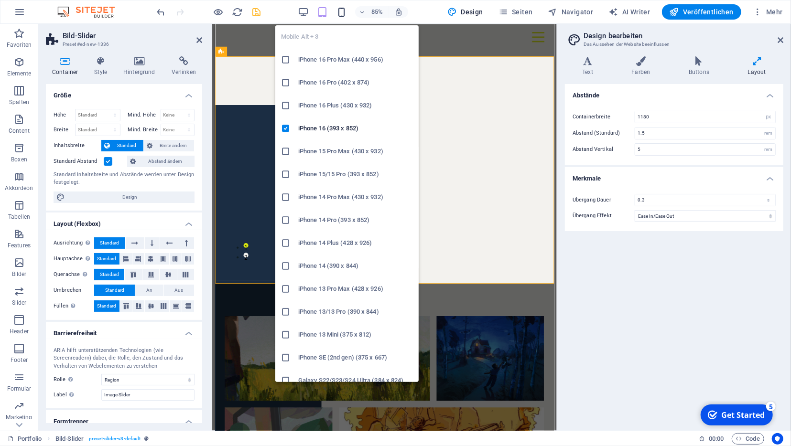
click at [345, 10] on icon "button" at bounding box center [341, 12] width 11 height 11
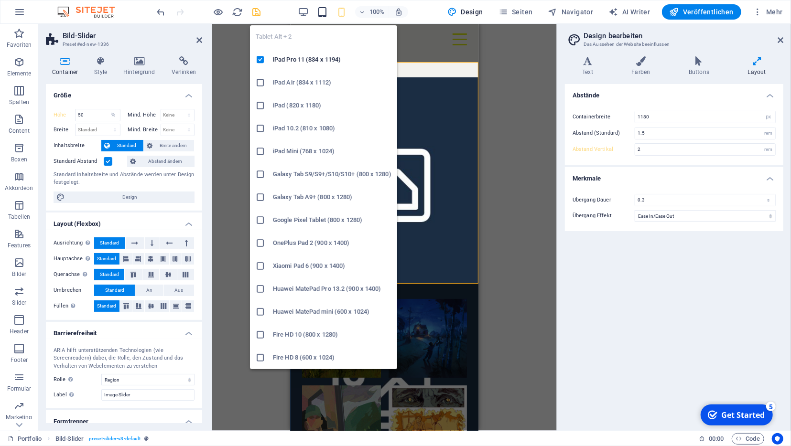
click at [321, 13] on icon "button" at bounding box center [322, 12] width 11 height 11
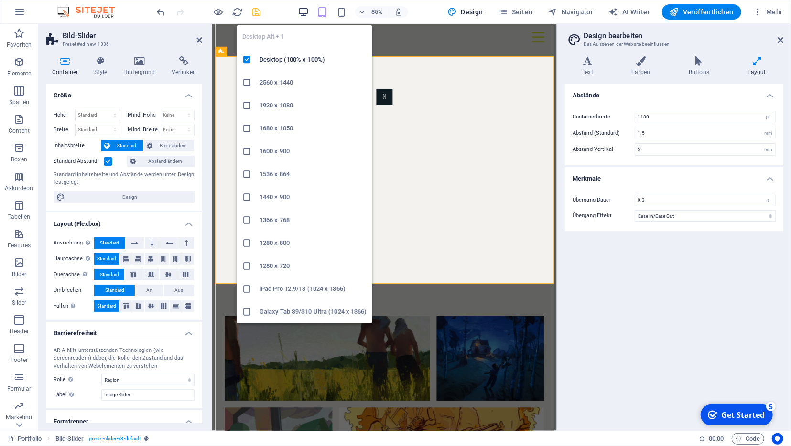
click at [305, 15] on icon "button" at bounding box center [303, 12] width 11 height 11
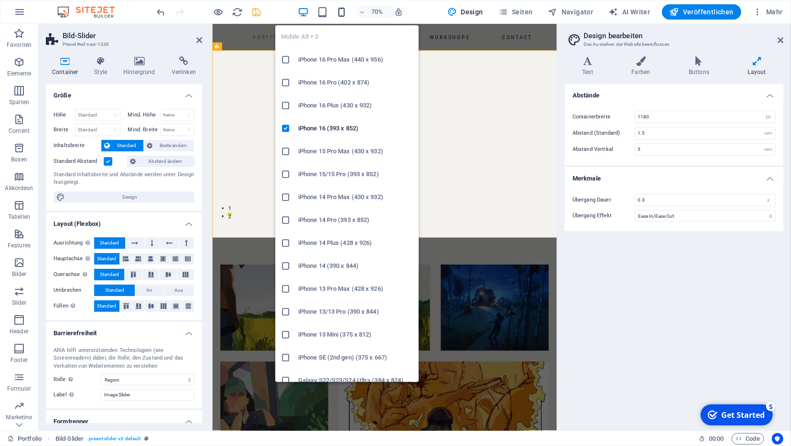
click at [343, 12] on icon "button" at bounding box center [341, 12] width 11 height 11
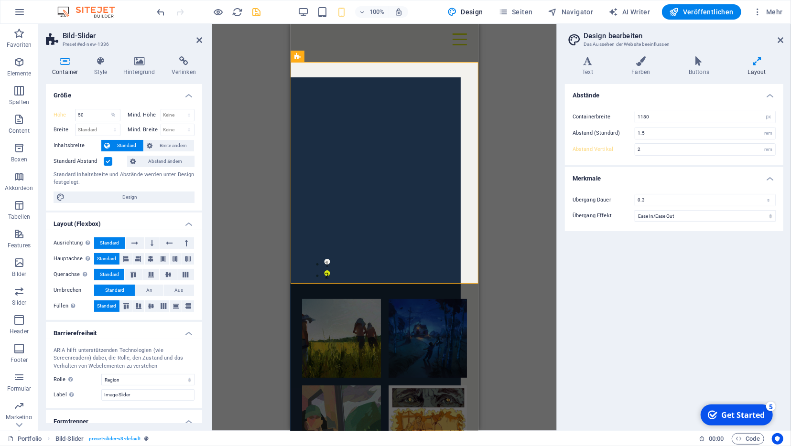
click at [758, 59] on icon at bounding box center [756, 61] width 53 height 10
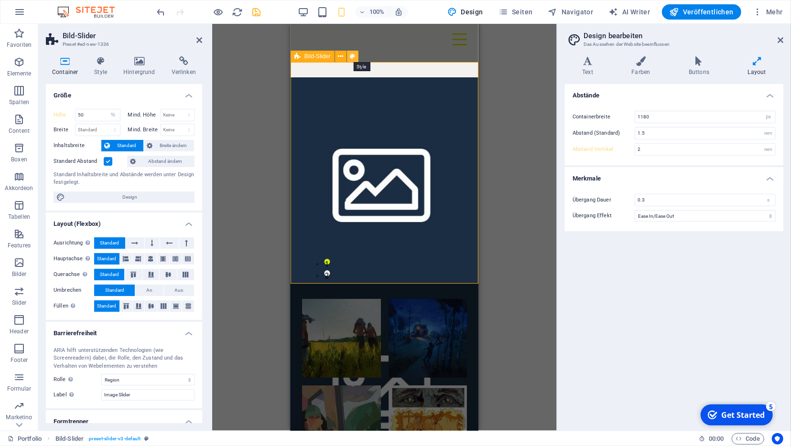
click at [349, 58] on button at bounding box center [352, 56] width 11 height 11
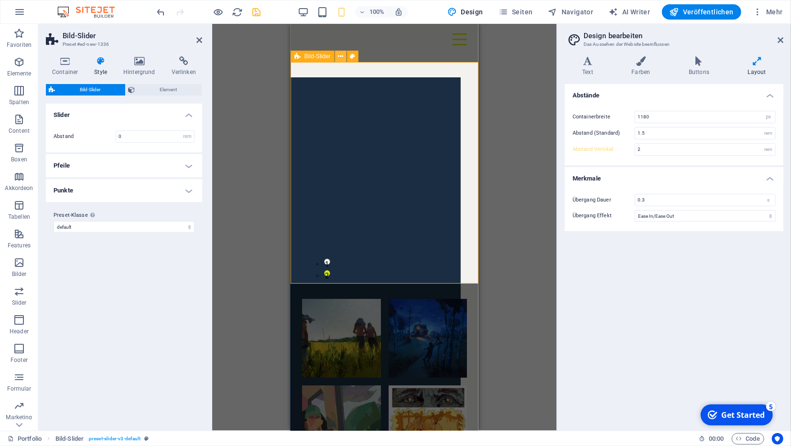
click at [342, 56] on icon at bounding box center [340, 57] width 5 height 10
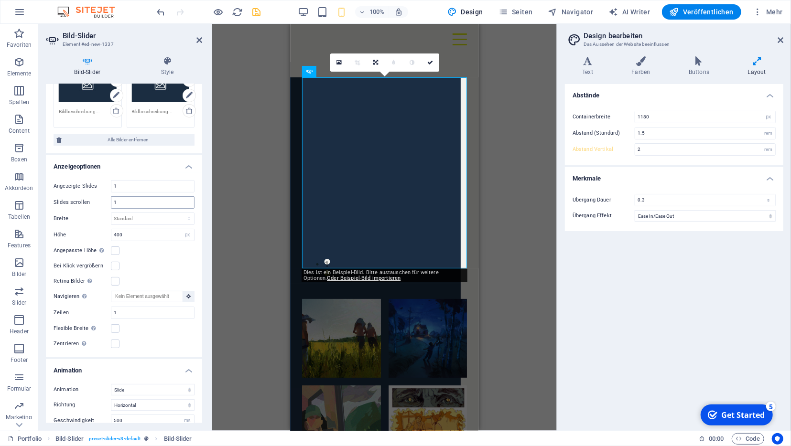
scroll to position [88, 0]
drag, startPoint x: 151, startPoint y: 231, endPoint x: 93, endPoint y: 229, distance: 57.4
click at [111, 229] on input "400" at bounding box center [152, 234] width 83 height 11
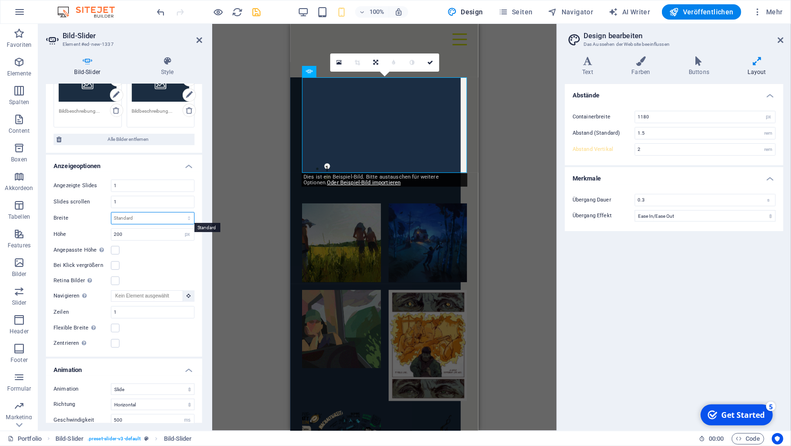
click at [111, 213] on select "Standard px % rem em vw vh" at bounding box center [152, 218] width 83 height 11
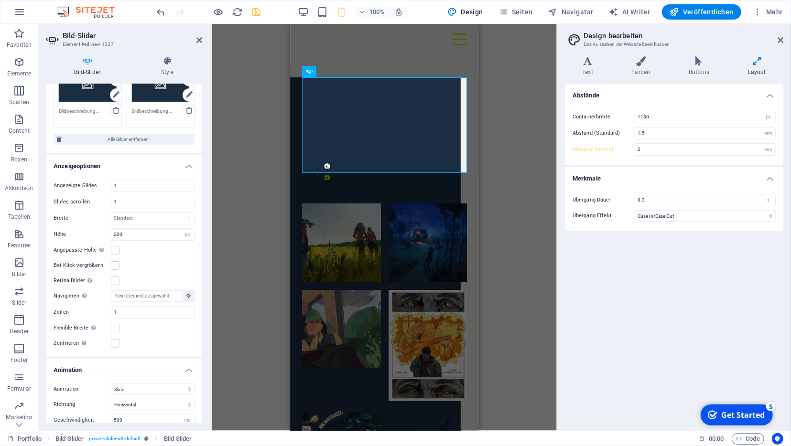
click at [497, 124] on div "Ziehe eine Datei hier rein, um sie hinzuzufügen Bild-Slider Menüleiste Menü Bil…" at bounding box center [384, 227] width 345 height 407
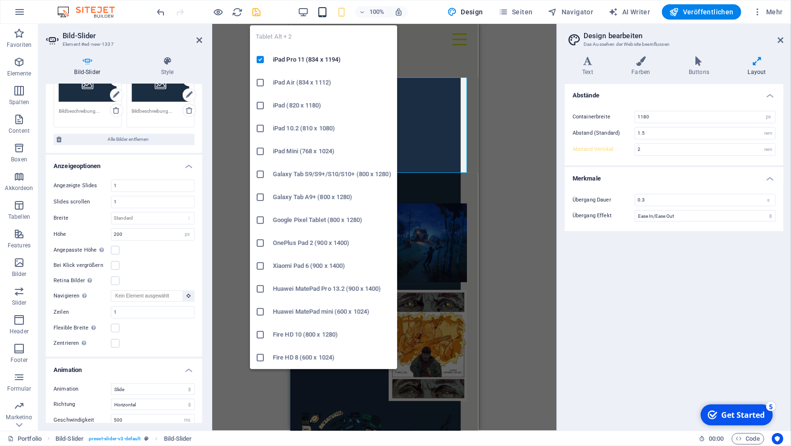
click at [321, 15] on icon "button" at bounding box center [322, 12] width 11 height 11
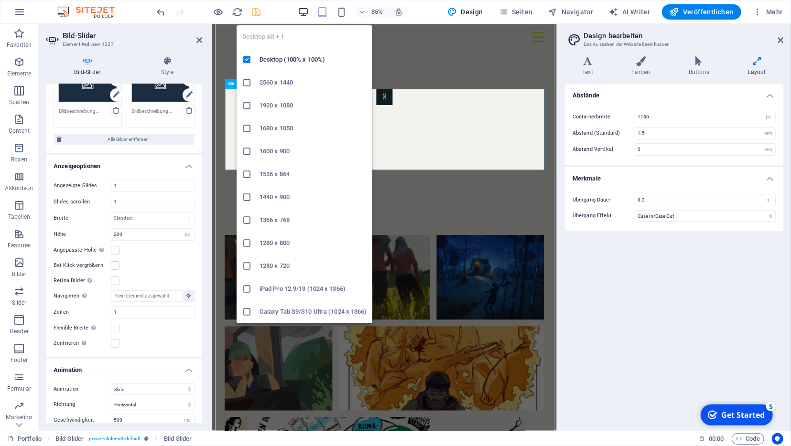
click at [305, 15] on icon "button" at bounding box center [303, 12] width 11 height 11
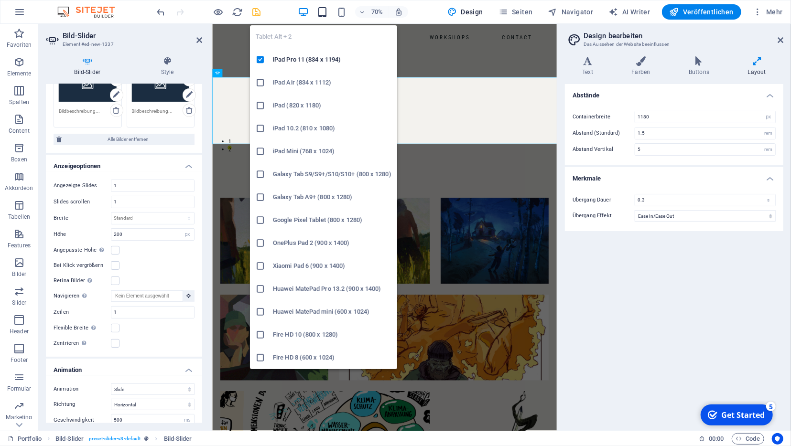
click at [326, 13] on icon "button" at bounding box center [322, 12] width 11 height 11
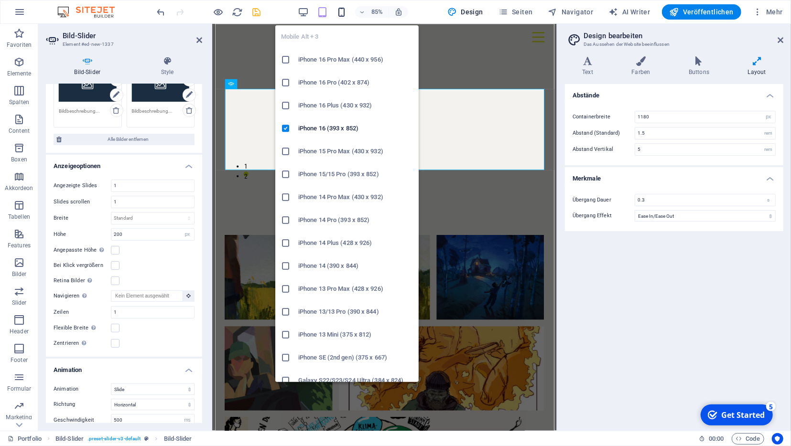
click at [341, 11] on icon "button" at bounding box center [341, 12] width 11 height 11
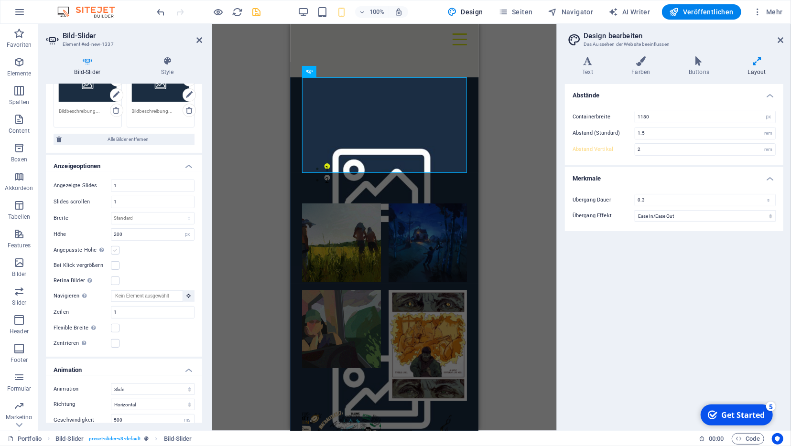
click at [117, 248] on label at bounding box center [115, 250] width 9 height 9
click at [0, 0] on input "Angepasste Höhe Slider übernimmt automatisch die Höhe des aktuellen Slides. "An…" at bounding box center [0, 0] width 0 height 0
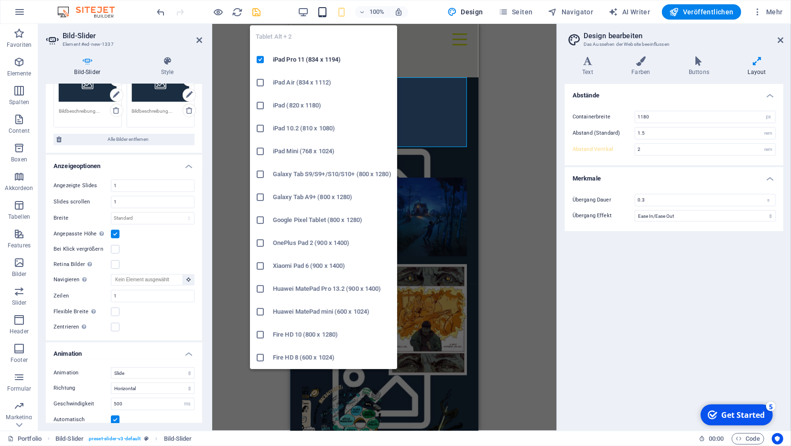
click at [328, 15] on icon "button" at bounding box center [322, 12] width 11 height 11
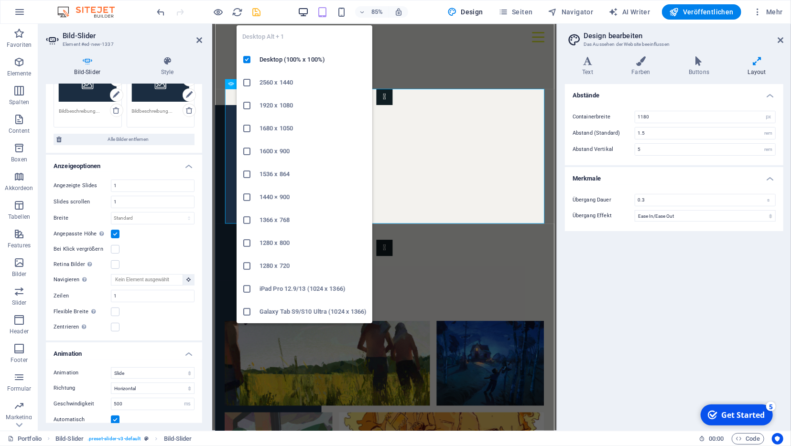
click at [309, 14] on icon "button" at bounding box center [303, 12] width 11 height 11
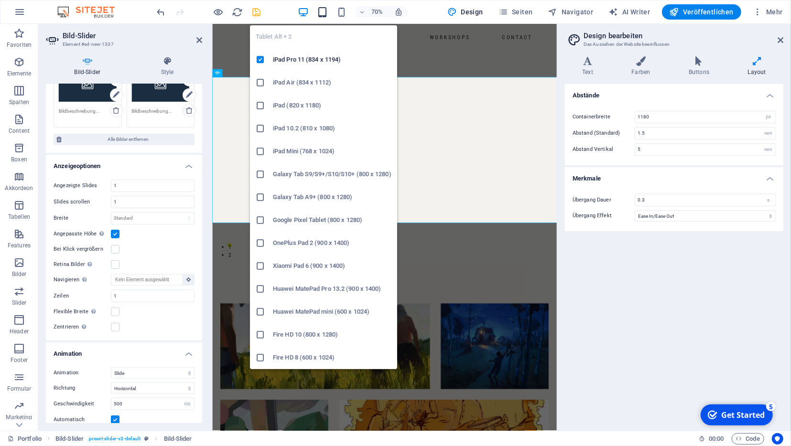
click at [325, 12] on icon "button" at bounding box center [322, 12] width 11 height 11
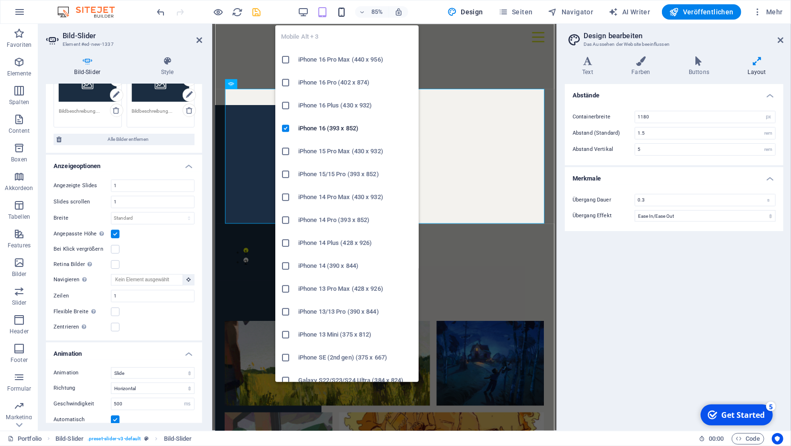
click at [347, 8] on icon "button" at bounding box center [341, 12] width 11 height 11
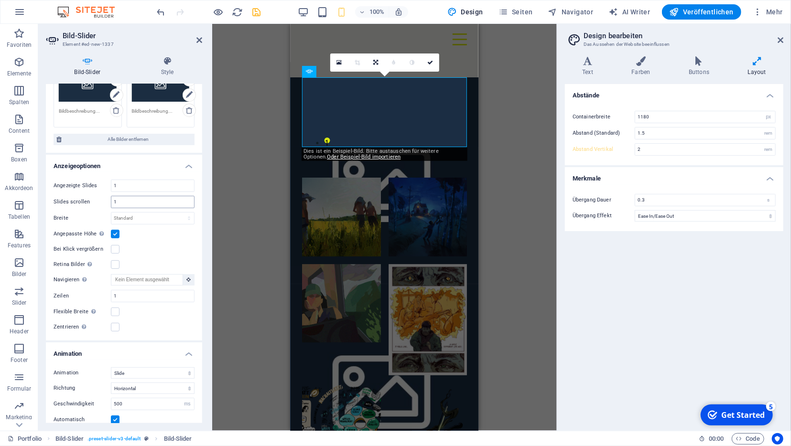
scroll to position [0, 0]
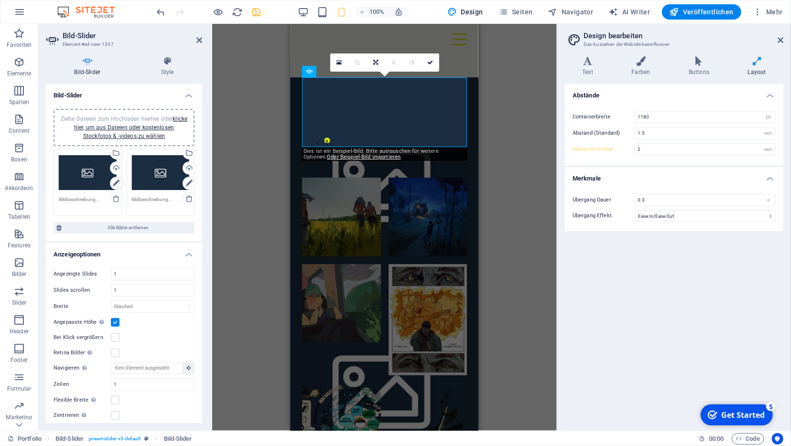
click at [116, 178] on icon at bounding box center [116, 183] width 7 height 11
click at [118, 154] on div "Wähle aus deinen Dateien, Stockfotos oder lade Dateien hoch" at bounding box center [115, 154] width 14 height 14
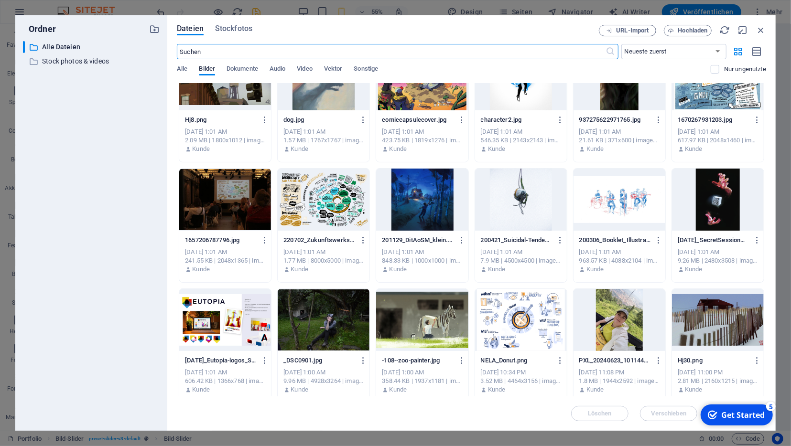
scroll to position [1005, 0]
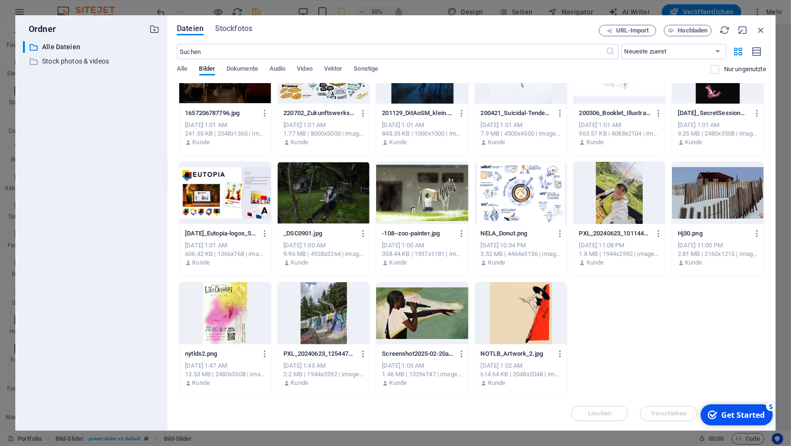
click at [437, 312] on div at bounding box center [422, 313] width 92 height 62
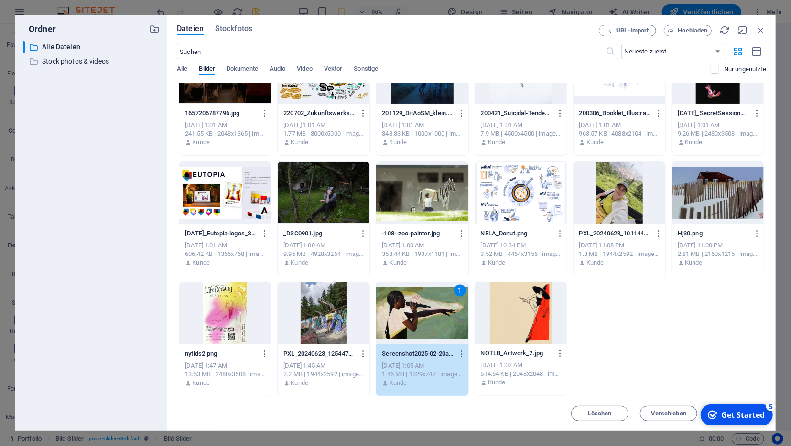
click at [750, 415] on div "Get Started" at bounding box center [742, 414] width 43 height 11
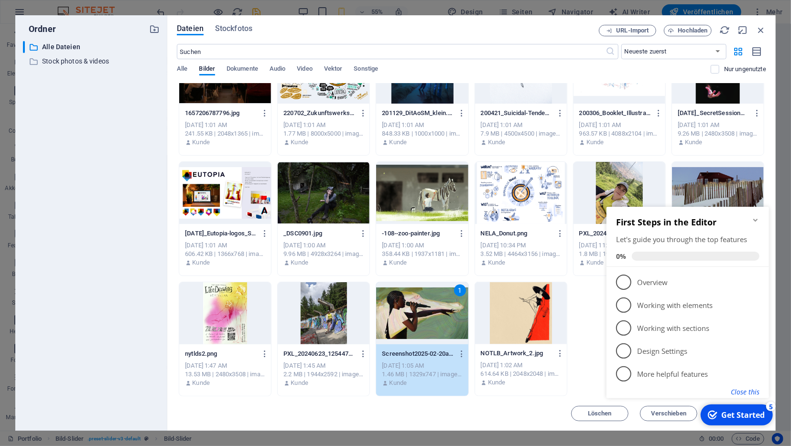
click at [744, 391] on button "Close this" at bounding box center [744, 391] width 29 height 9
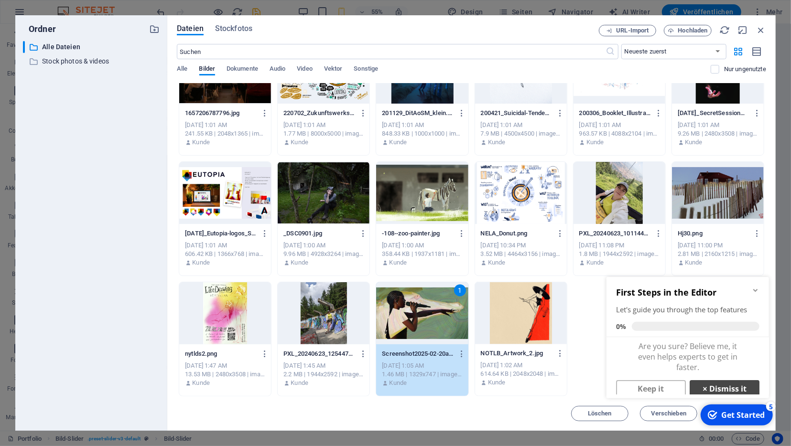
click at [740, 390] on link "× Dismiss it" at bounding box center [724, 388] width 70 height 17
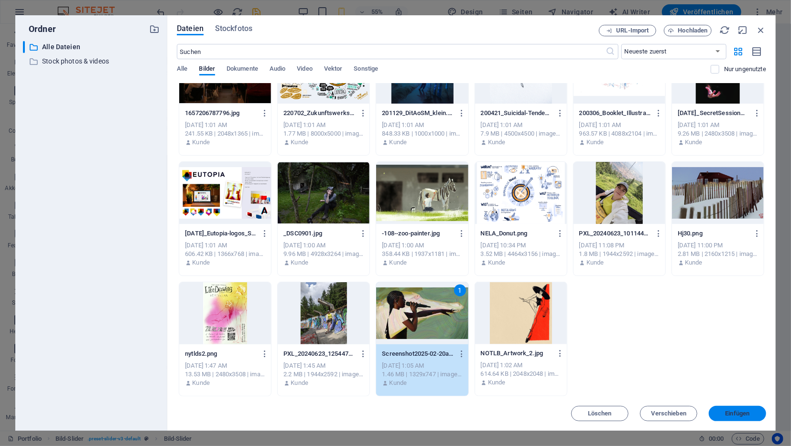
click at [739, 411] on span "Einfügen" at bounding box center [737, 414] width 24 height 6
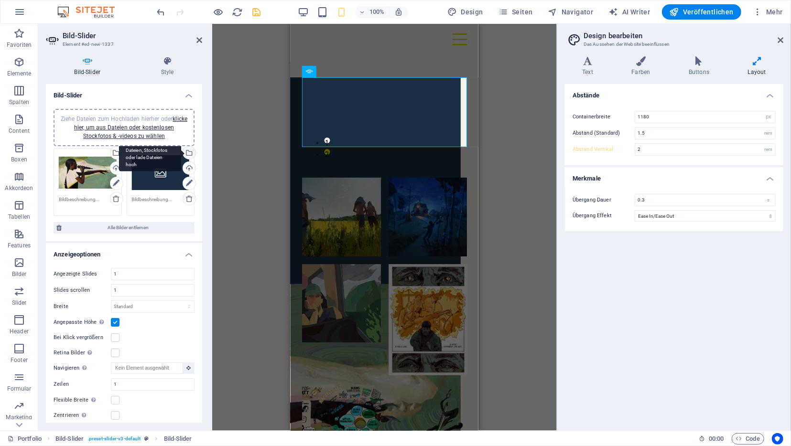
click at [191, 151] on div "Wähle aus deinen Dateien, Stockfotos oder lade Dateien hoch" at bounding box center [188, 154] width 14 height 14
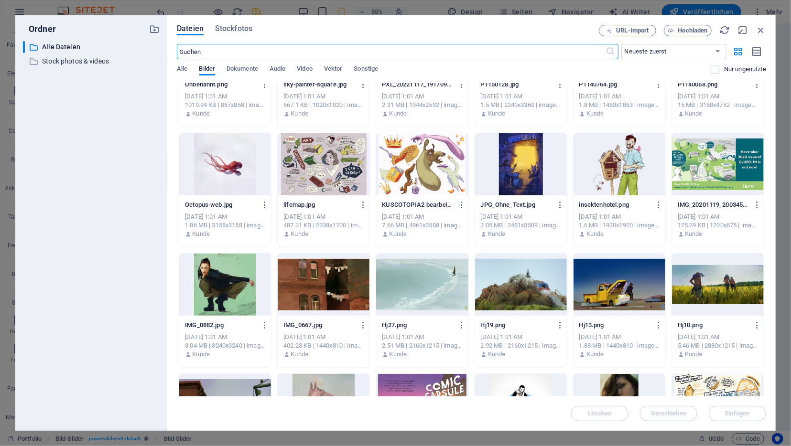
scroll to position [593, 0]
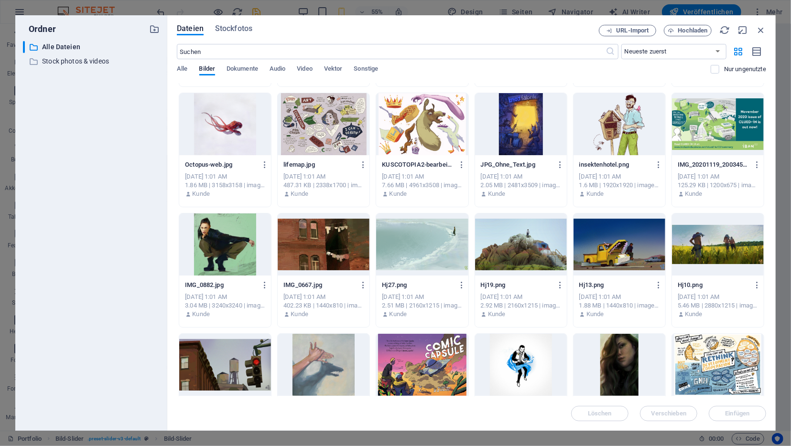
click at [738, 247] on div at bounding box center [718, 245] width 92 height 62
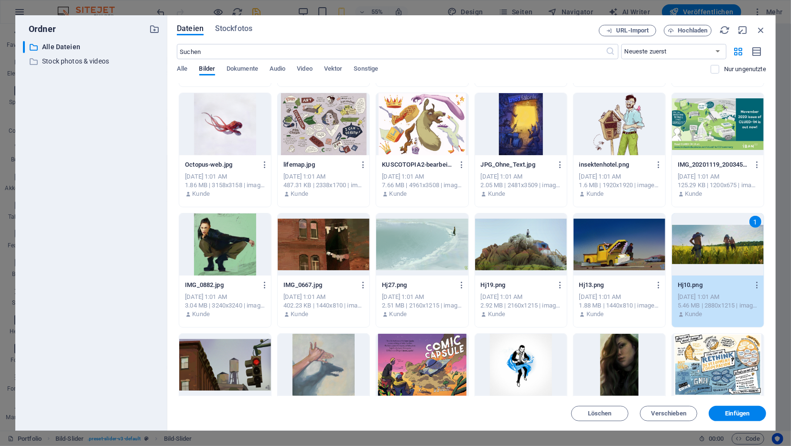
click at [740, 245] on div "1" at bounding box center [718, 245] width 92 height 62
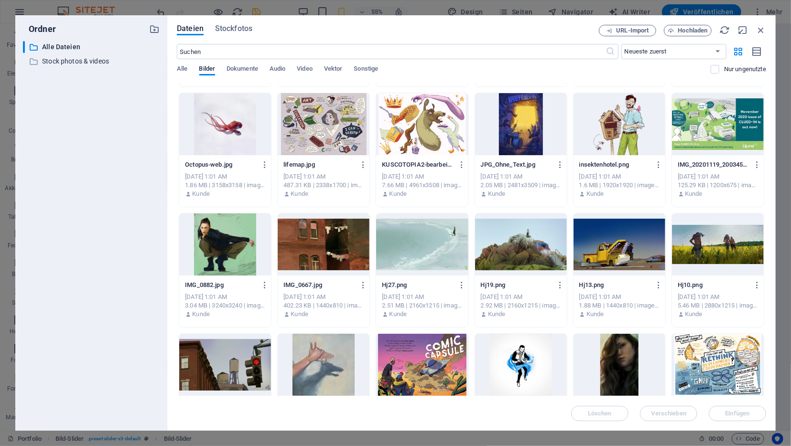
click at [446, 237] on div at bounding box center [422, 245] width 92 height 62
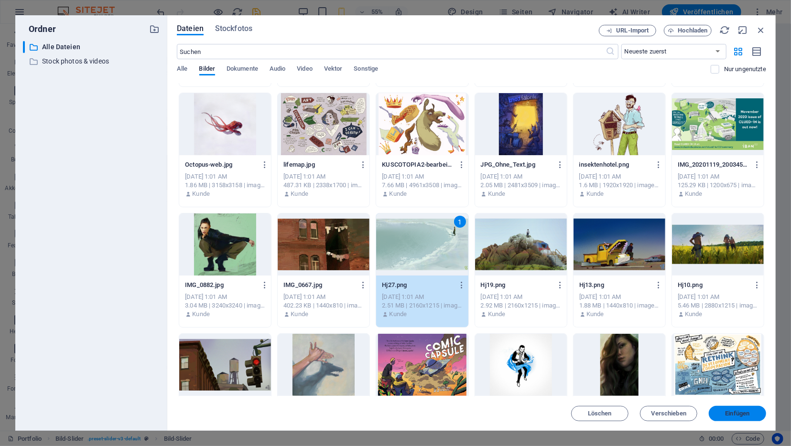
click at [745, 418] on button "Einfügen" at bounding box center [737, 413] width 57 height 15
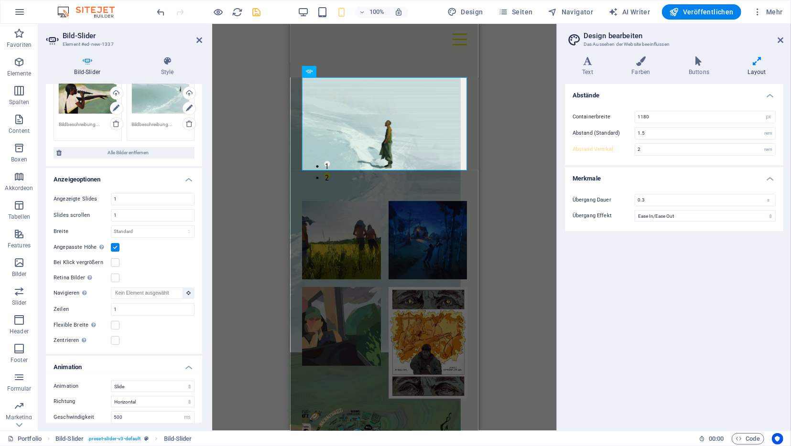
scroll to position [0, 0]
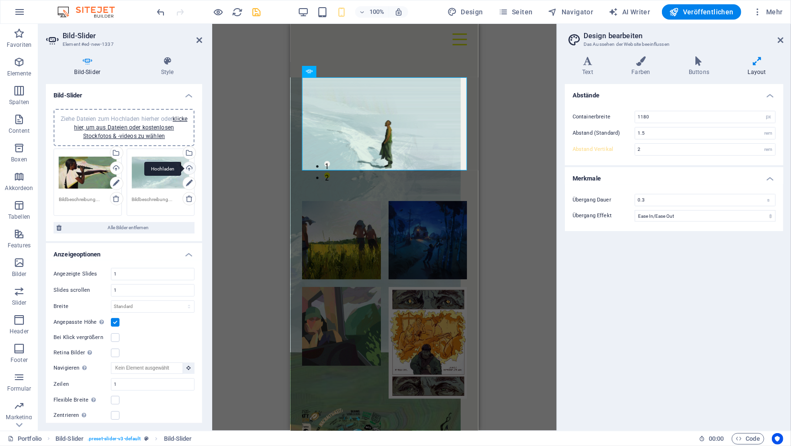
click at [190, 166] on div "Hochladen" at bounding box center [188, 169] width 14 height 14
click at [191, 155] on div "Wähle aus deinen Dateien, Stockfotos oder lade Dateien hoch" at bounding box center [188, 154] width 14 height 14
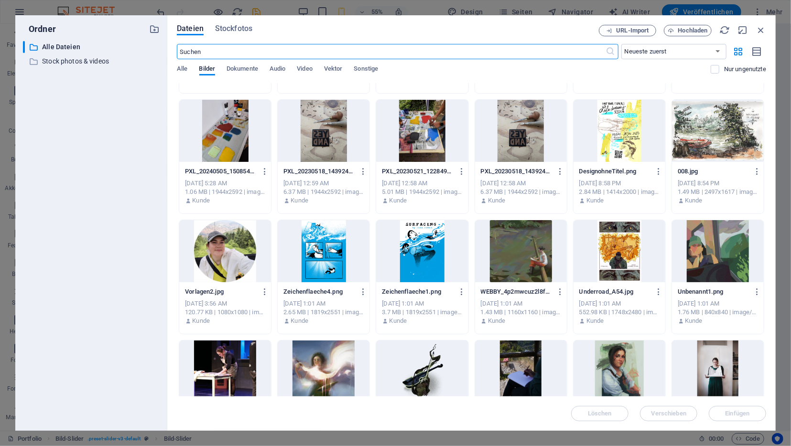
scroll to position [224, 0]
click at [764, 31] on icon "button" at bounding box center [760, 30] width 11 height 11
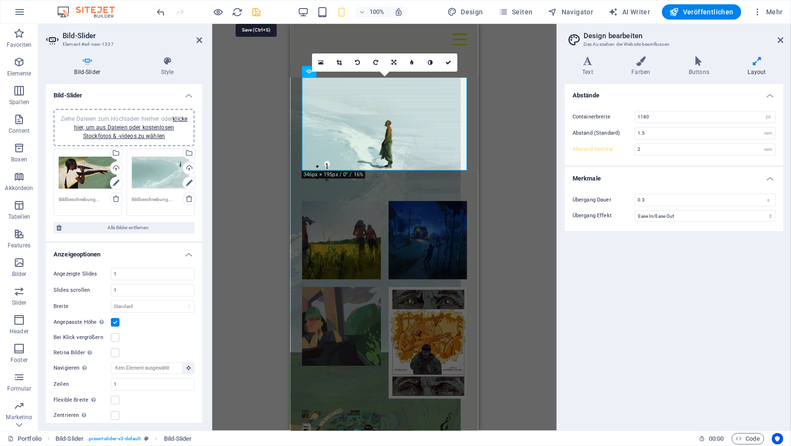
click at [259, 10] on icon "save" at bounding box center [256, 12] width 11 height 11
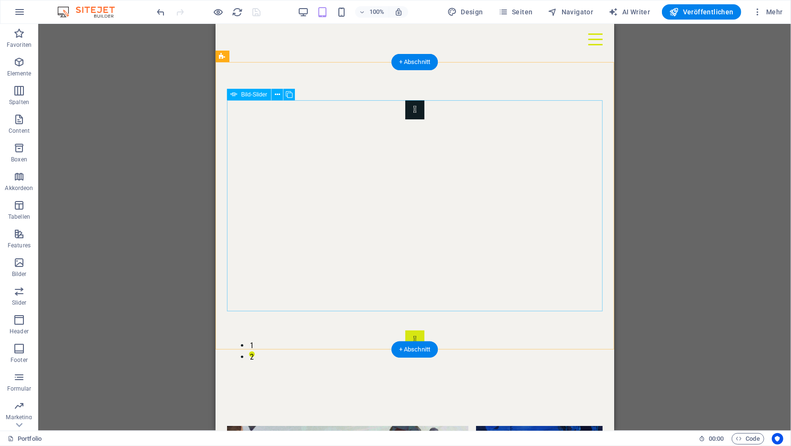
click at [424, 330] on button "Image Slider" at bounding box center [414, 339] width 19 height 19
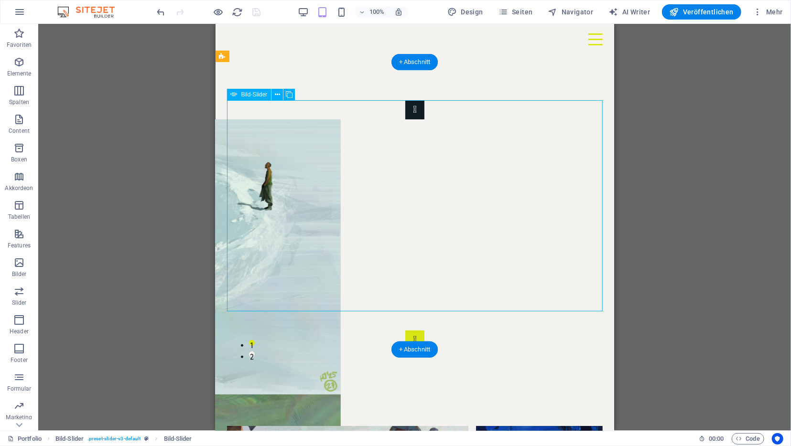
click at [424, 330] on button "Image Slider" at bounding box center [414, 339] width 19 height 19
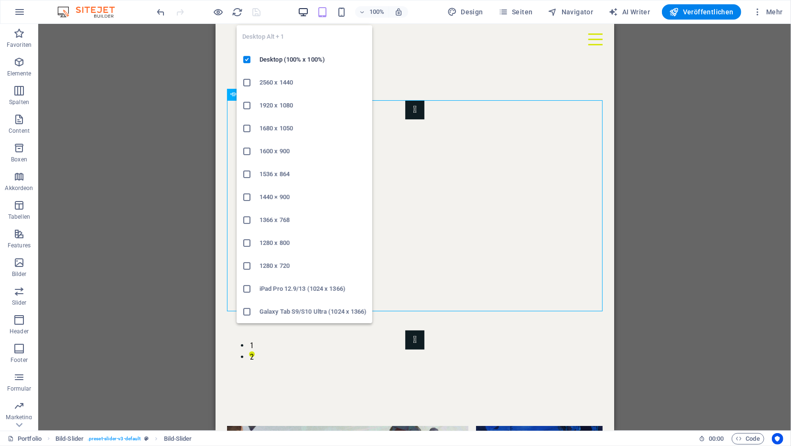
click at [307, 12] on icon "button" at bounding box center [303, 12] width 11 height 11
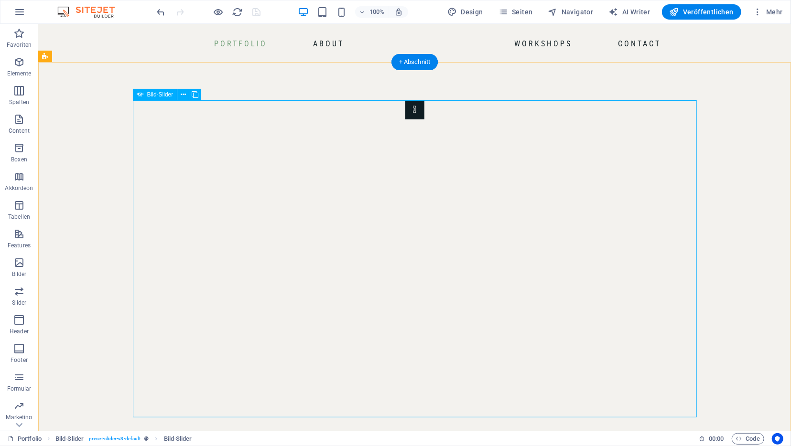
click at [424, 436] on button "Image Slider" at bounding box center [414, 445] width 19 height 19
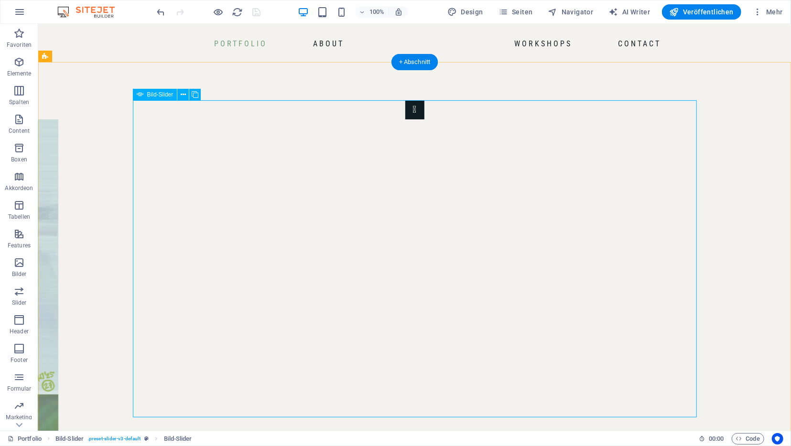
click at [424, 436] on button "Image Slider" at bounding box center [414, 445] width 19 height 19
